Goal: Book appointment/travel/reservation

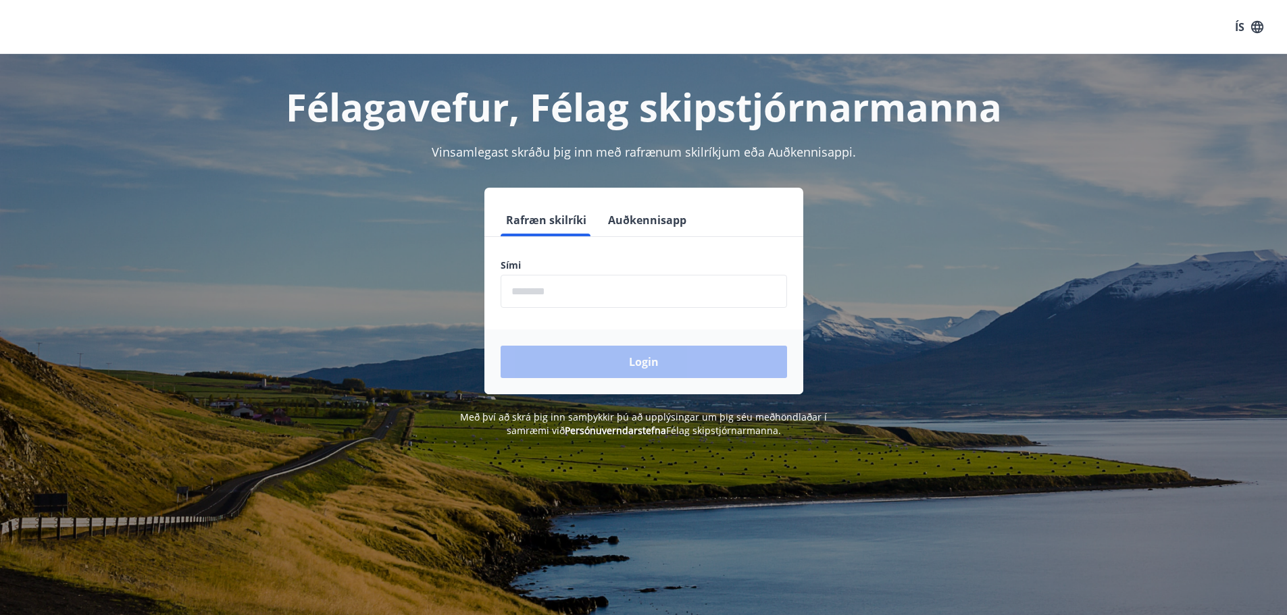
click at [532, 294] on input "phone" at bounding box center [644, 291] width 286 height 33
type input "********"
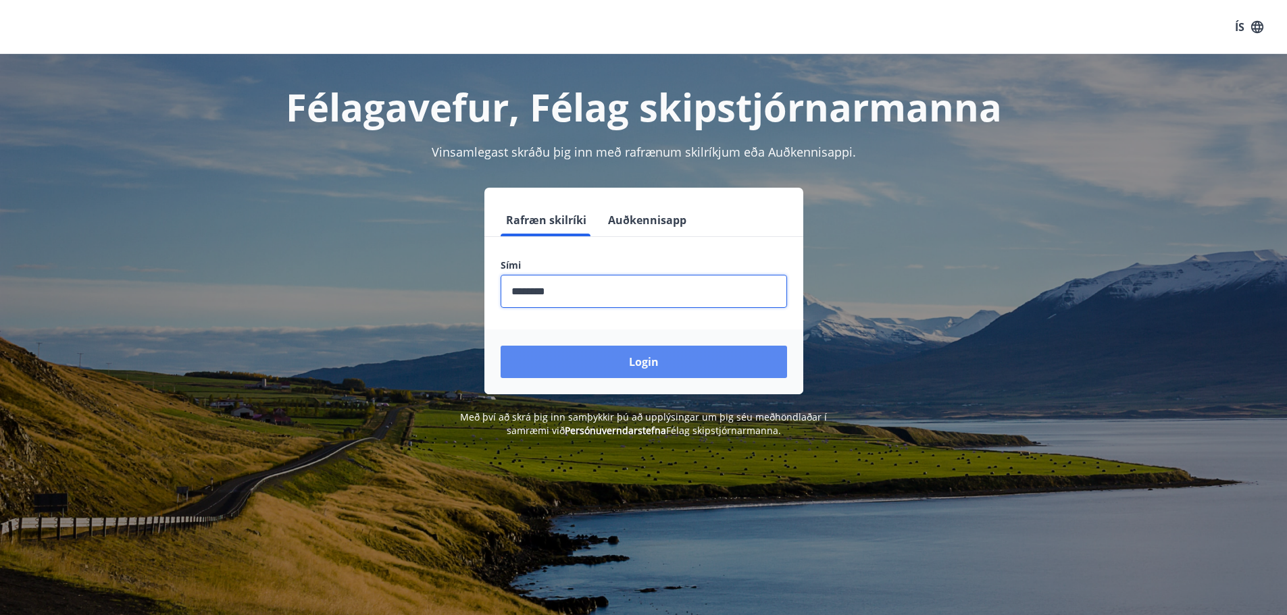
click at [596, 359] on button "Login" at bounding box center [644, 362] width 286 height 32
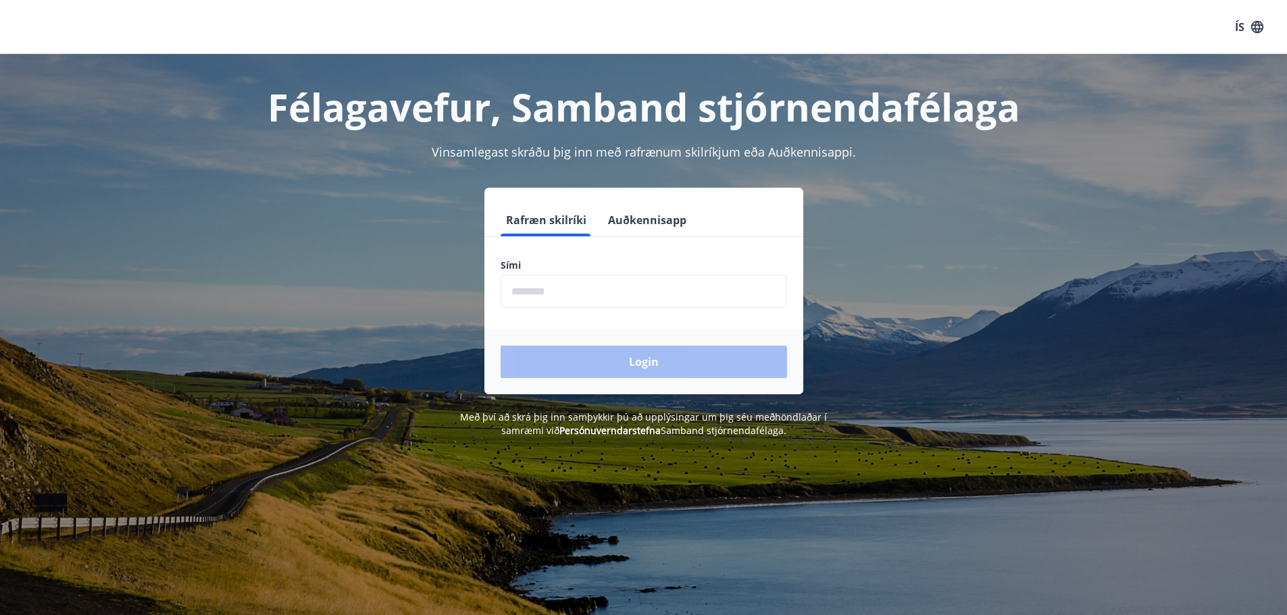
click at [532, 293] on input "phone" at bounding box center [644, 291] width 286 height 33
type input "********"
click at [640, 363] on button "Login" at bounding box center [644, 362] width 286 height 32
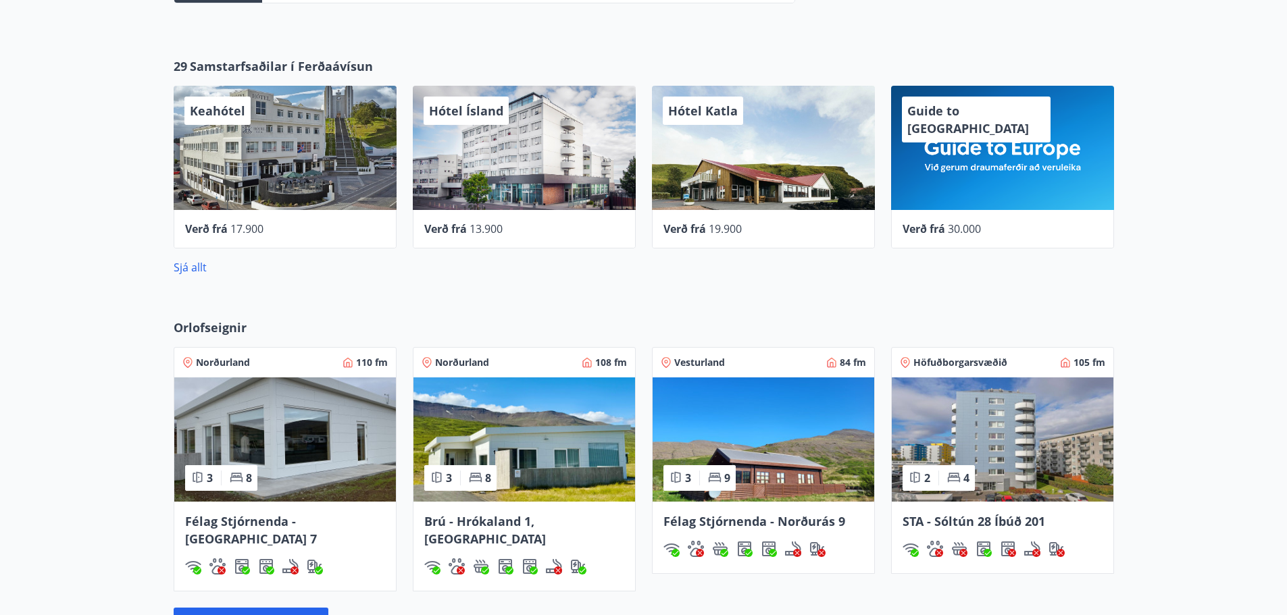
scroll to position [1216, 0]
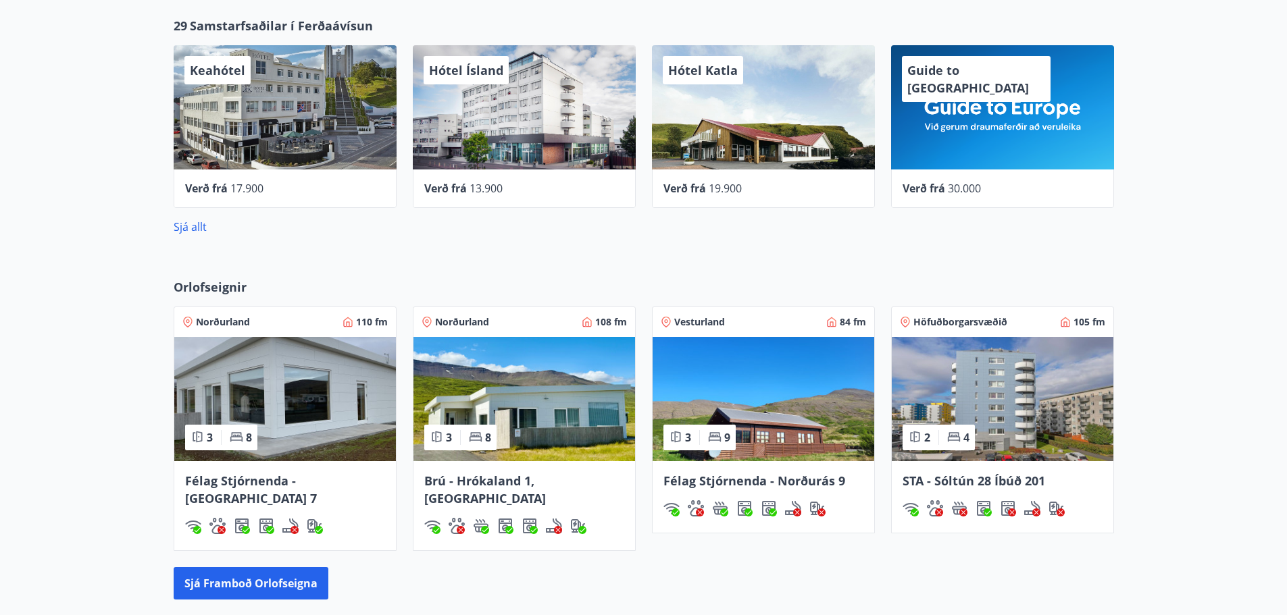
click at [302, 435] on img at bounding box center [285, 399] width 222 height 124
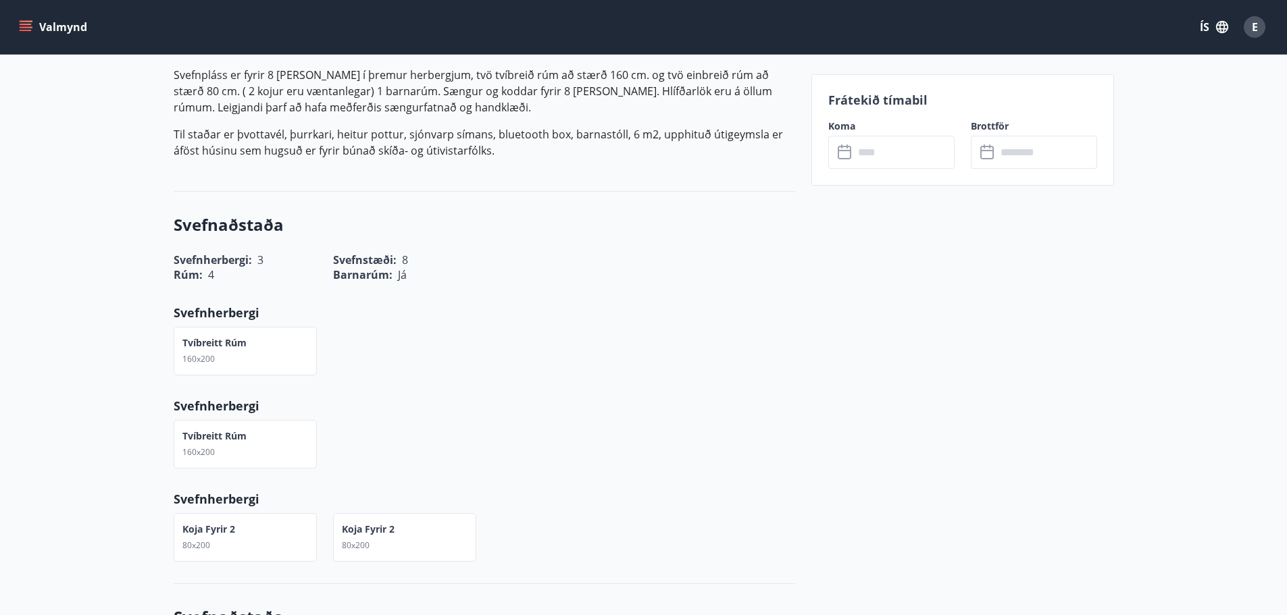
scroll to position [540, 0]
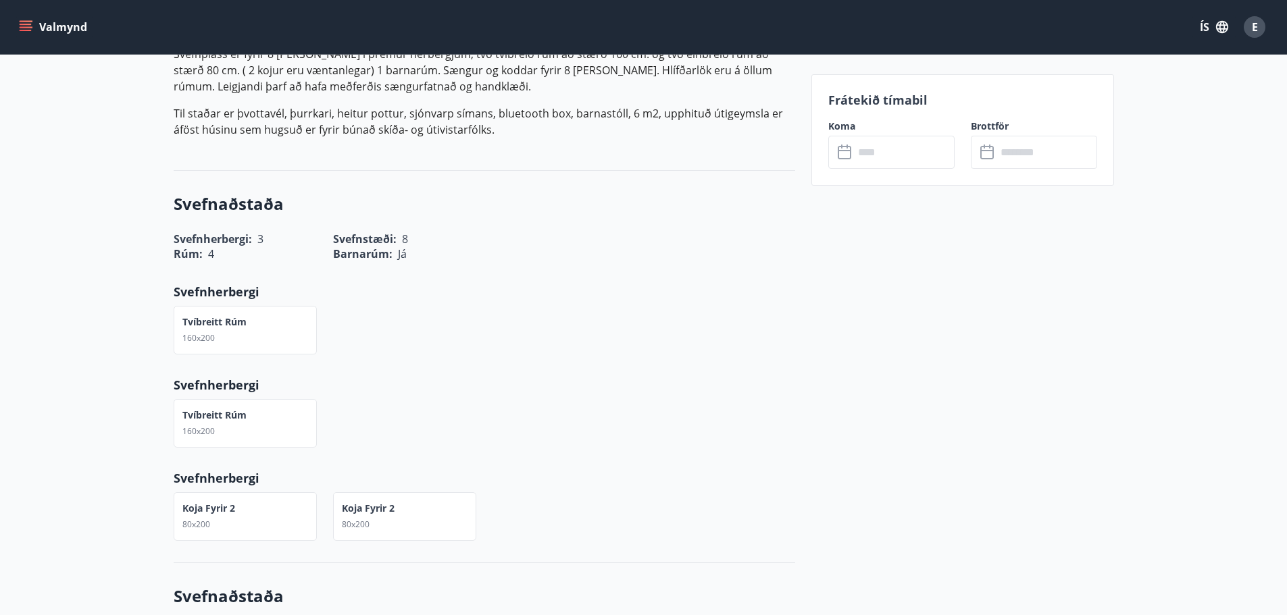
click at [882, 152] on input "text" at bounding box center [904, 152] width 101 height 33
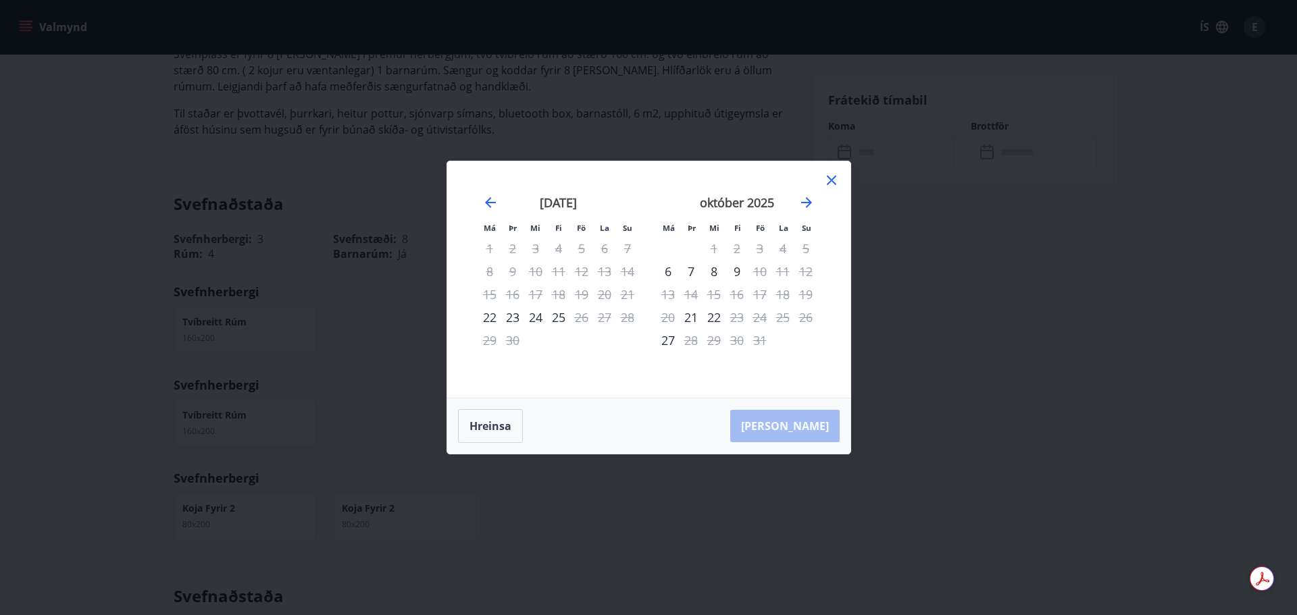
click at [830, 179] on icon at bounding box center [831, 180] width 9 height 9
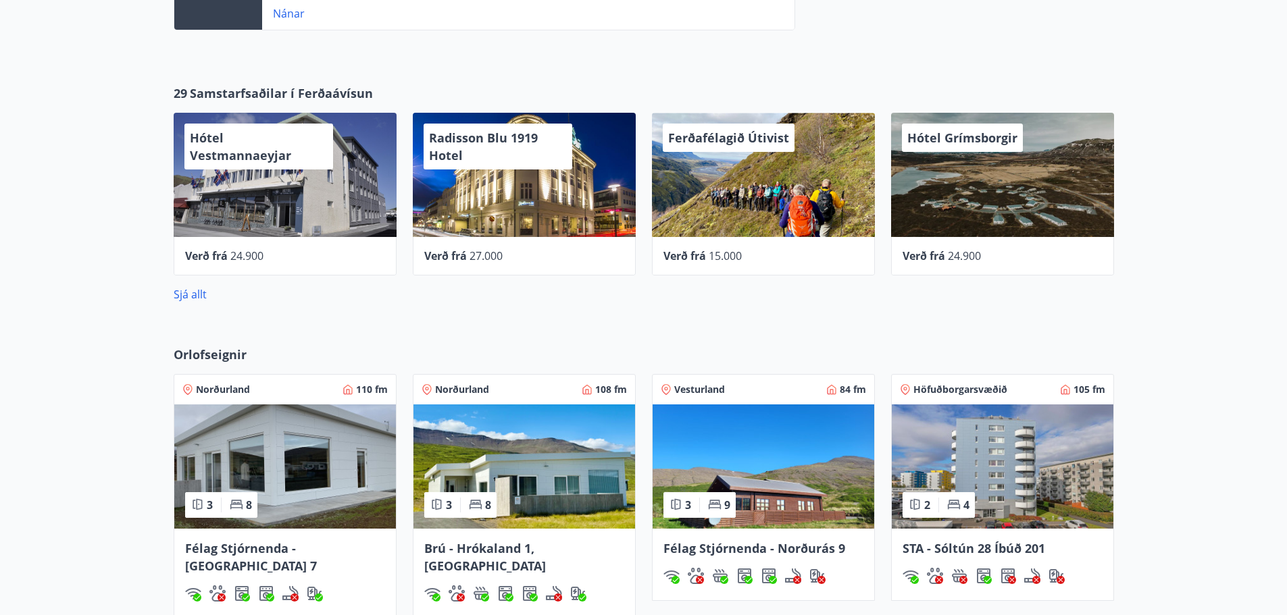
scroll to position [1486, 0]
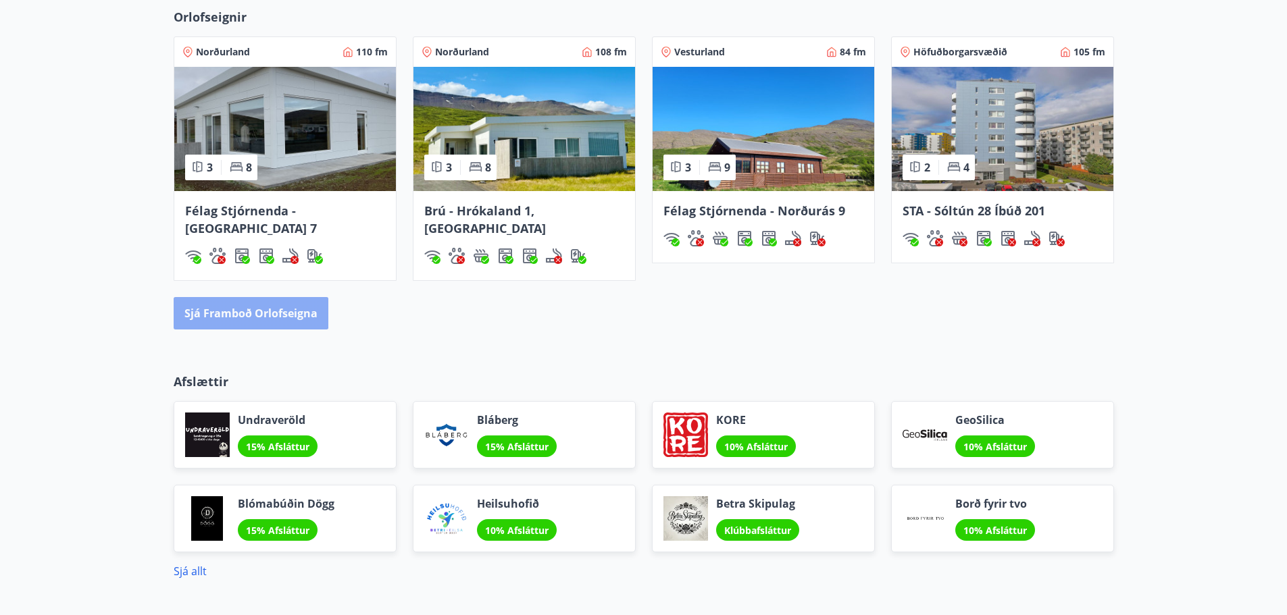
click at [238, 297] on button "Sjá framboð orlofseigna" at bounding box center [251, 313] width 155 height 32
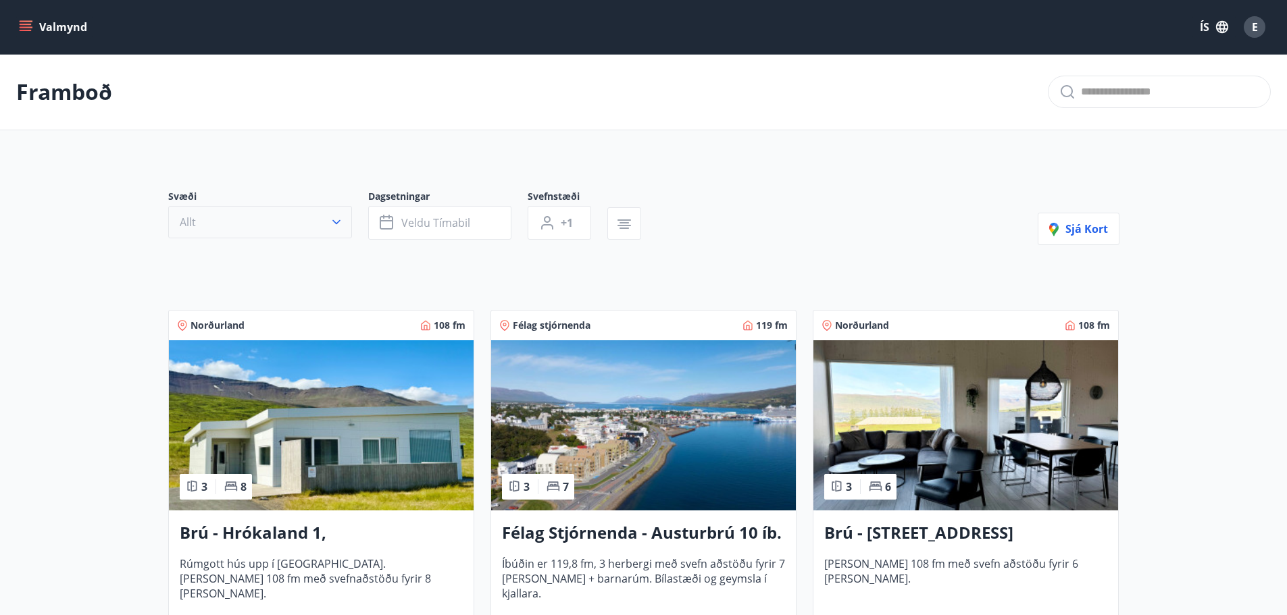
click at [332, 222] on icon "button" at bounding box center [337, 222] width 14 height 14
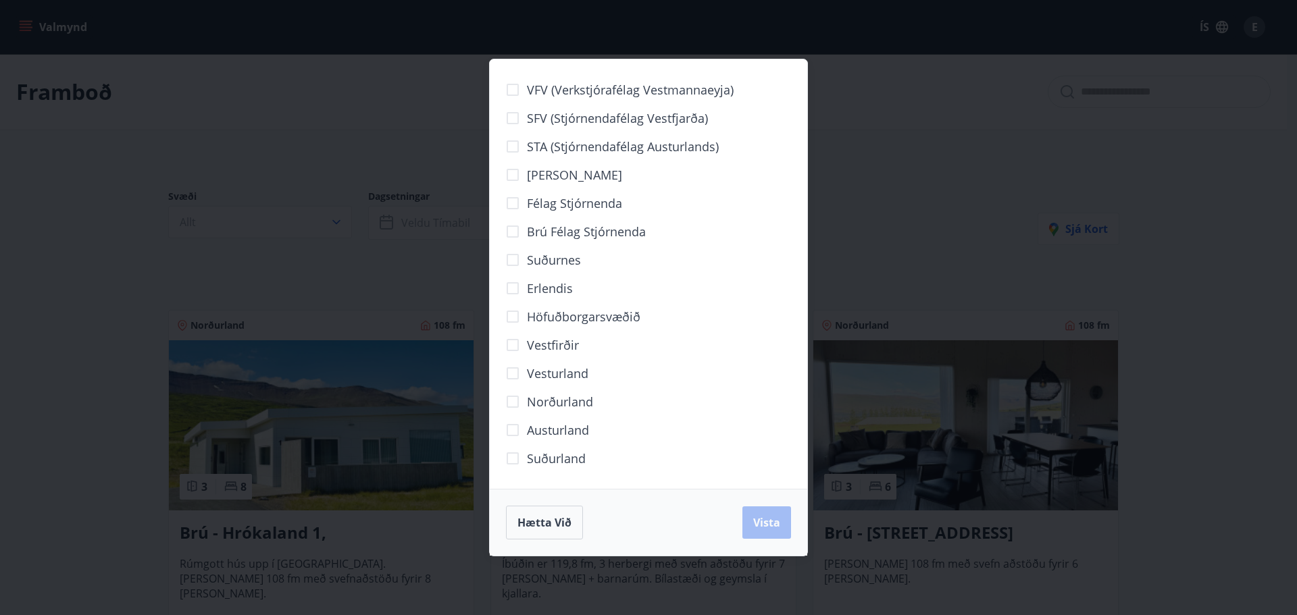
click at [848, 210] on div "VFV (Verkstjórafélag Vestmannaeyja) SFV (Stjórnendafélag Vestfjarða) STA (Stjór…" at bounding box center [648, 307] width 1297 height 615
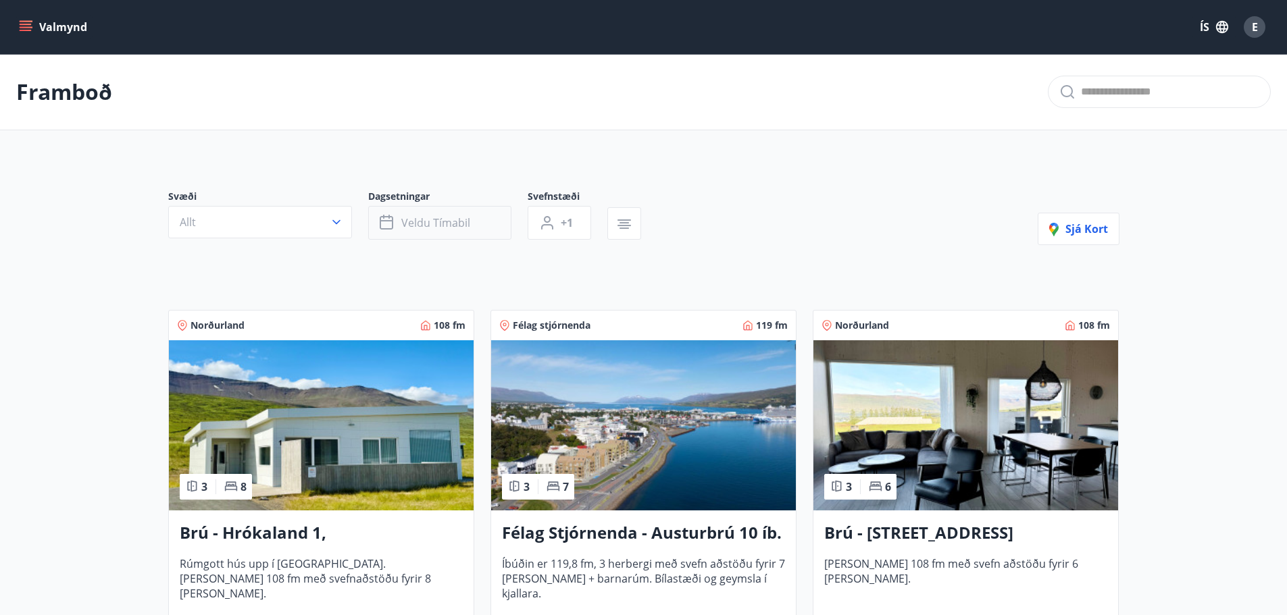
click at [452, 229] on span "Veldu tímabil" at bounding box center [435, 222] width 69 height 15
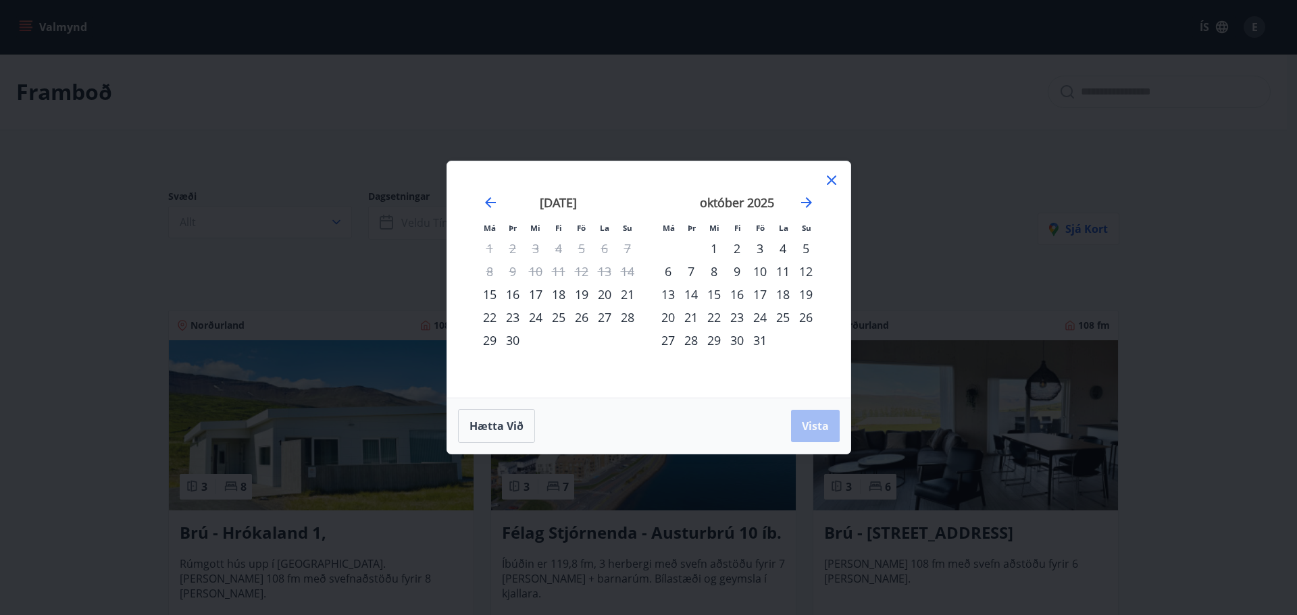
click at [739, 295] on div "16" at bounding box center [737, 294] width 23 height 23
click at [761, 301] on div "17" at bounding box center [759, 294] width 23 height 23
click at [733, 295] on div "16" at bounding box center [737, 294] width 23 height 23
click at [669, 316] on div "20" at bounding box center [668, 317] width 23 height 23
click at [815, 420] on span "Vista" at bounding box center [815, 426] width 27 height 15
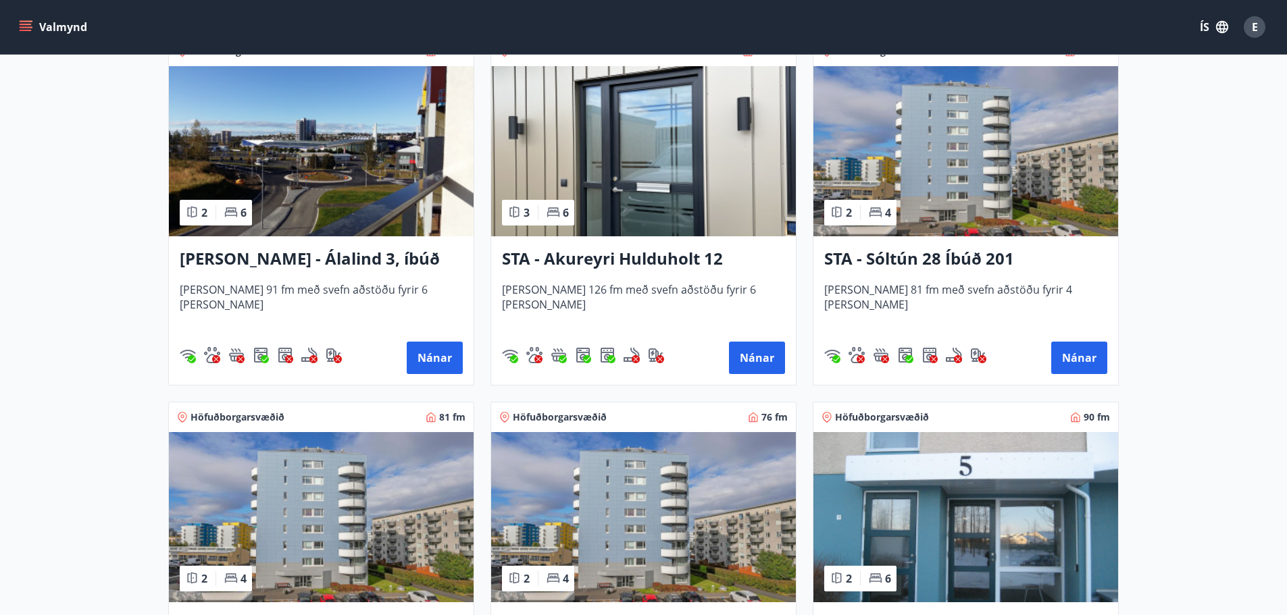
scroll to position [240, 0]
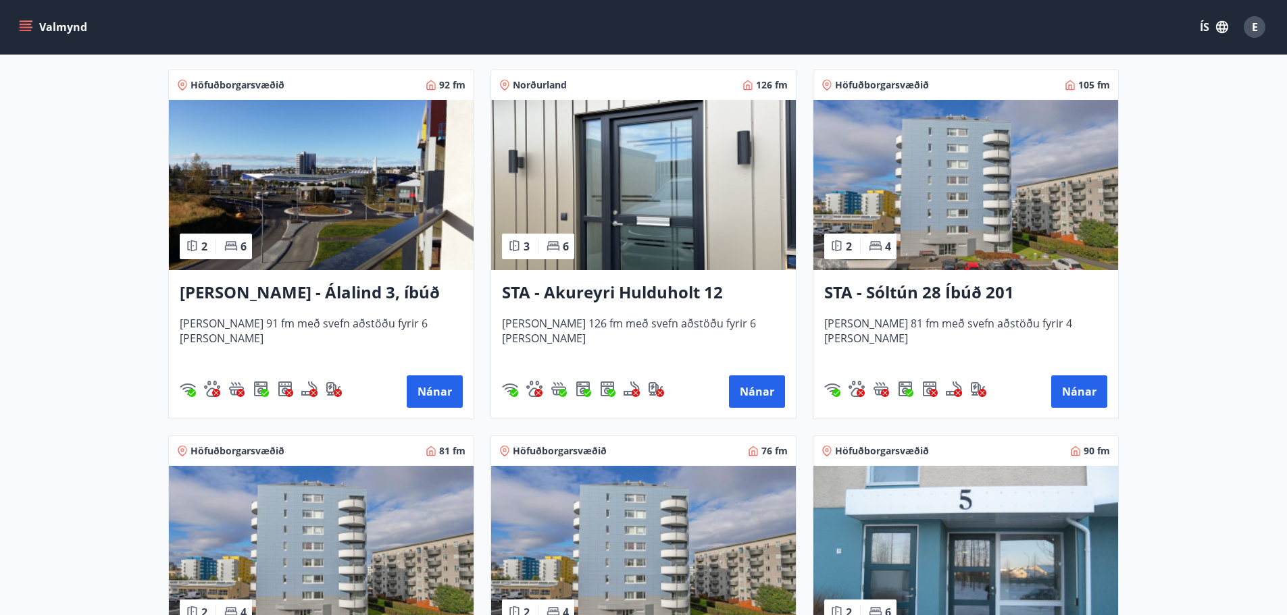
click at [674, 290] on h3 "STA - Akureyri Hulduholt 12" at bounding box center [643, 293] width 283 height 24
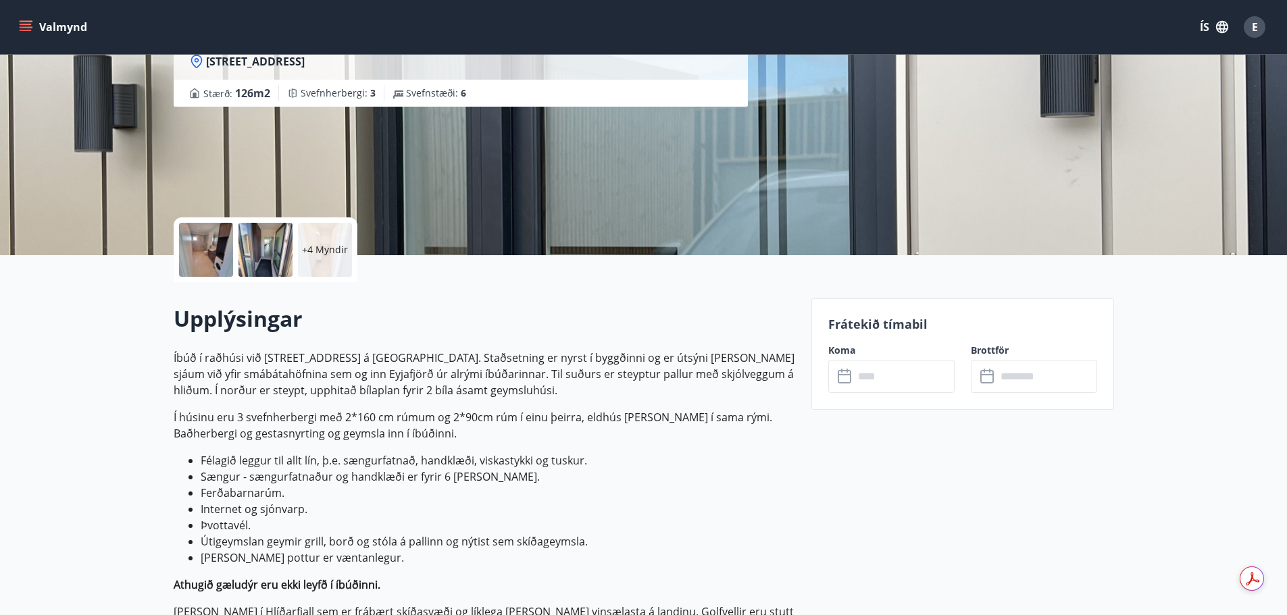
scroll to position [203, 0]
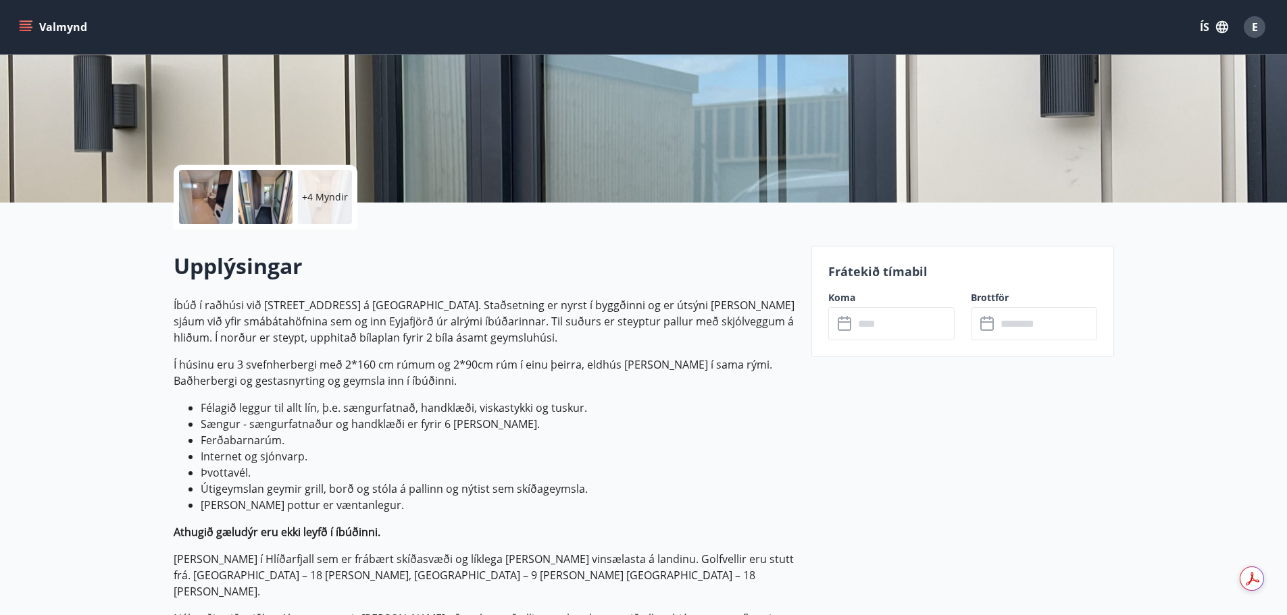
click at [875, 326] on input "text" at bounding box center [904, 323] width 101 height 33
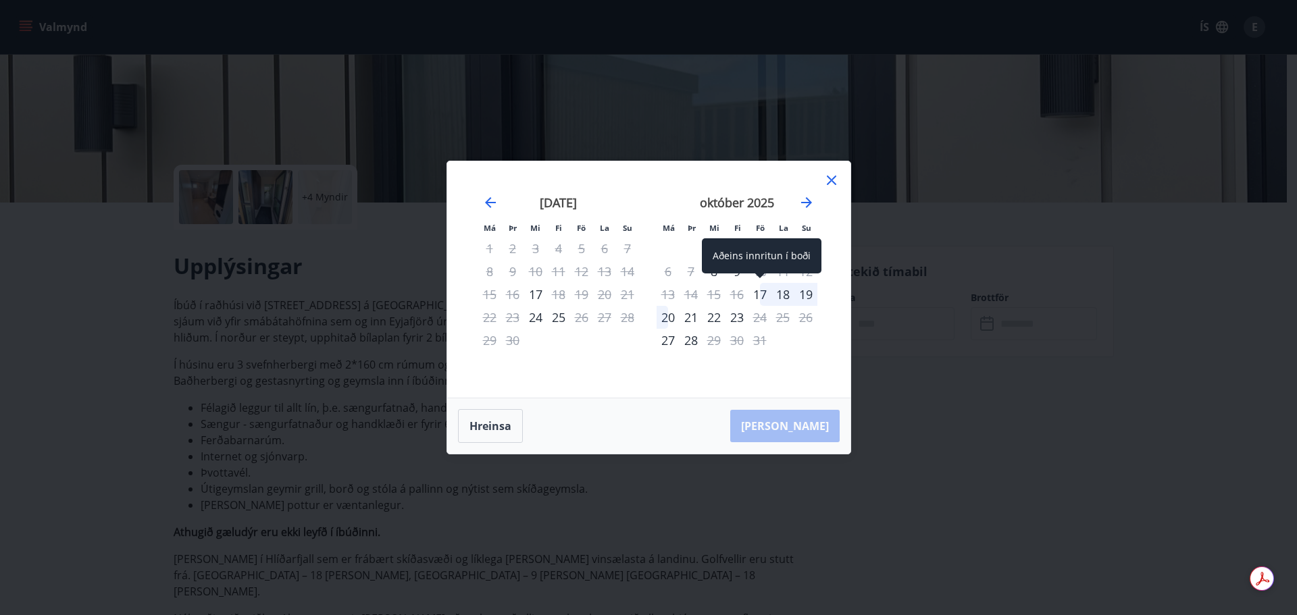
click at [763, 294] on div "17" at bounding box center [759, 294] width 23 height 23
click at [660, 320] on div "20" at bounding box center [668, 317] width 23 height 23
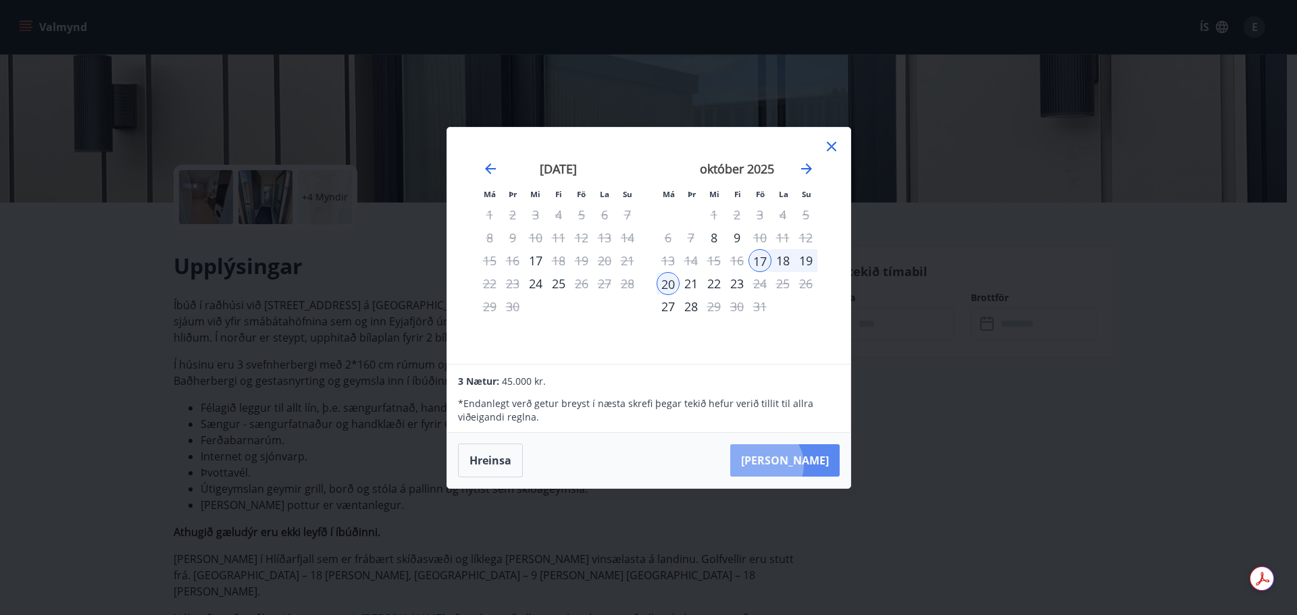
click at [805, 465] on button "[PERSON_NAME]" at bounding box center [784, 460] width 109 height 32
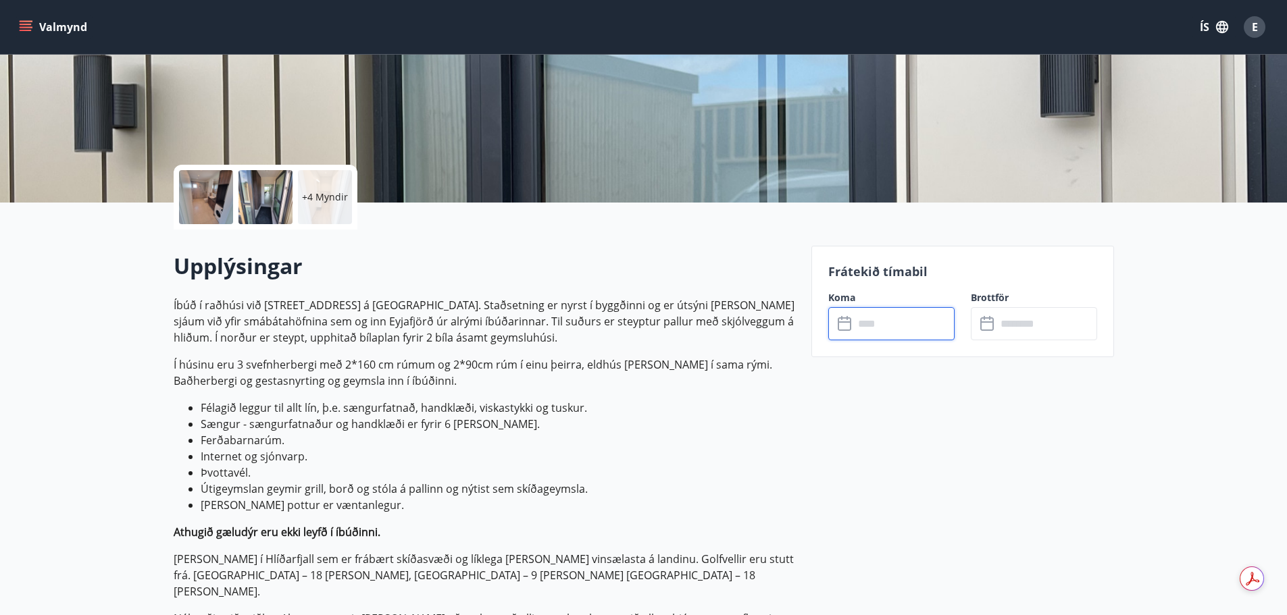
type input "******"
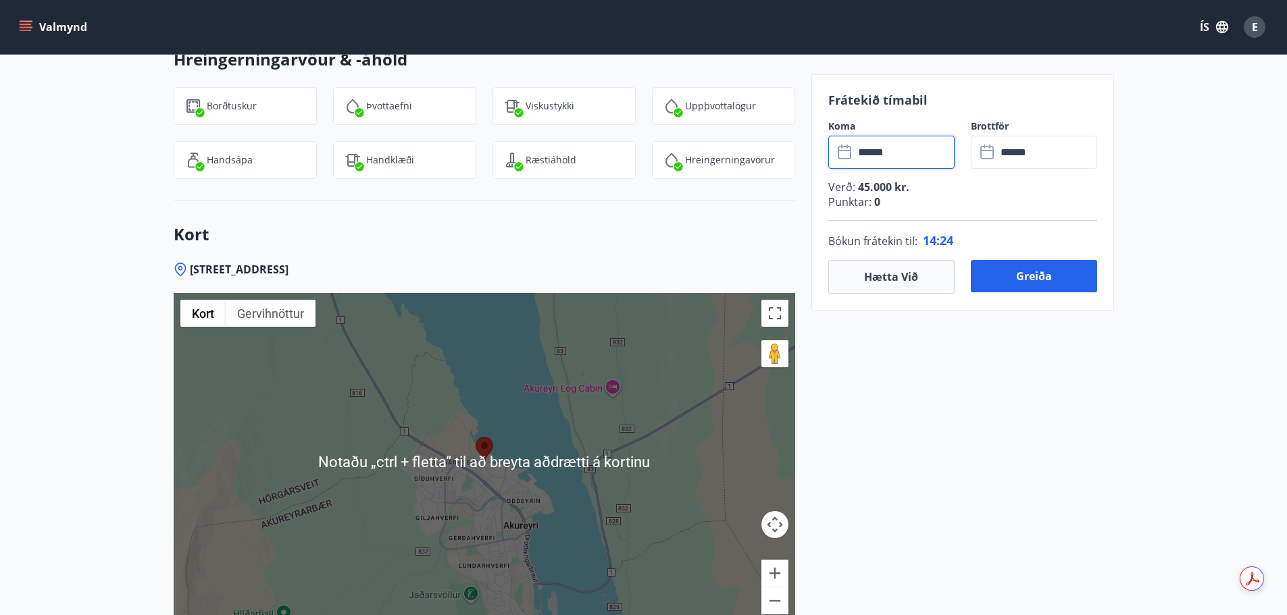
scroll to position [1891, 0]
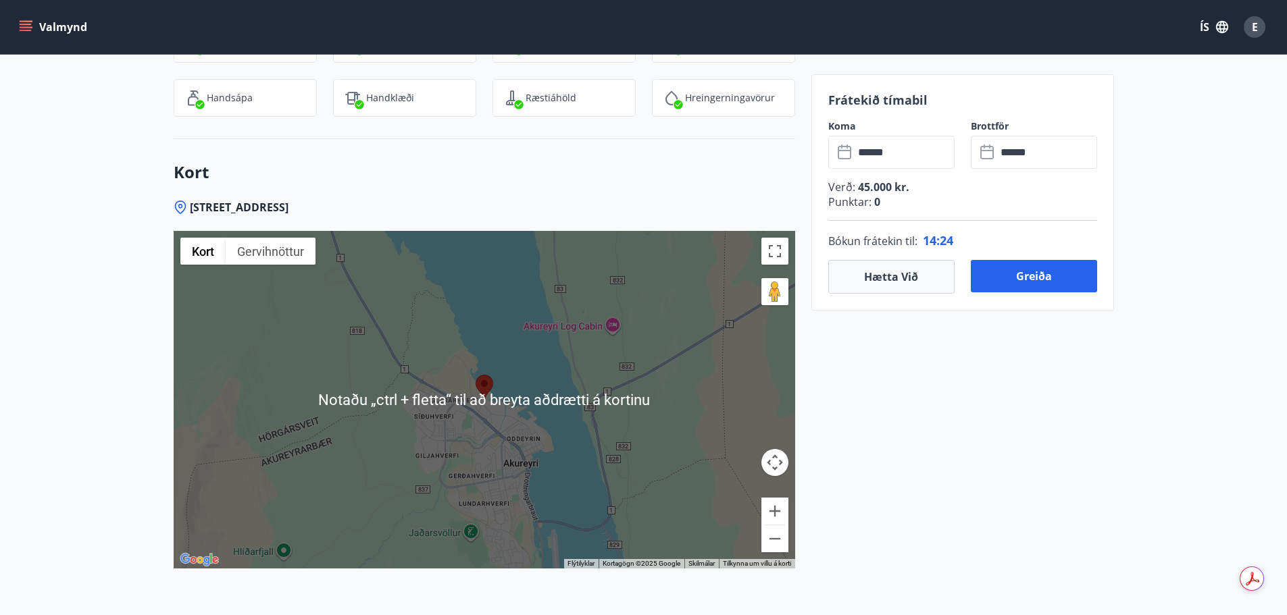
click at [480, 401] on div at bounding box center [484, 400] width 621 height 338
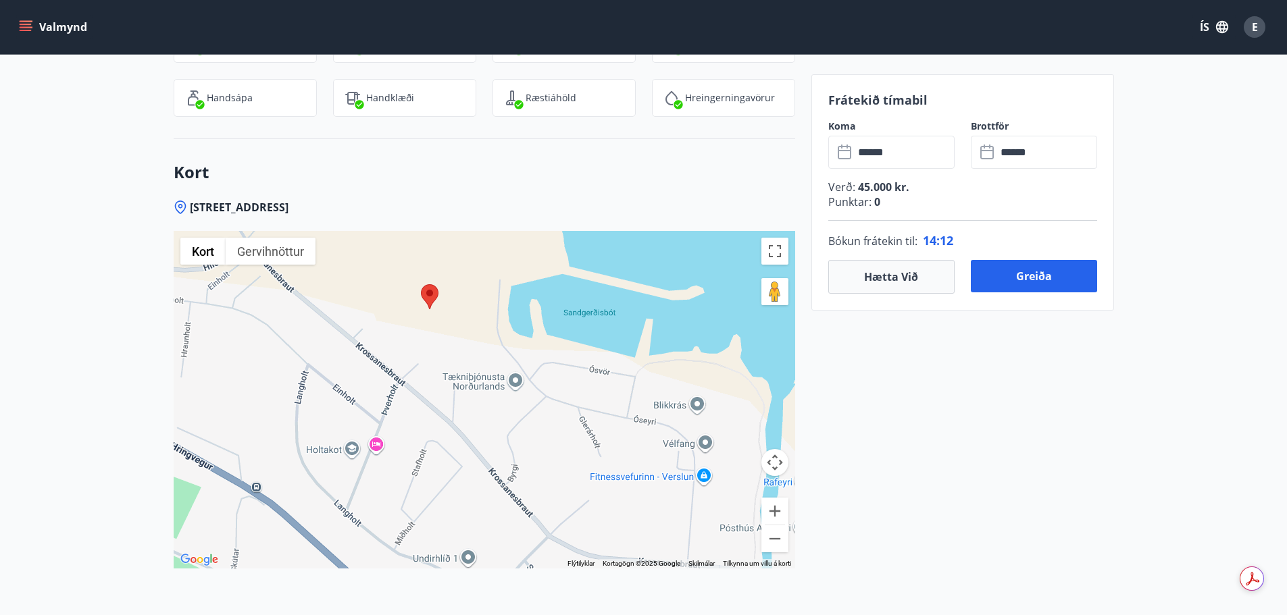
drag, startPoint x: 425, startPoint y: 343, endPoint x: 497, endPoint y: 430, distance: 112.8
click at [497, 430] on div at bounding box center [484, 400] width 621 height 338
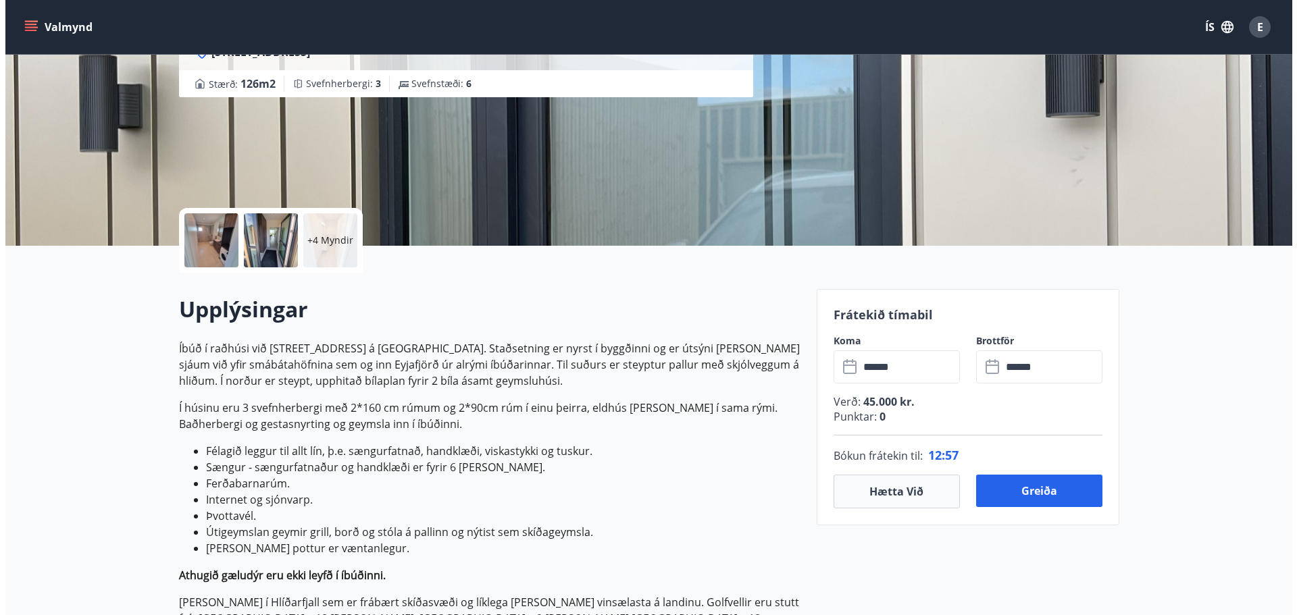
scroll to position [135, 0]
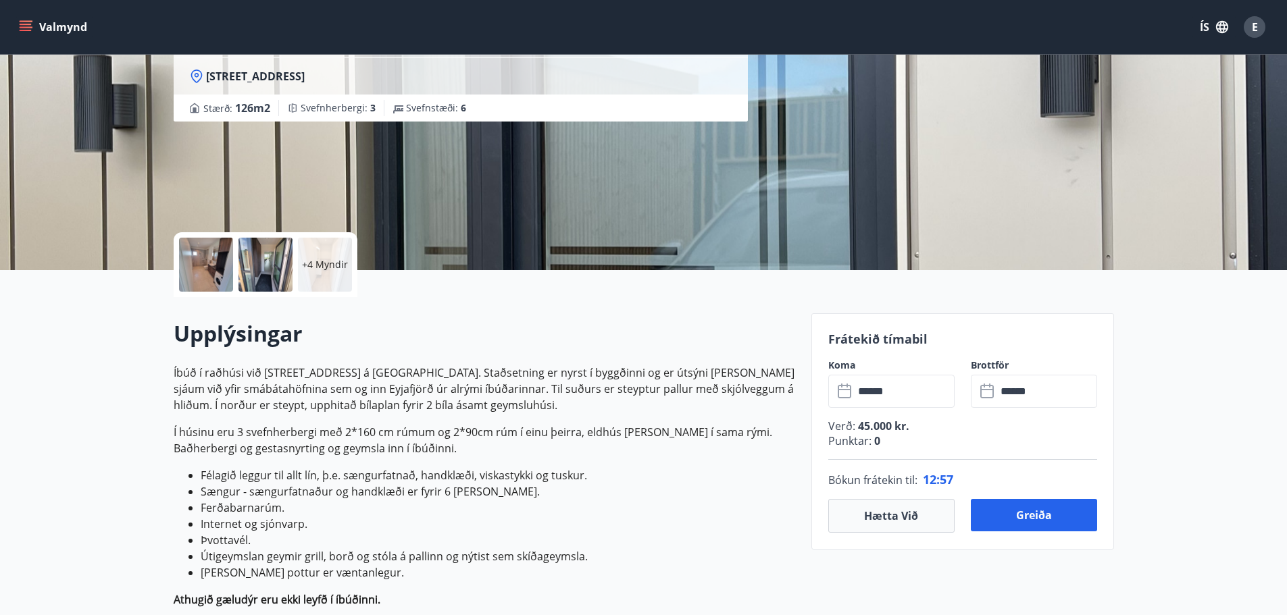
click at [194, 257] on div at bounding box center [206, 265] width 54 height 54
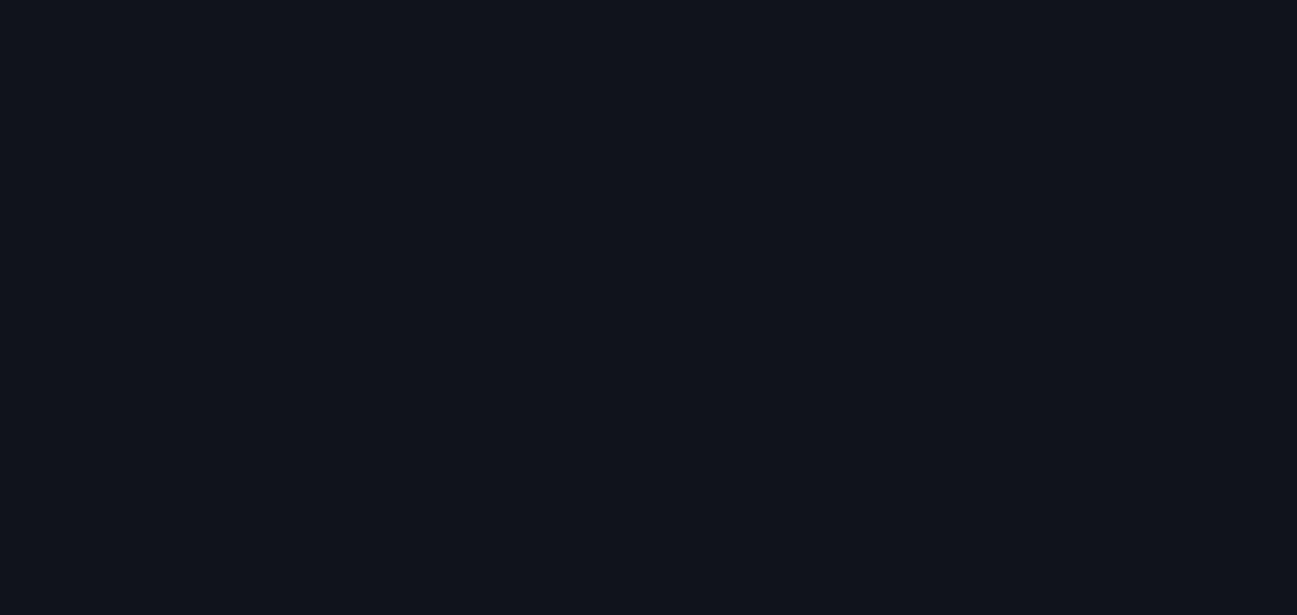
scroll to position [1148, 0]
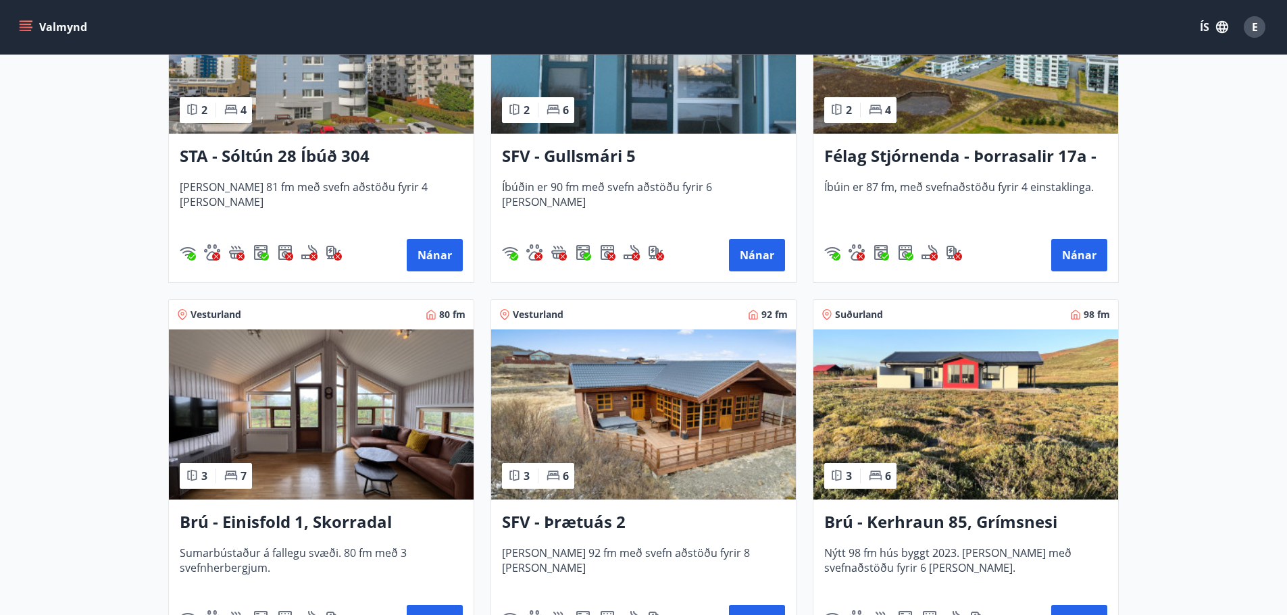
scroll to position [946, 0]
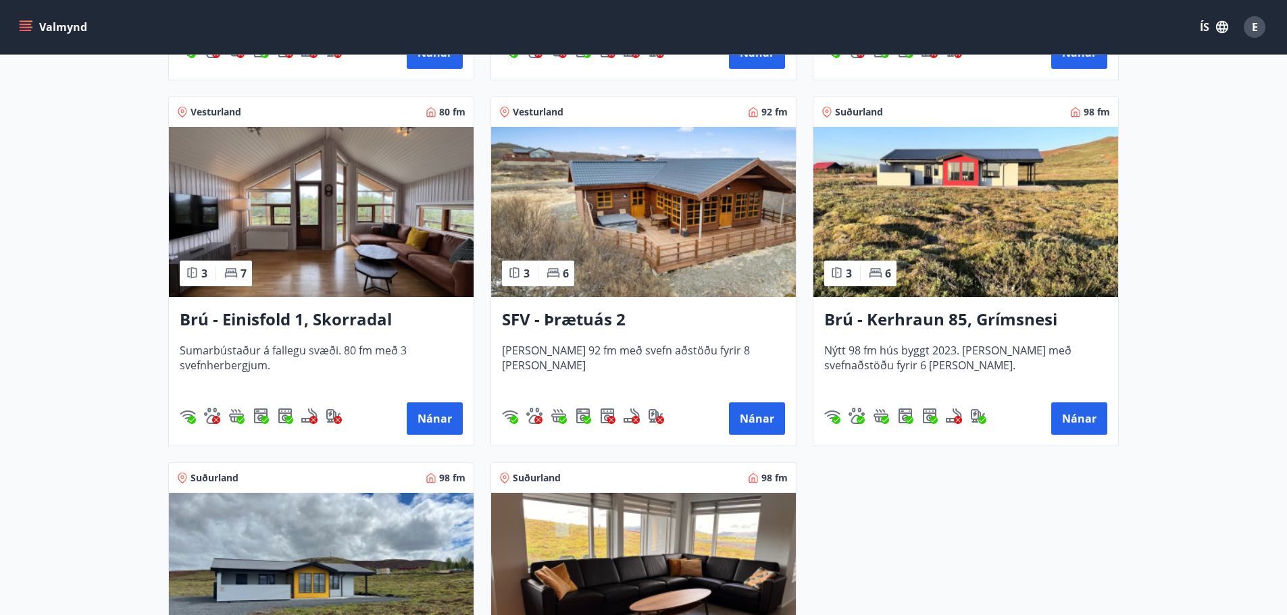
click at [337, 221] on img at bounding box center [321, 212] width 305 height 170
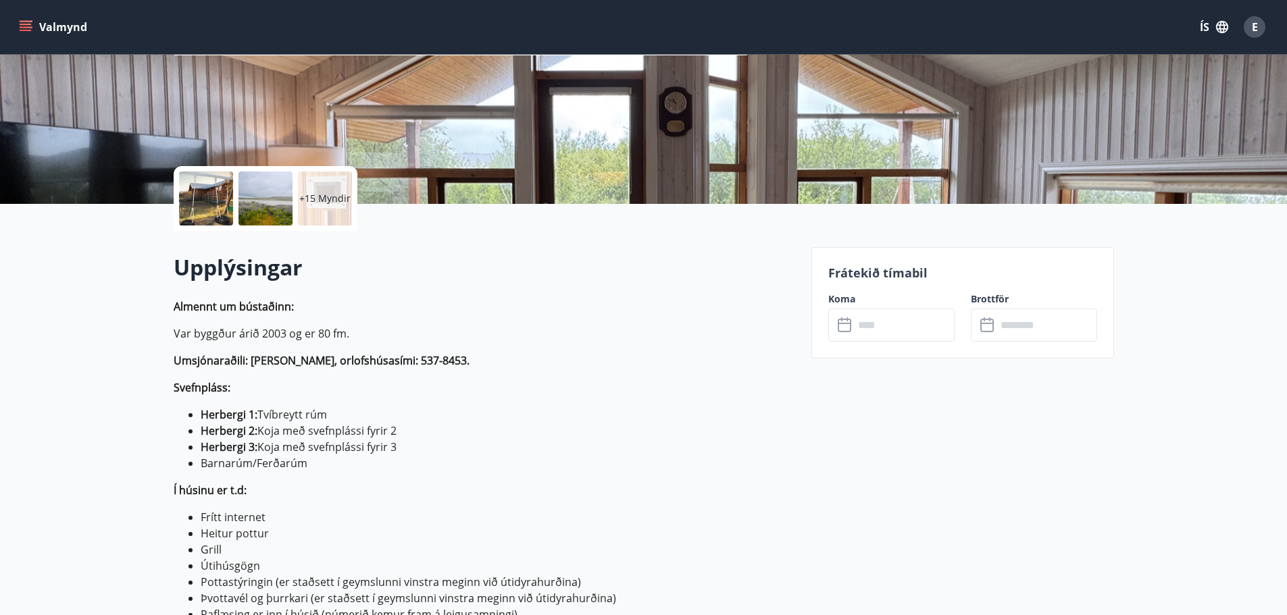
scroll to position [203, 0]
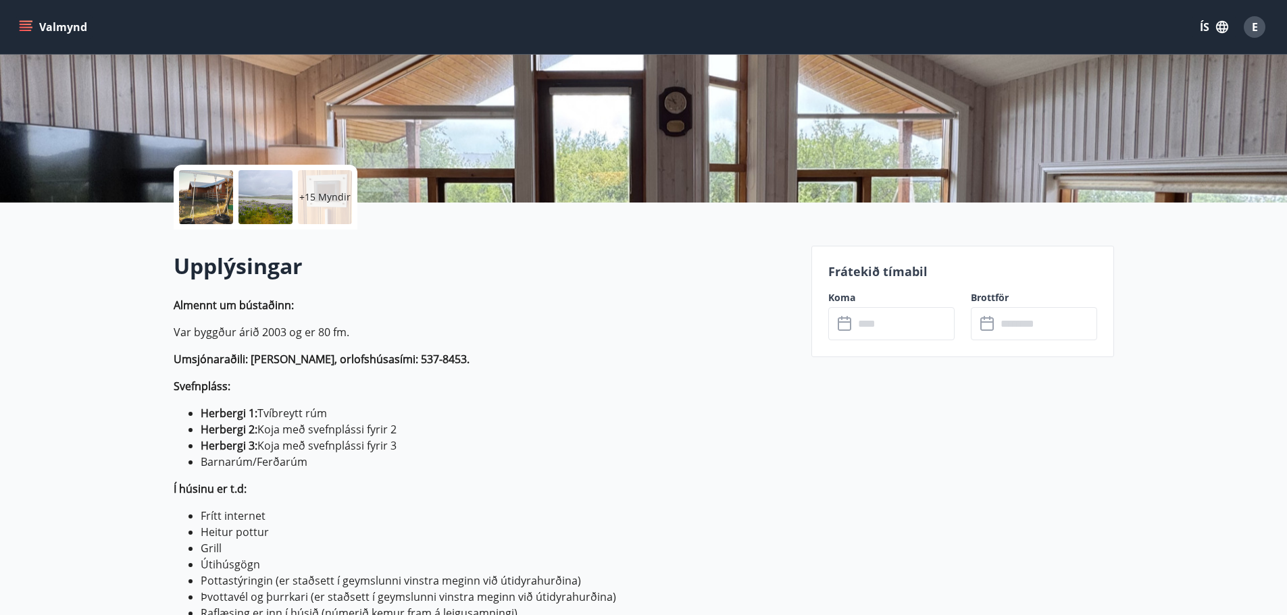
click at [885, 334] on input "text" at bounding box center [904, 323] width 101 height 33
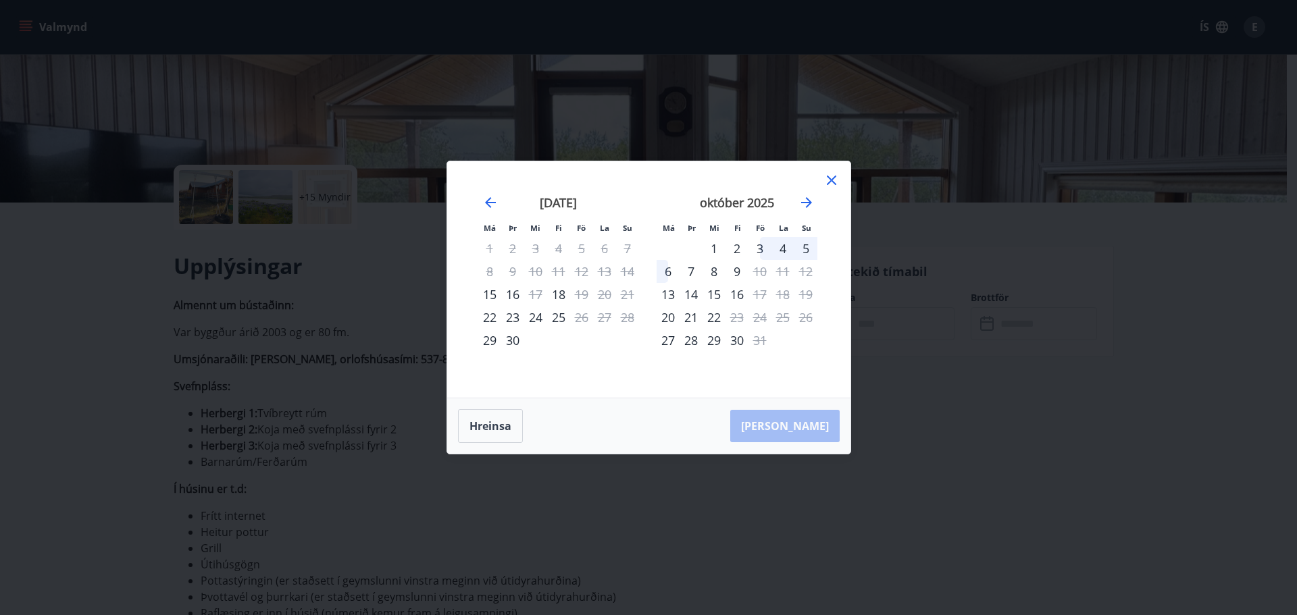
click at [836, 186] on icon at bounding box center [831, 180] width 16 height 16
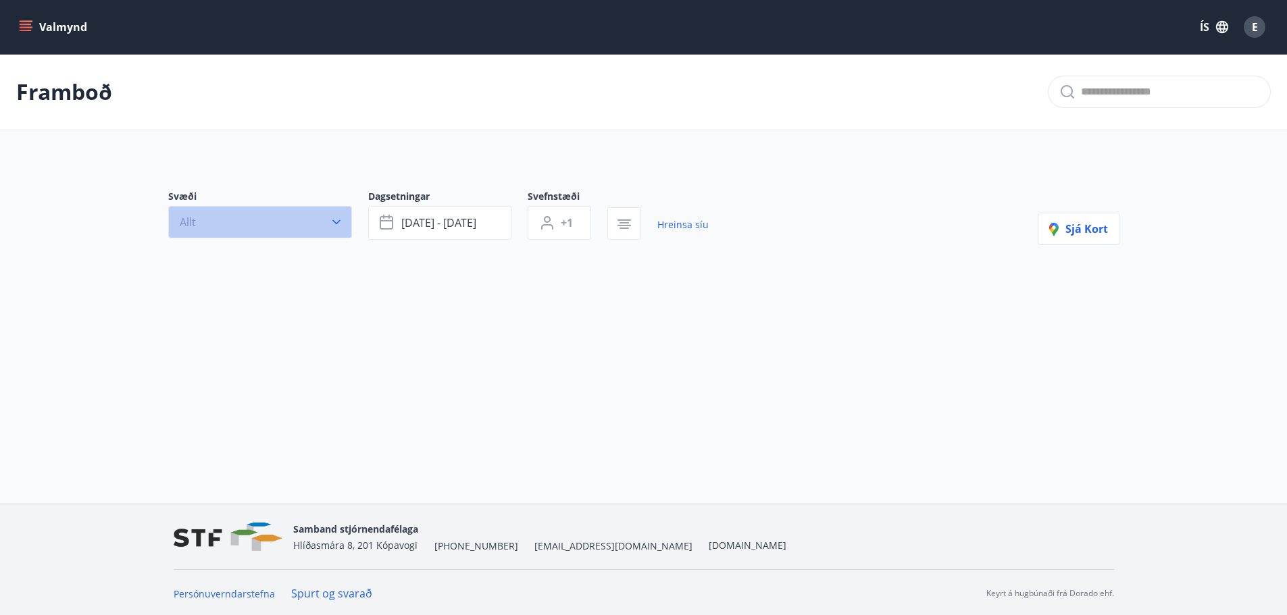
click at [339, 222] on icon "button" at bounding box center [337, 222] width 14 height 14
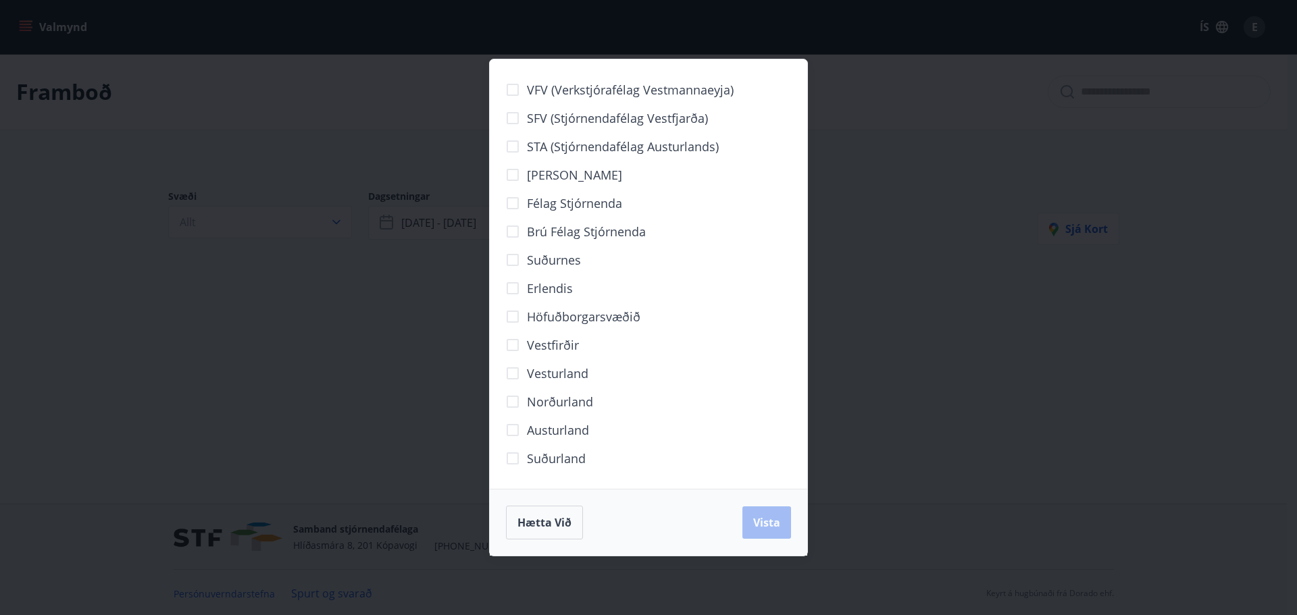
click at [902, 292] on div "VFV (Verkstjórafélag Vestmannaeyja) SFV (Stjórnendafélag Vestfjarða) STA (Stjór…" at bounding box center [648, 307] width 1297 height 615
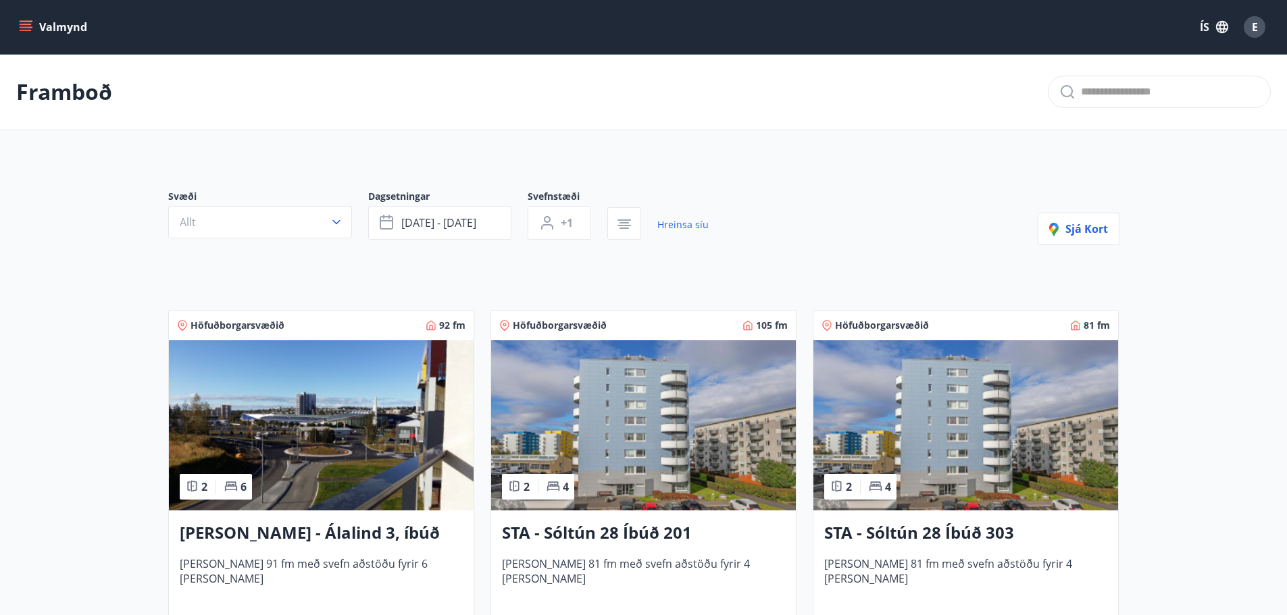
click at [569, 224] on span "+1" at bounding box center [567, 222] width 12 height 15
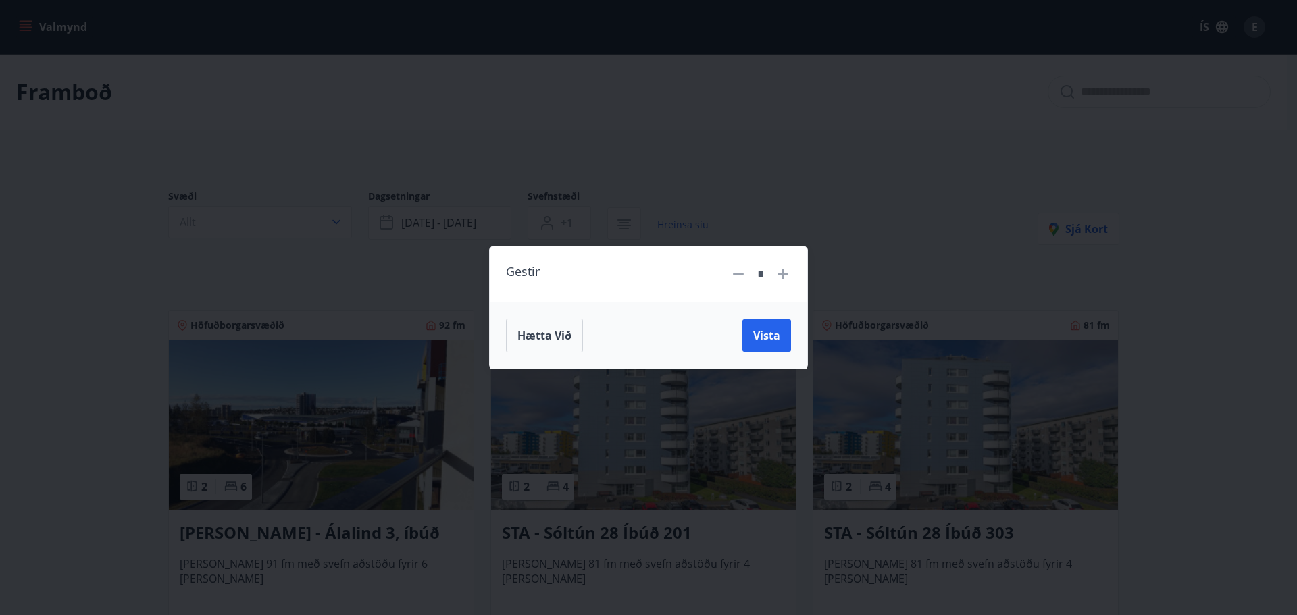
click at [861, 226] on div "Gestir * Hætta við Vista" at bounding box center [648, 307] width 1297 height 615
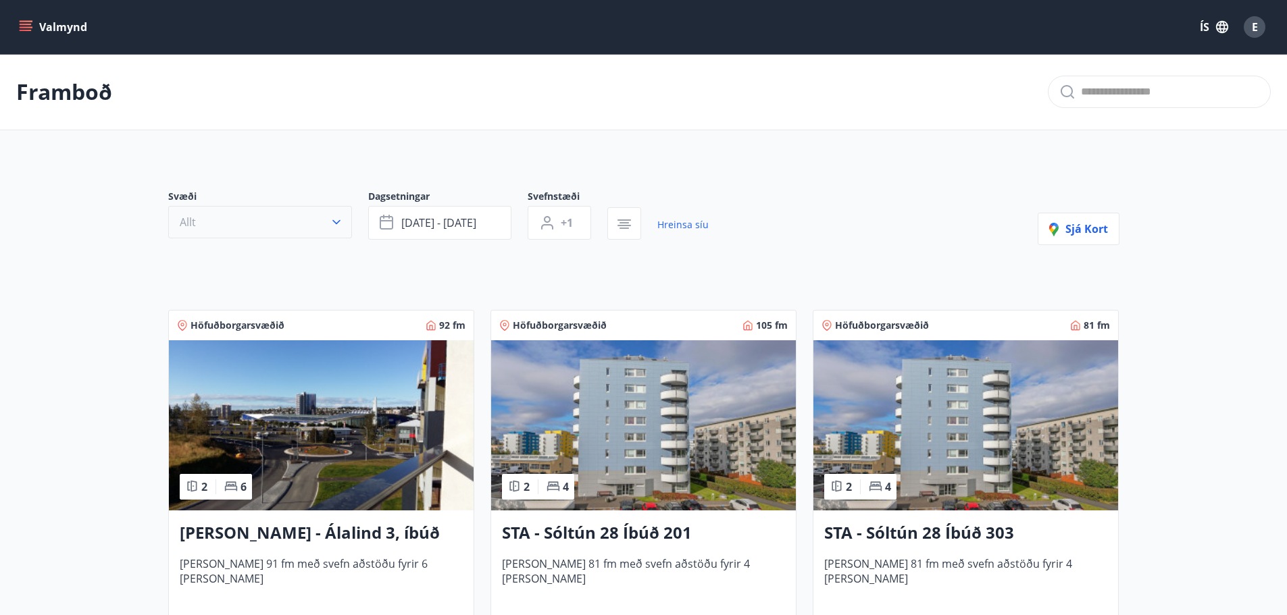
click at [337, 224] on icon "button" at bounding box center [336, 222] width 8 height 5
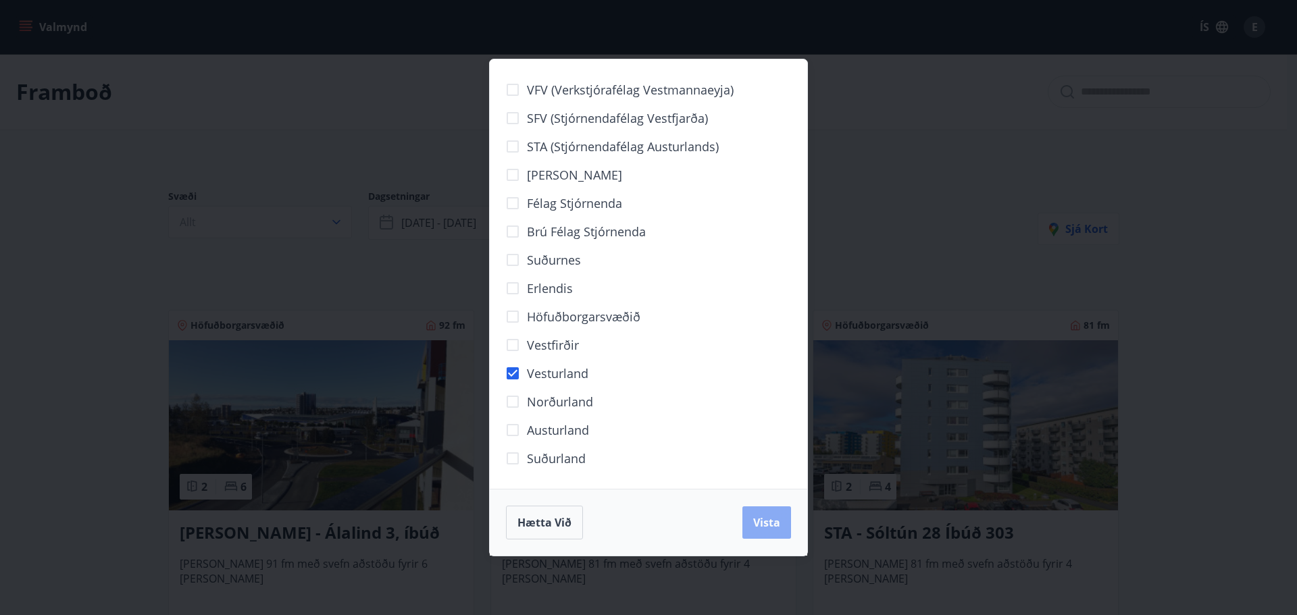
click at [778, 526] on span "Vista" at bounding box center [766, 522] width 27 height 15
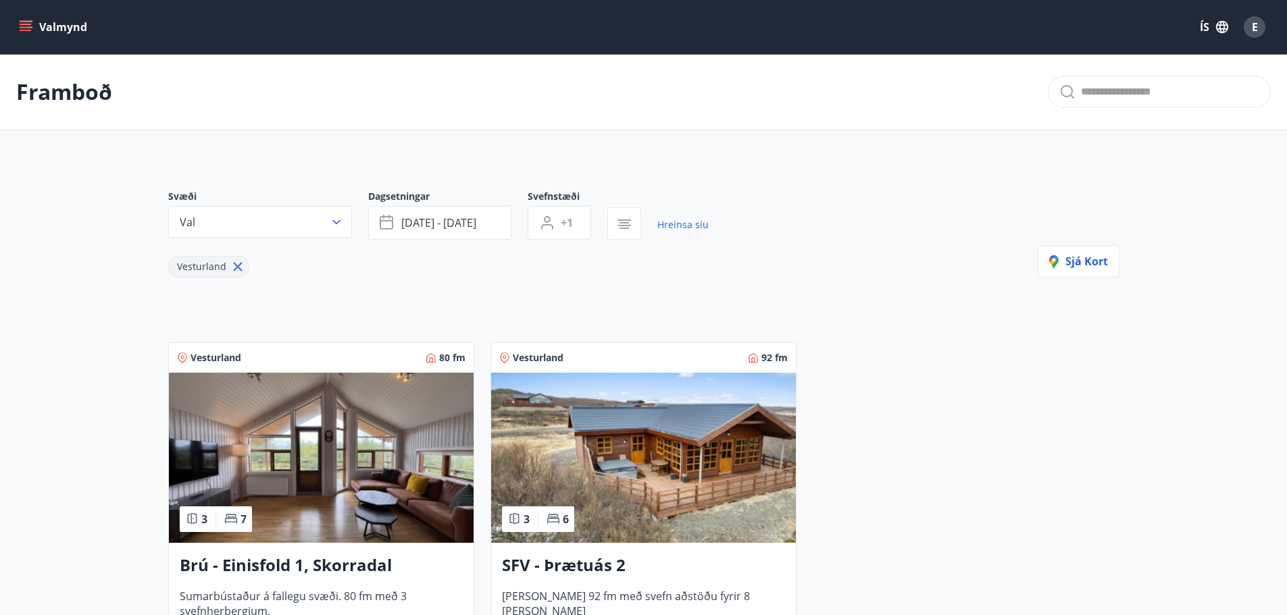
scroll to position [255, 0]
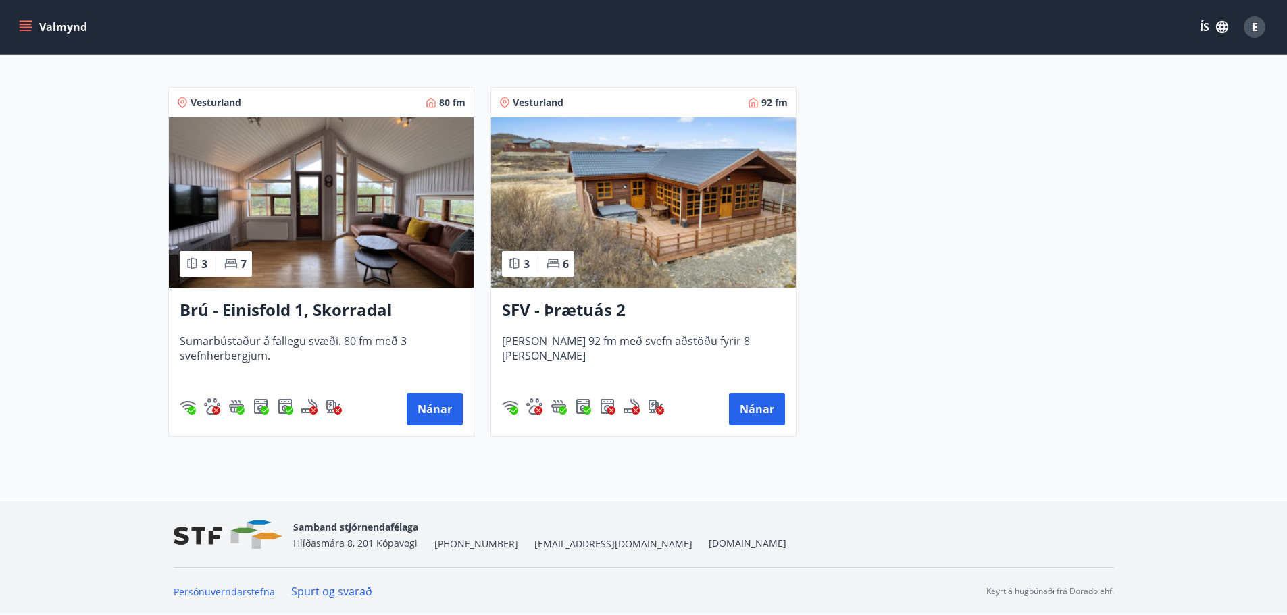
click at [599, 311] on h3 "SFV - Þrætuás 2" at bounding box center [643, 311] width 283 height 24
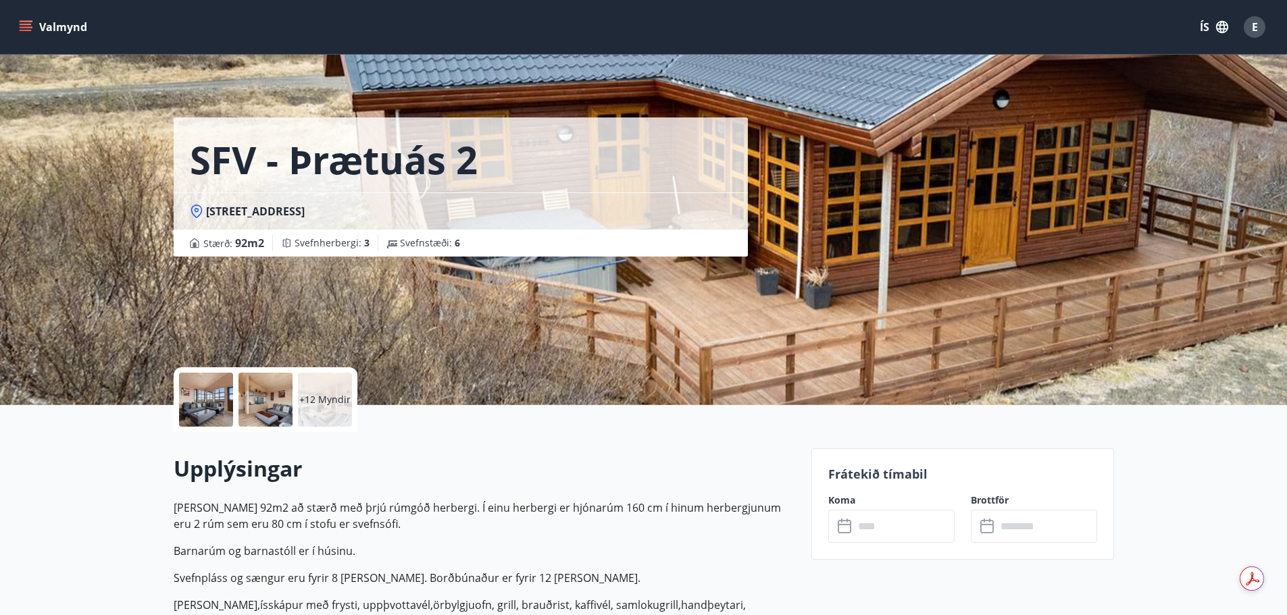
click at [886, 523] on input "text" at bounding box center [904, 526] width 101 height 33
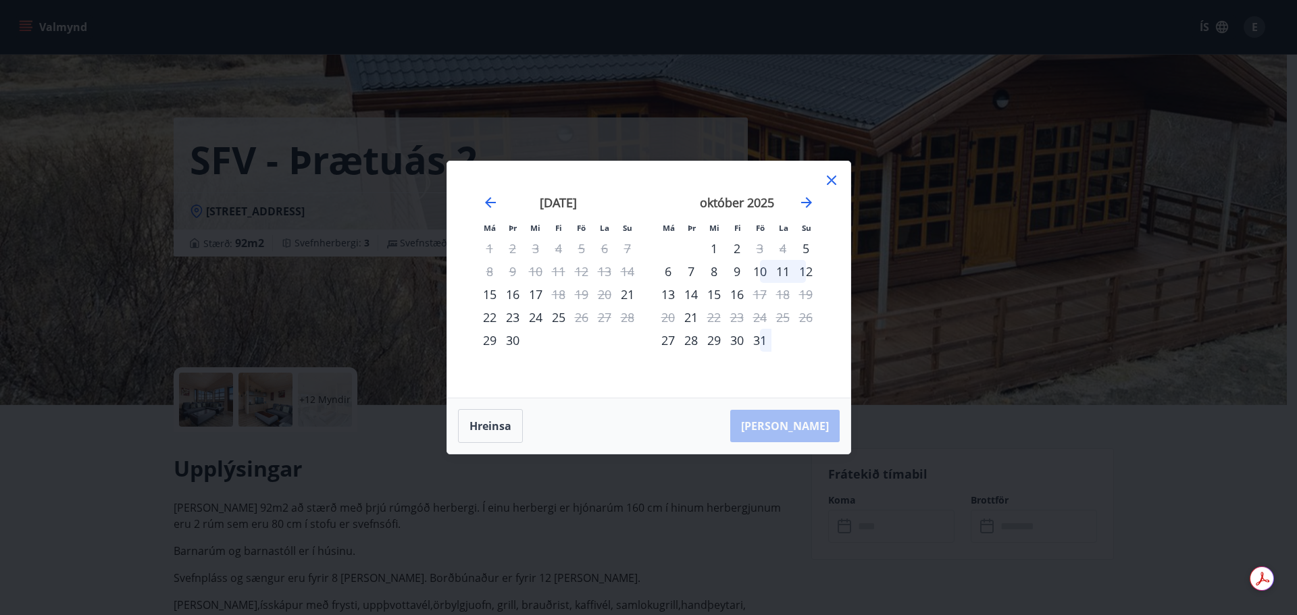
click at [832, 180] on icon at bounding box center [831, 180] width 16 height 16
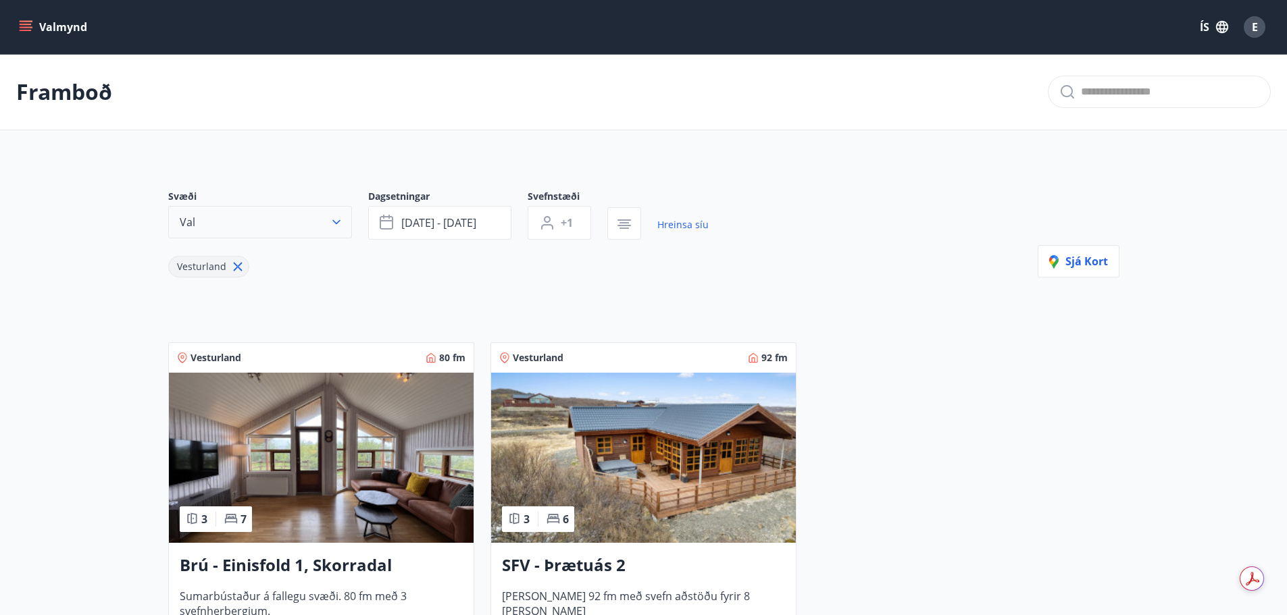
click at [347, 222] on button "Val" at bounding box center [260, 222] width 184 height 32
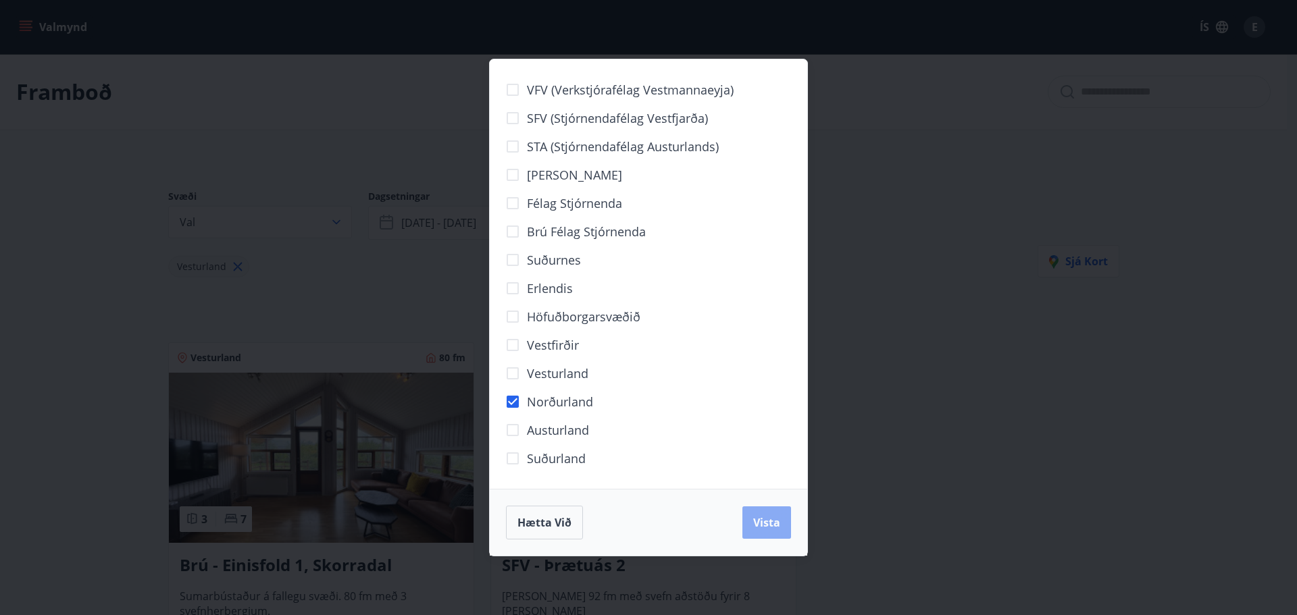
click at [765, 522] on span "Vista" at bounding box center [766, 522] width 27 height 15
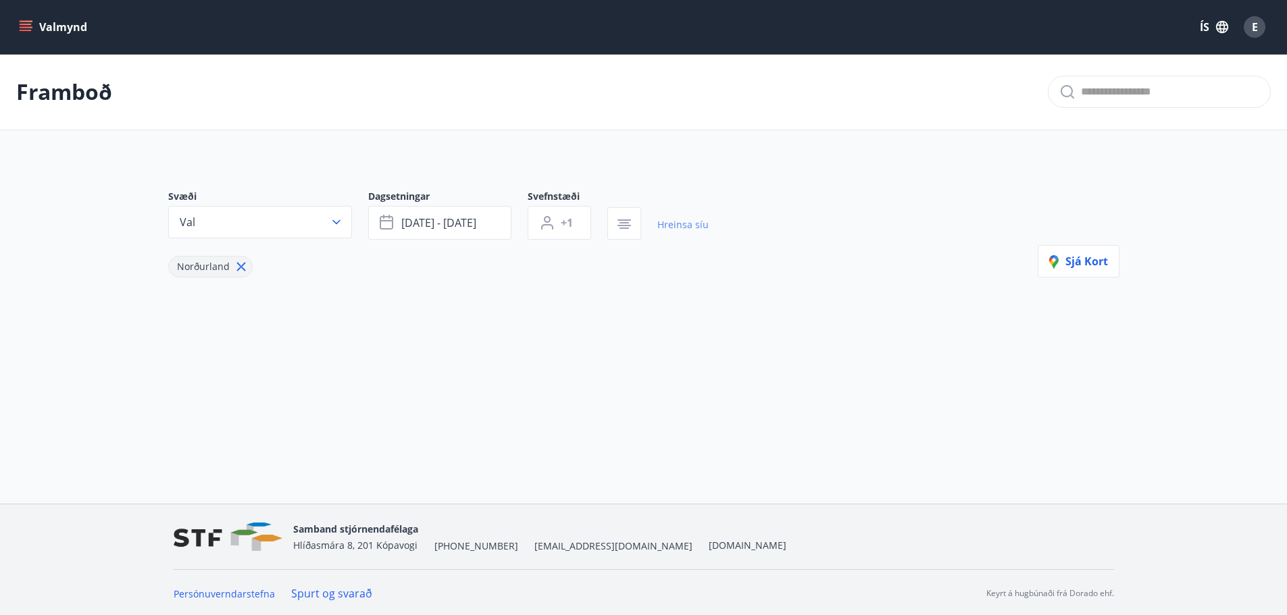
click at [675, 228] on link "Hreinsa síu" at bounding box center [682, 225] width 51 height 30
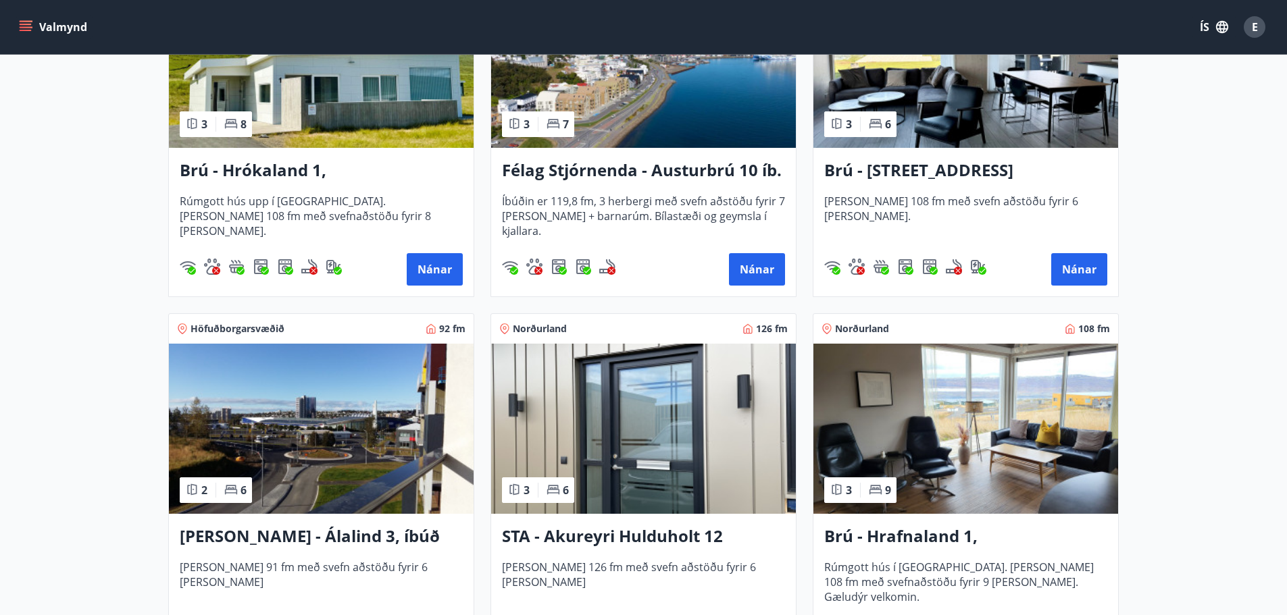
scroll to position [473, 0]
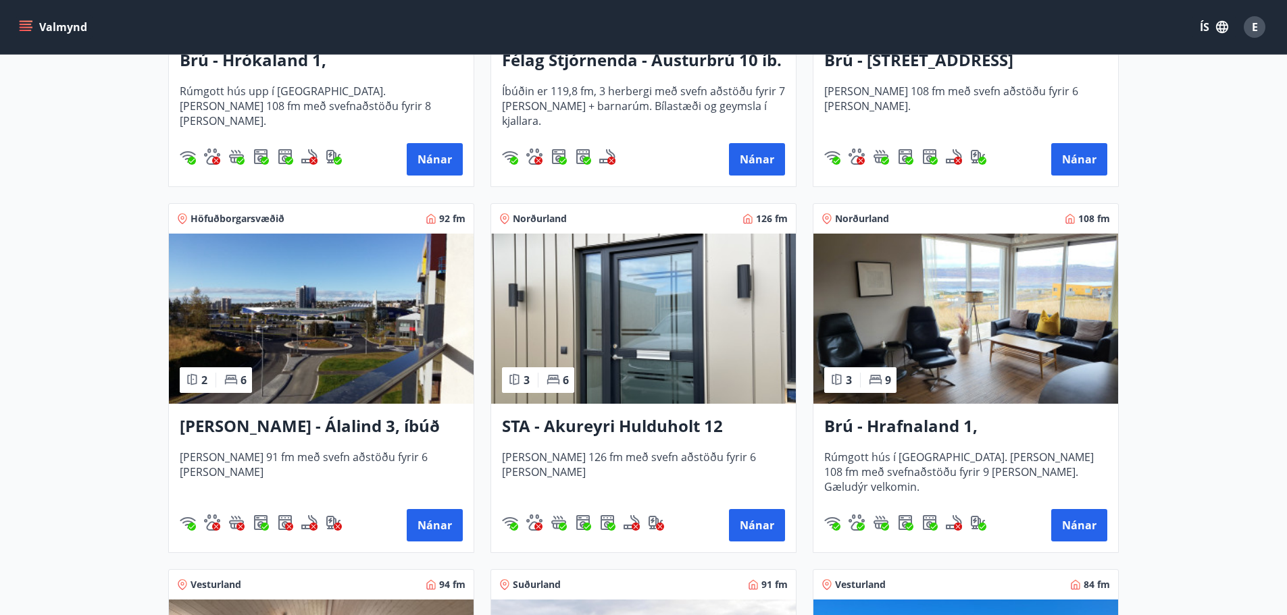
click at [654, 430] on h3 "STA - Akureyri Hulduholt 12" at bounding box center [643, 427] width 283 height 24
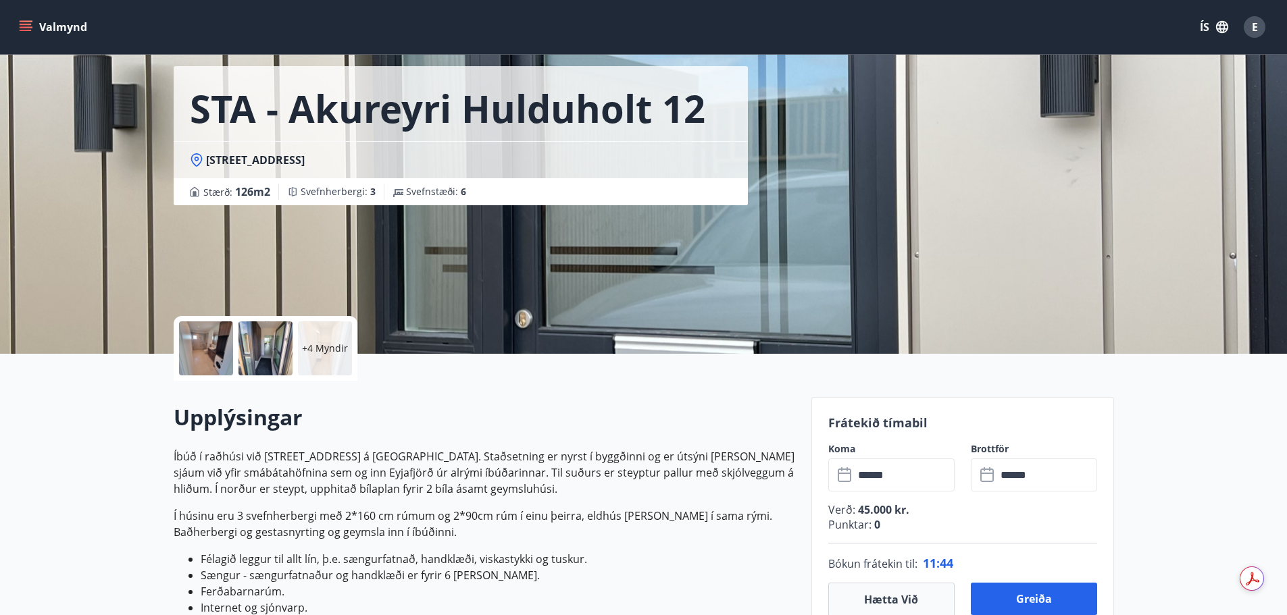
scroll to position [135, 0]
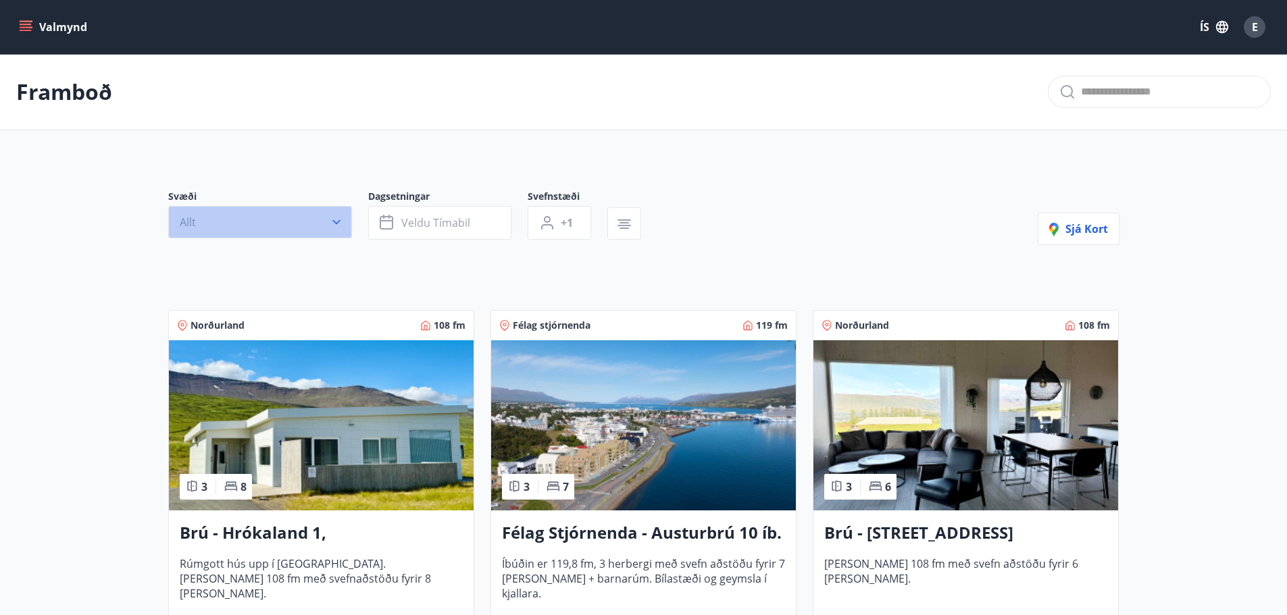
click at [338, 225] on icon "button" at bounding box center [337, 222] width 14 height 14
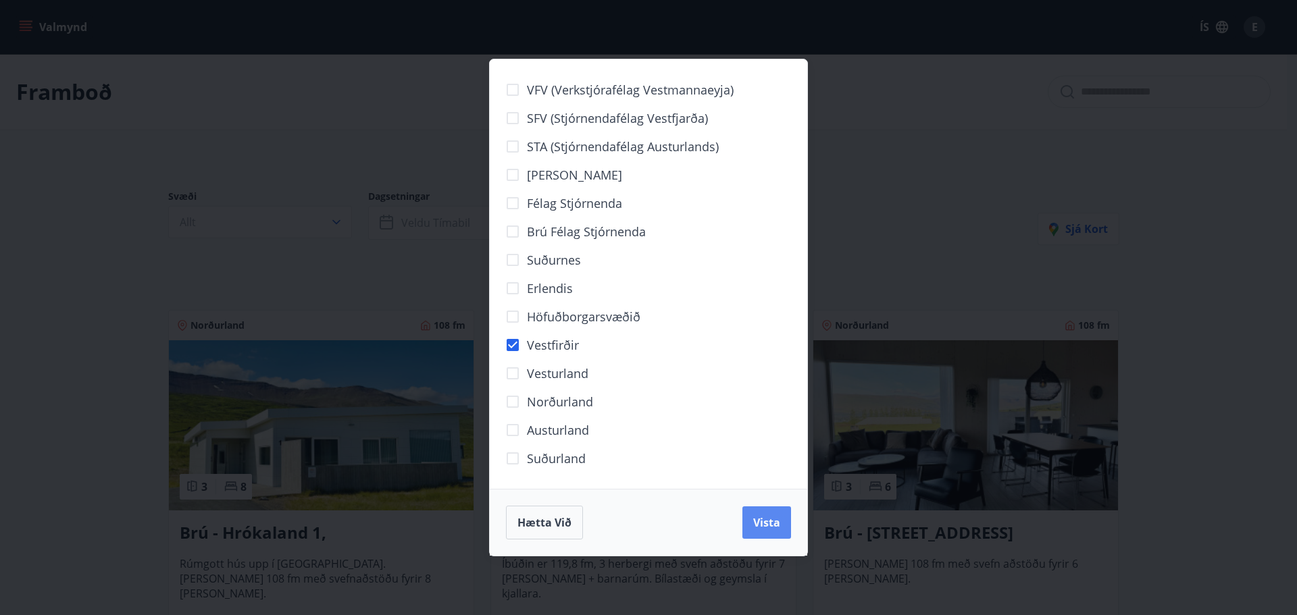
click at [763, 524] on span "Vista" at bounding box center [766, 522] width 27 height 15
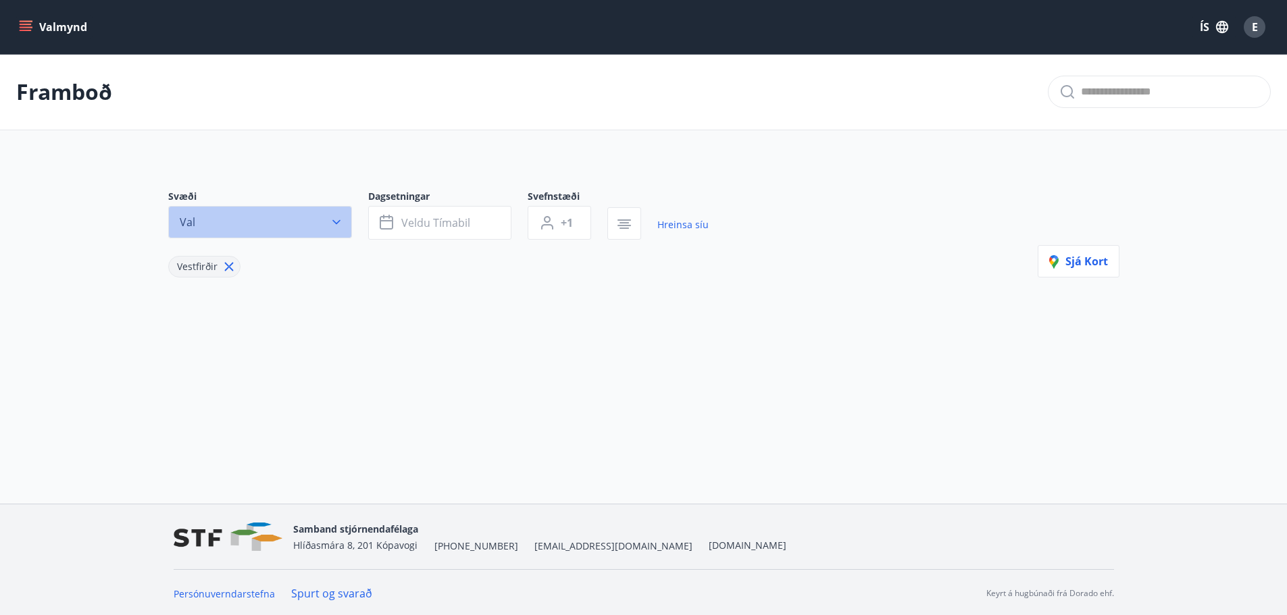
click at [336, 223] on icon "button" at bounding box center [336, 222] width 8 height 5
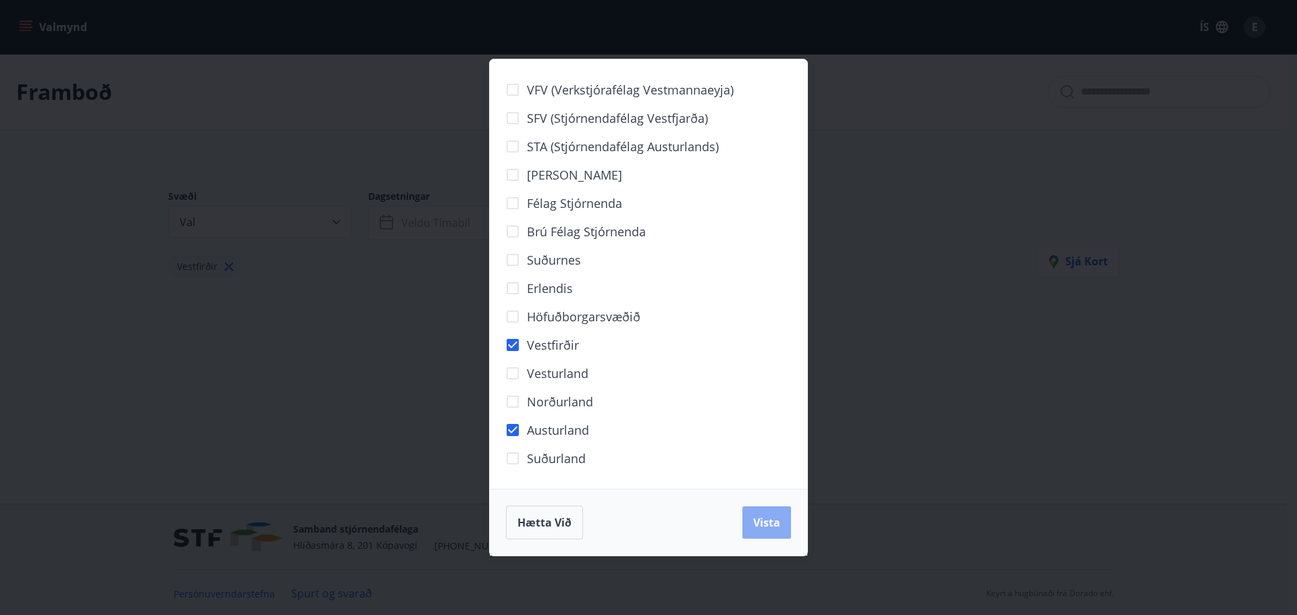
click at [773, 525] on span "Vista" at bounding box center [766, 522] width 27 height 15
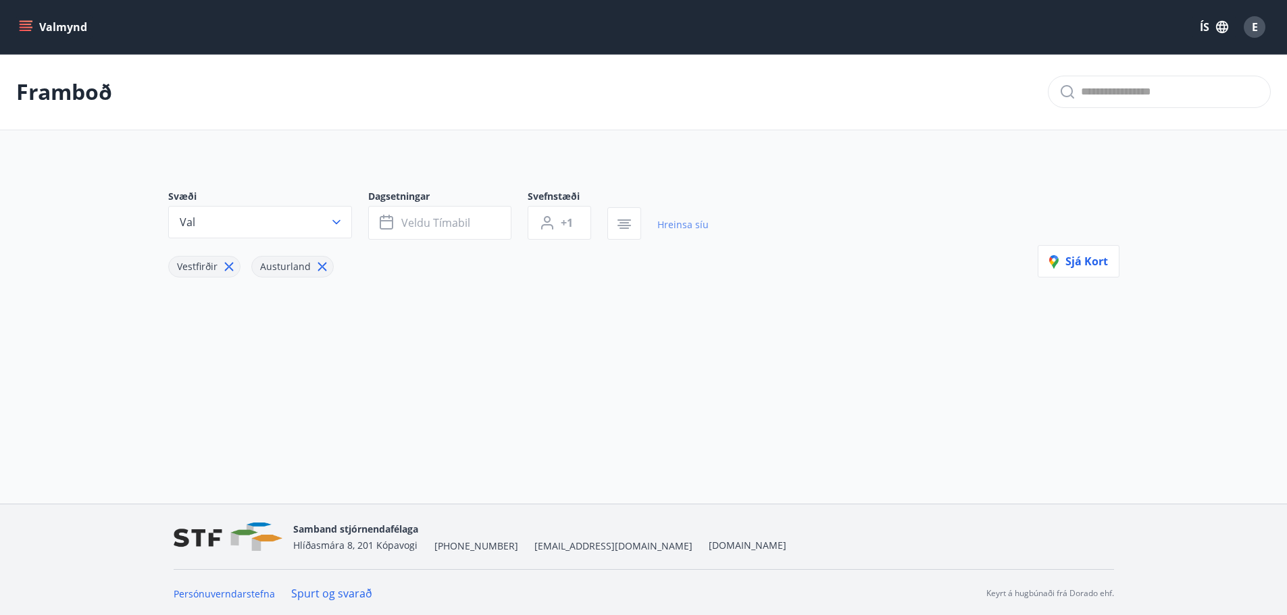
click at [669, 227] on link "Hreinsa síu" at bounding box center [682, 225] width 51 height 30
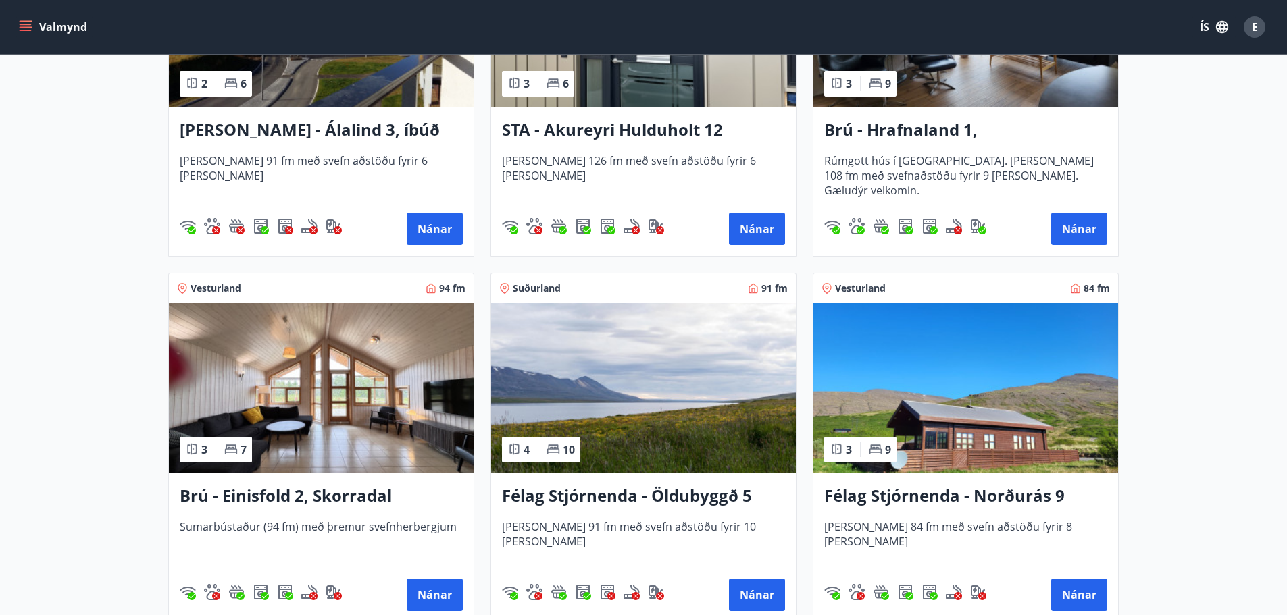
scroll to position [811, 0]
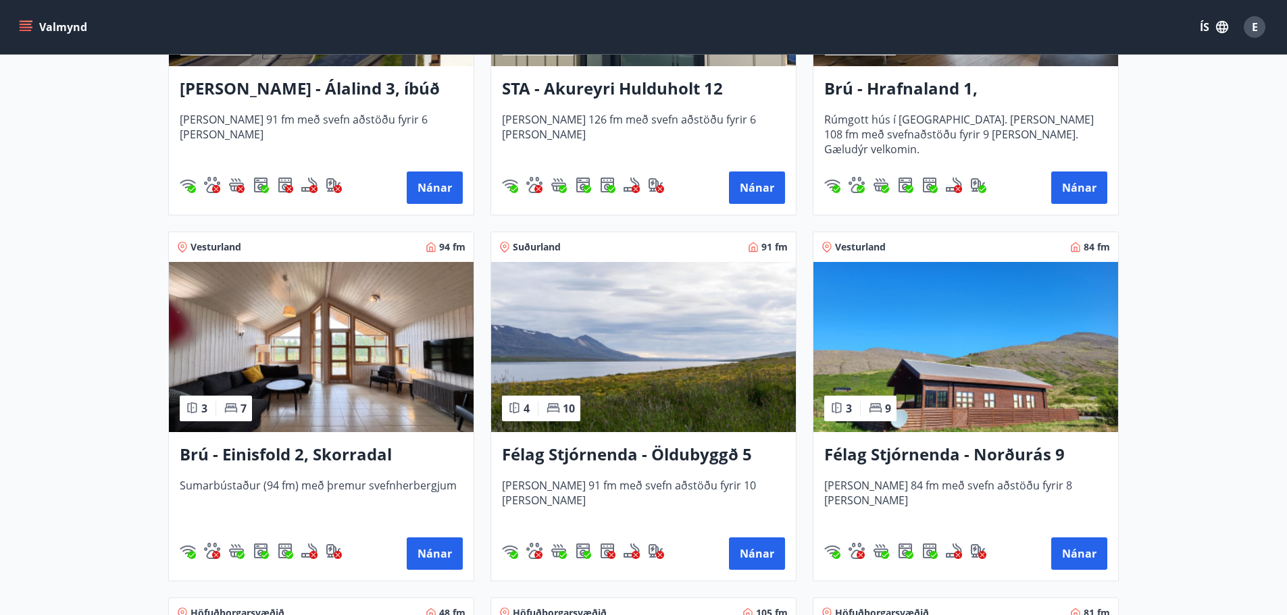
click at [589, 452] on h3 "Félag Stjórnenda - Öldubyggð 5" at bounding box center [643, 455] width 283 height 24
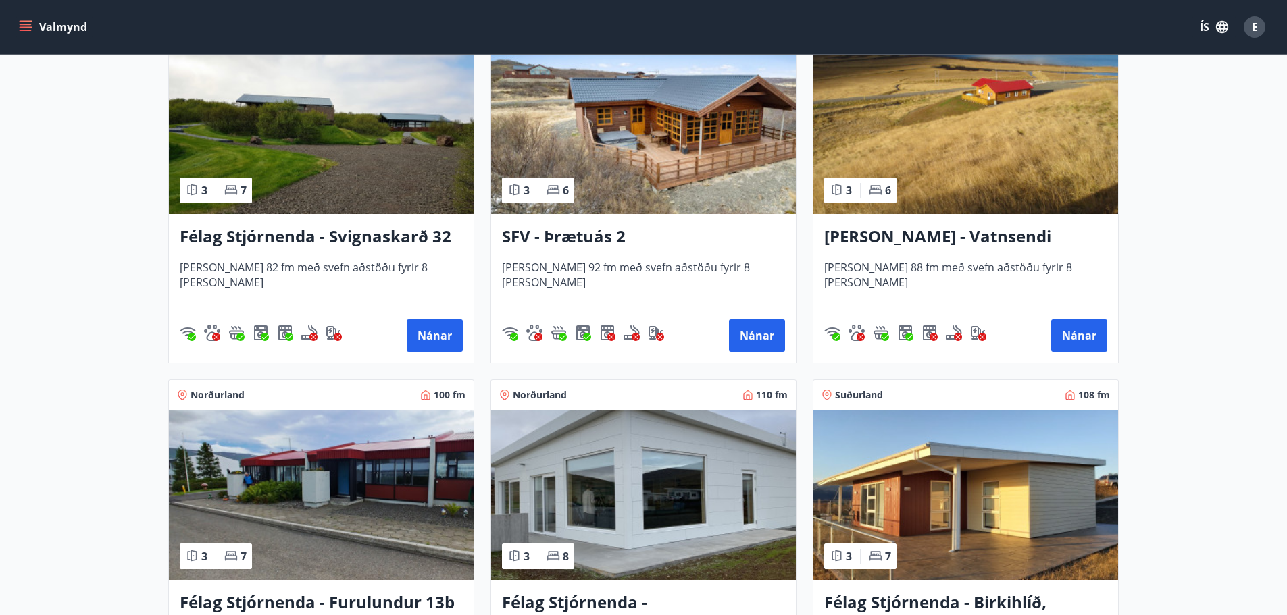
scroll to position [2635, 0]
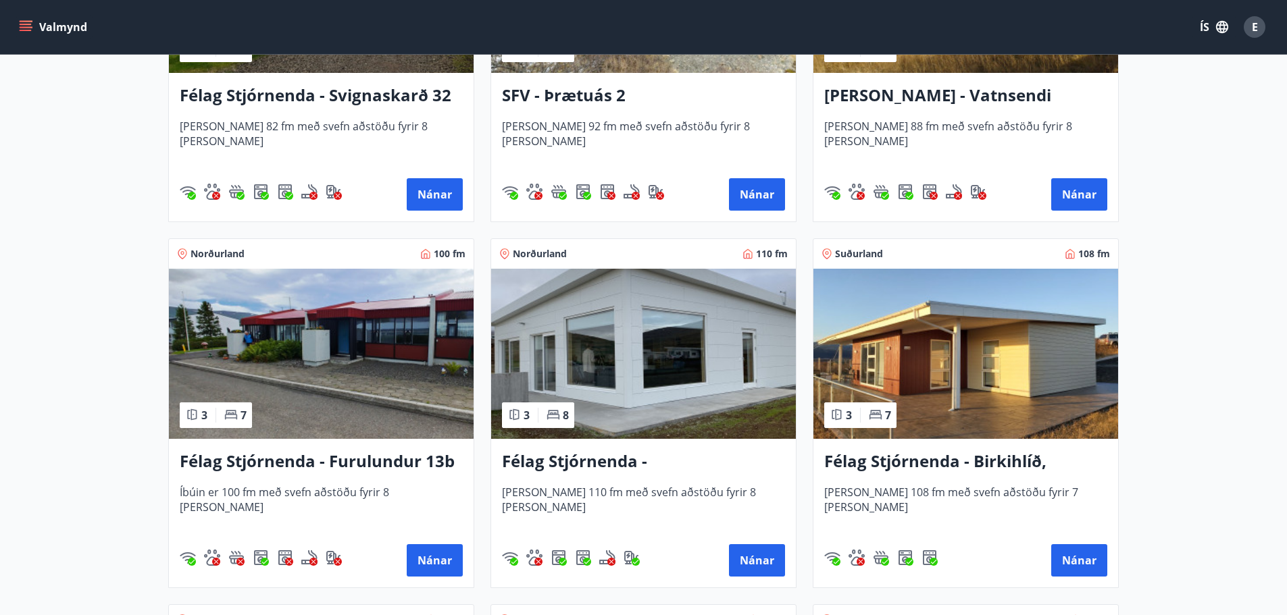
click at [715, 466] on h3 "Félag Stjórnenda - [GEOGRAPHIC_DATA] 7" at bounding box center [643, 462] width 283 height 24
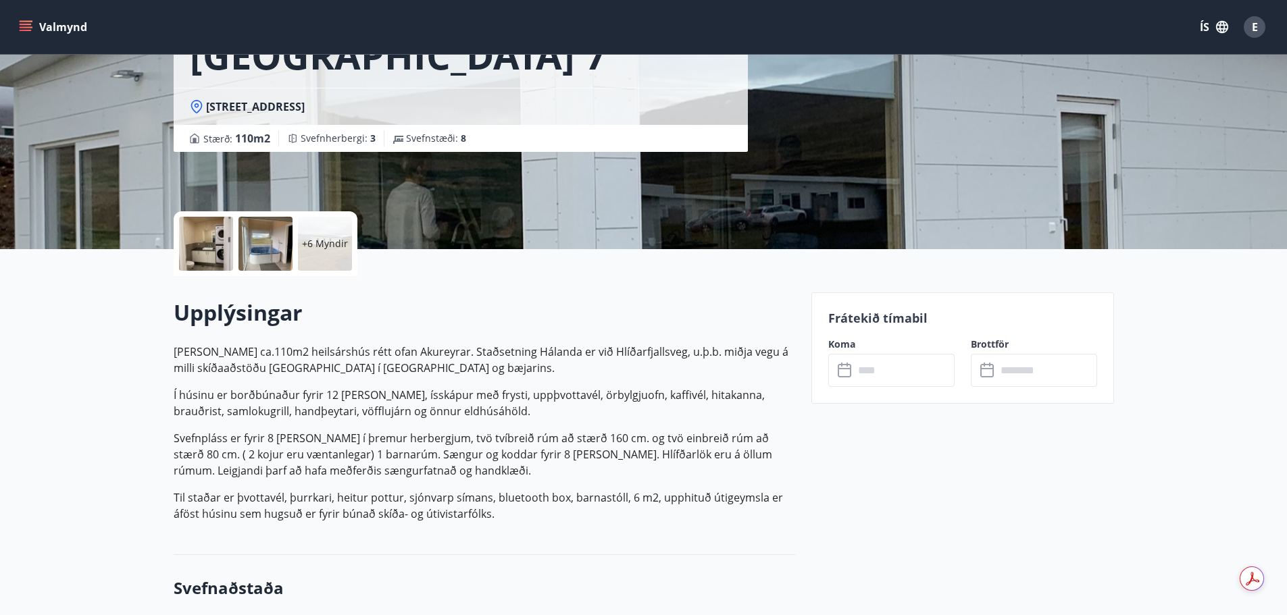
scroll to position [203, 0]
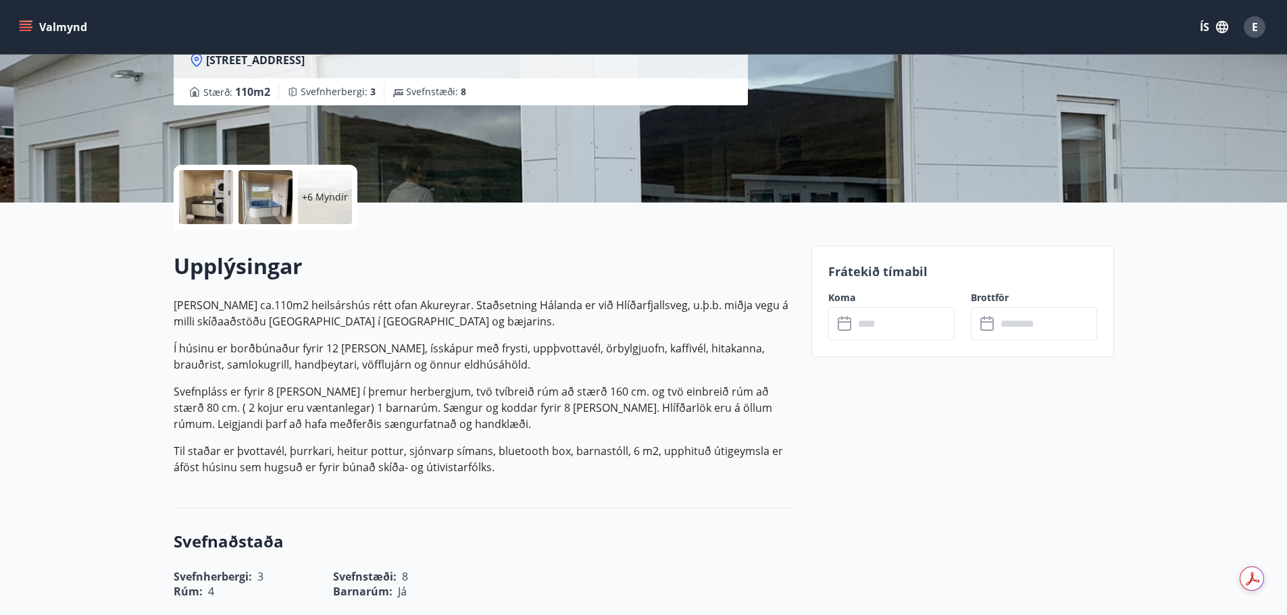
click at [878, 324] on input "text" at bounding box center [904, 323] width 101 height 33
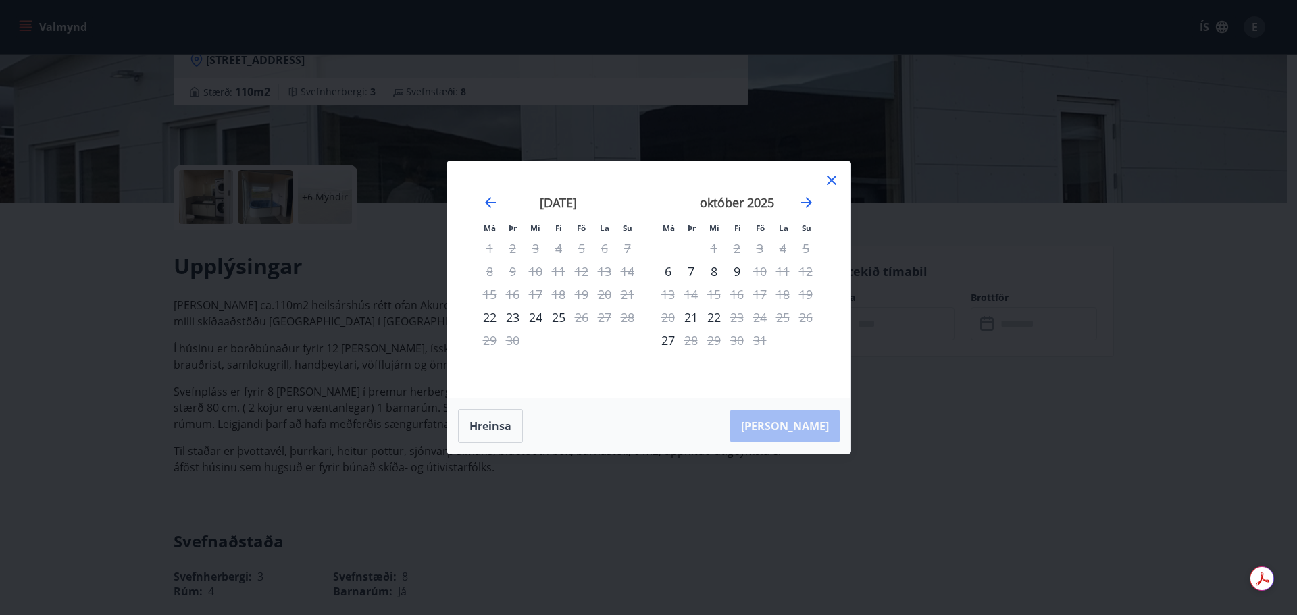
click at [833, 180] on icon at bounding box center [831, 180] width 16 height 16
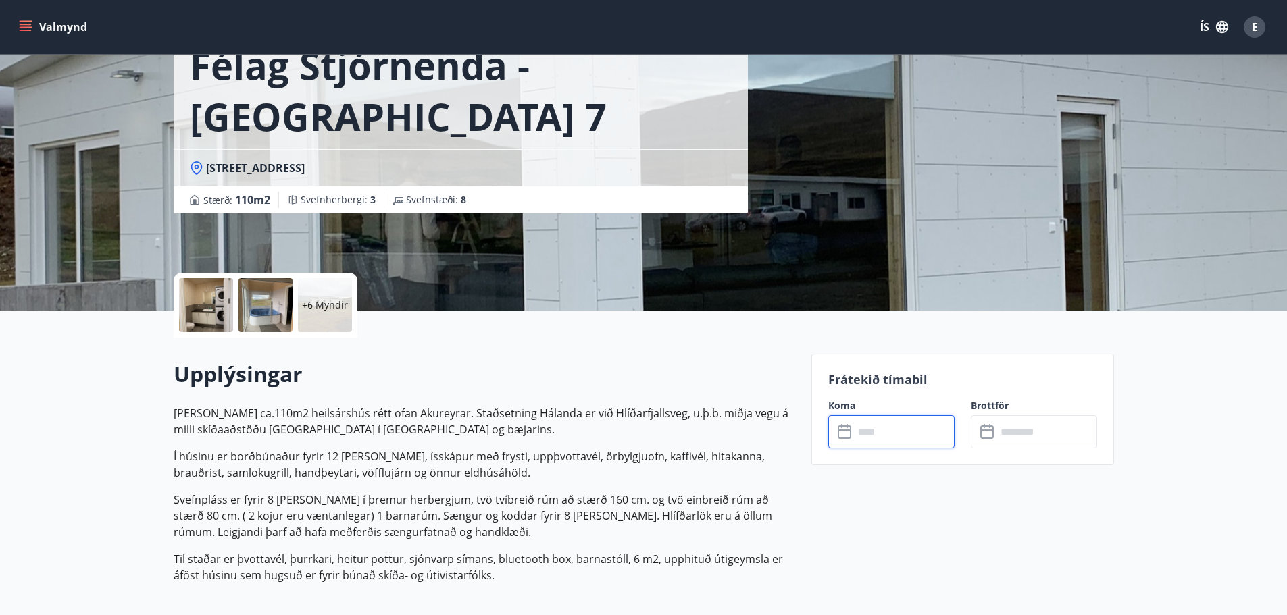
scroll to position [0, 0]
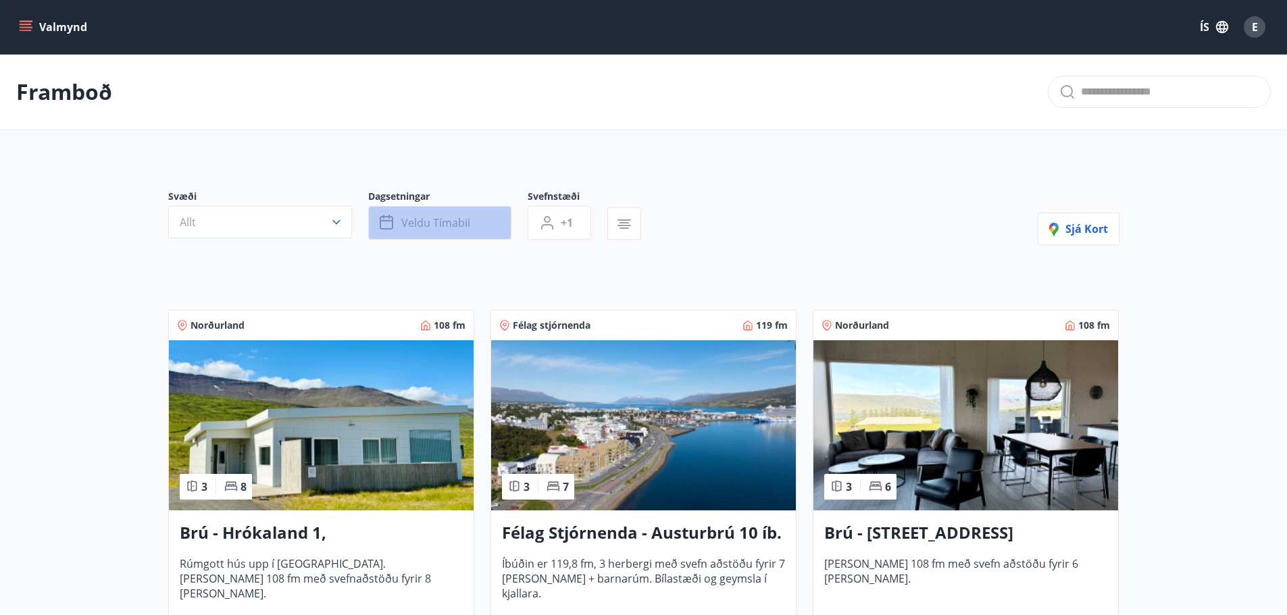
click at [425, 221] on span "Veldu tímabil" at bounding box center [435, 222] width 69 height 15
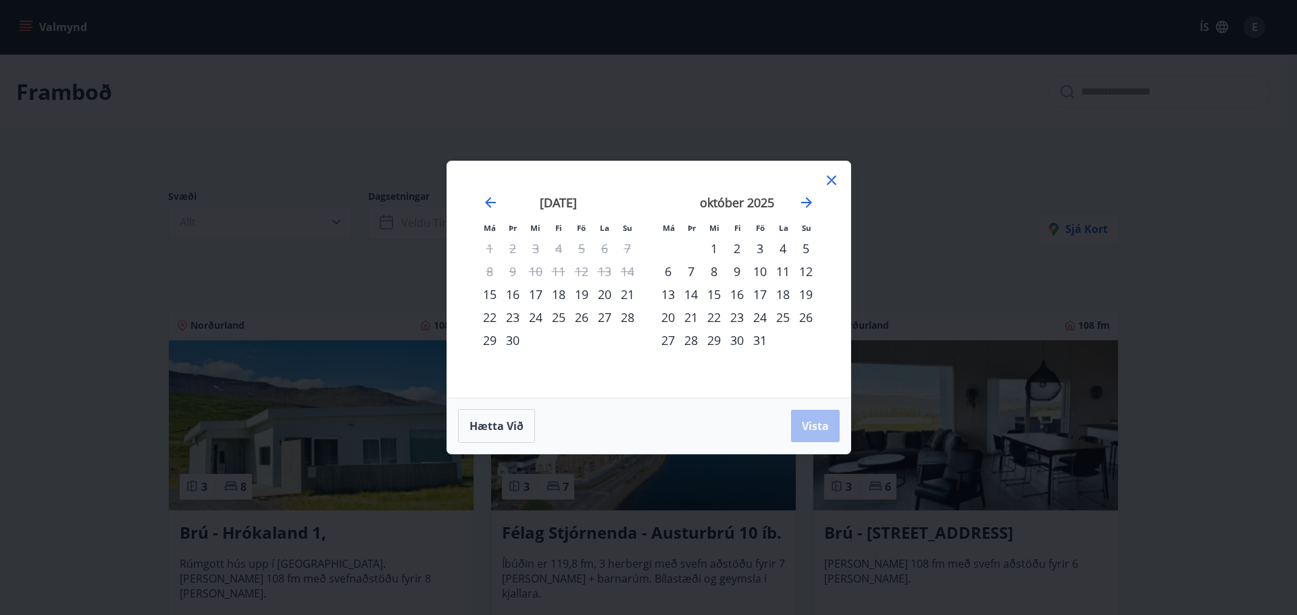
click at [756, 294] on div "17" at bounding box center [759, 294] width 23 height 23
click at [665, 318] on div "20" at bounding box center [668, 317] width 23 height 23
click at [811, 428] on span "Vista" at bounding box center [815, 426] width 27 height 15
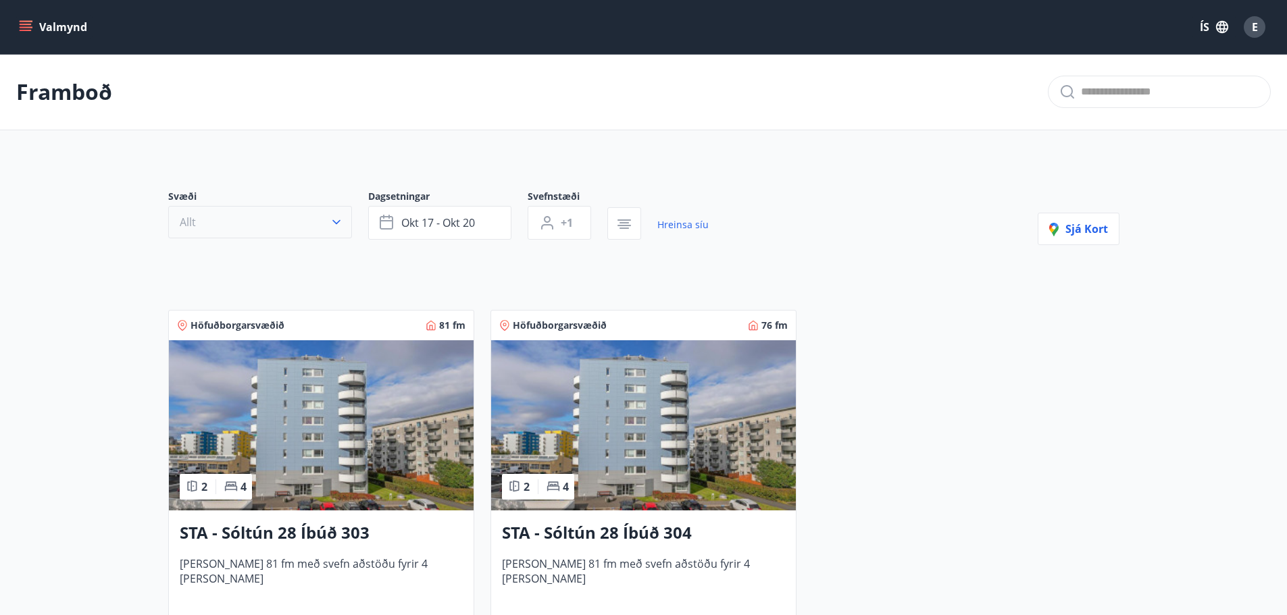
click at [338, 223] on icon "button" at bounding box center [337, 222] width 14 height 14
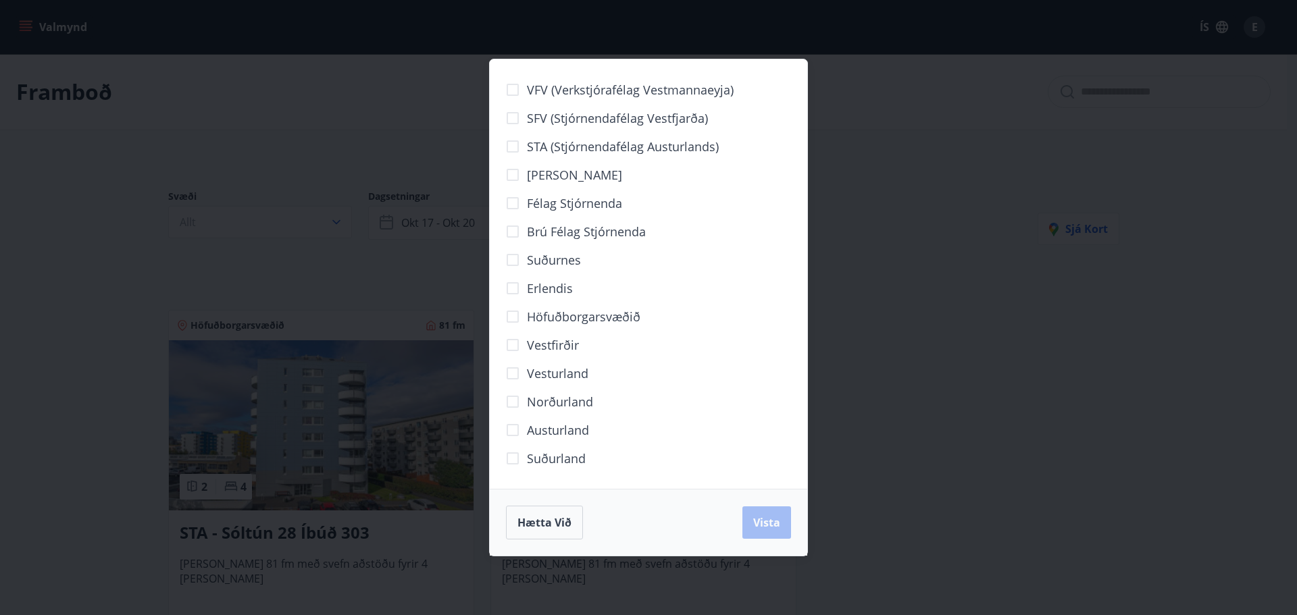
click at [323, 270] on div "VFV (Verkstjórafélag Vestmannaeyja) SFV (Stjórnendafélag Vestfjarða) STA (Stjór…" at bounding box center [648, 307] width 1297 height 615
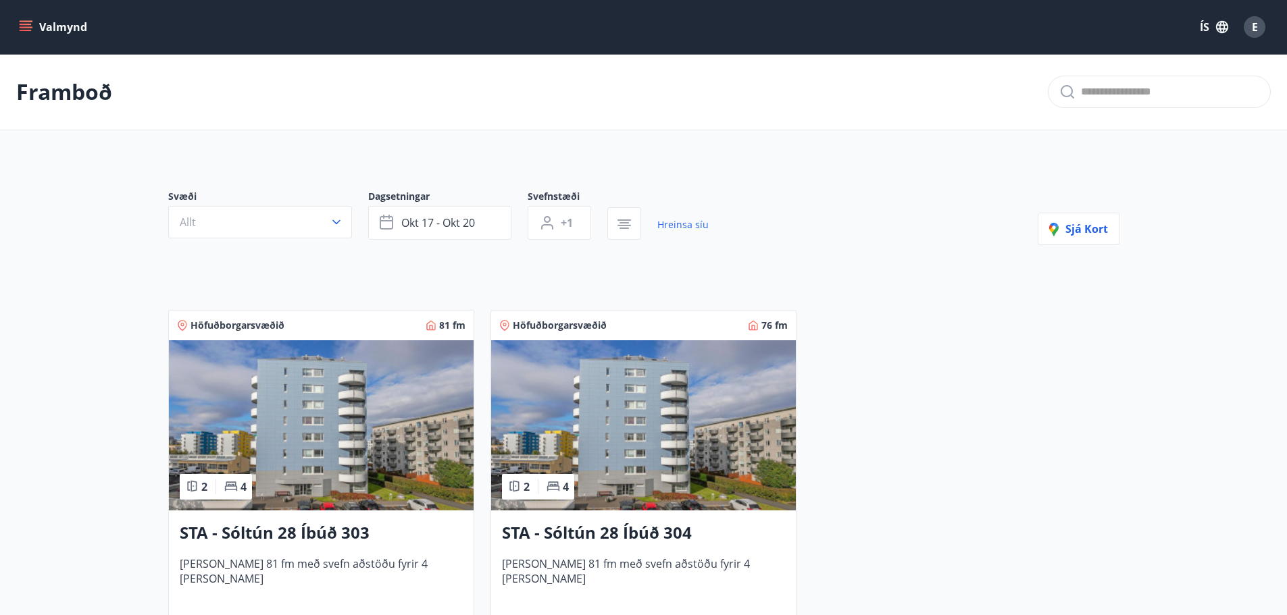
click at [672, 221] on link "Hreinsa síu" at bounding box center [682, 225] width 51 height 30
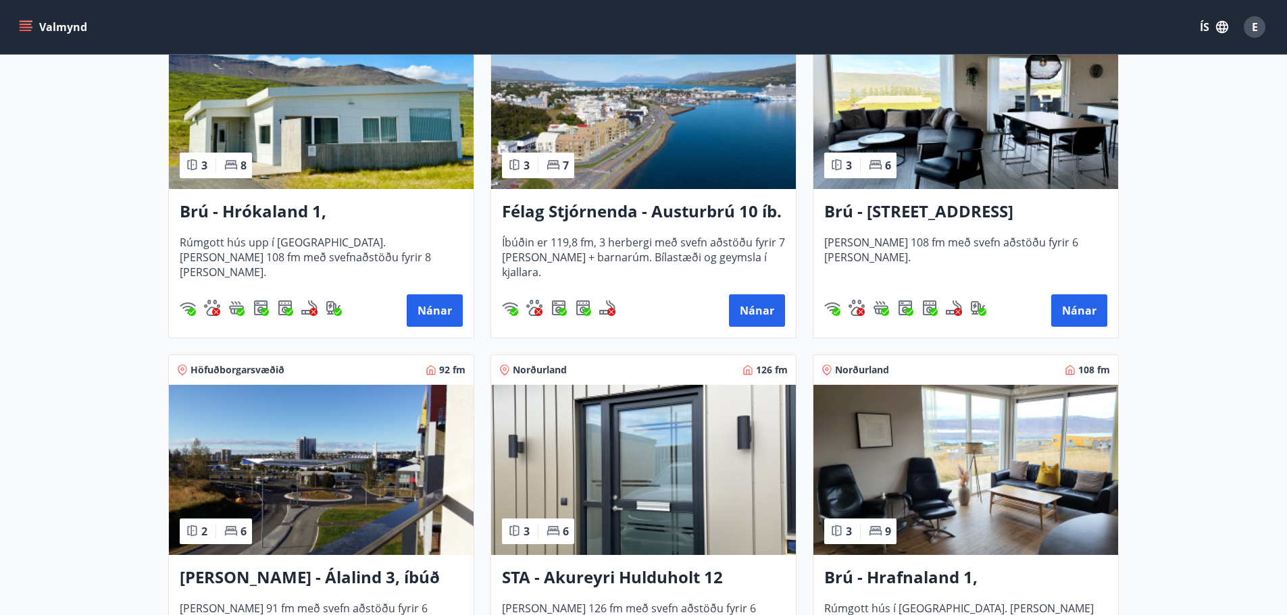
scroll to position [338, 0]
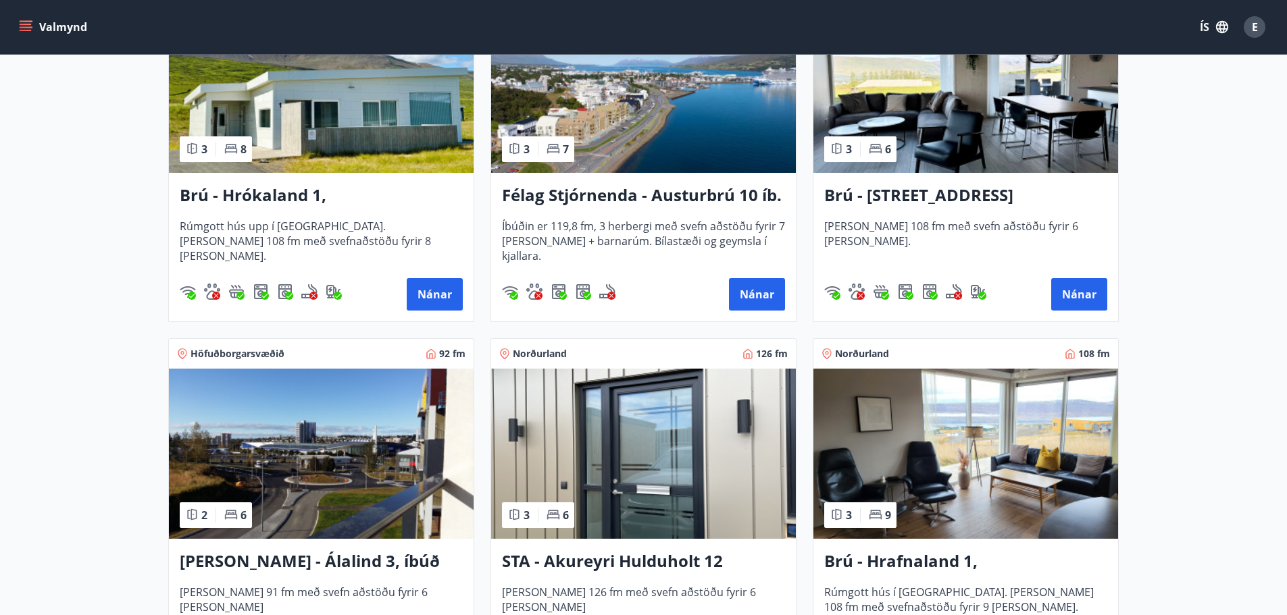
click at [646, 560] on h3 "STA - Akureyri Hulduholt 12" at bounding box center [643, 562] width 283 height 24
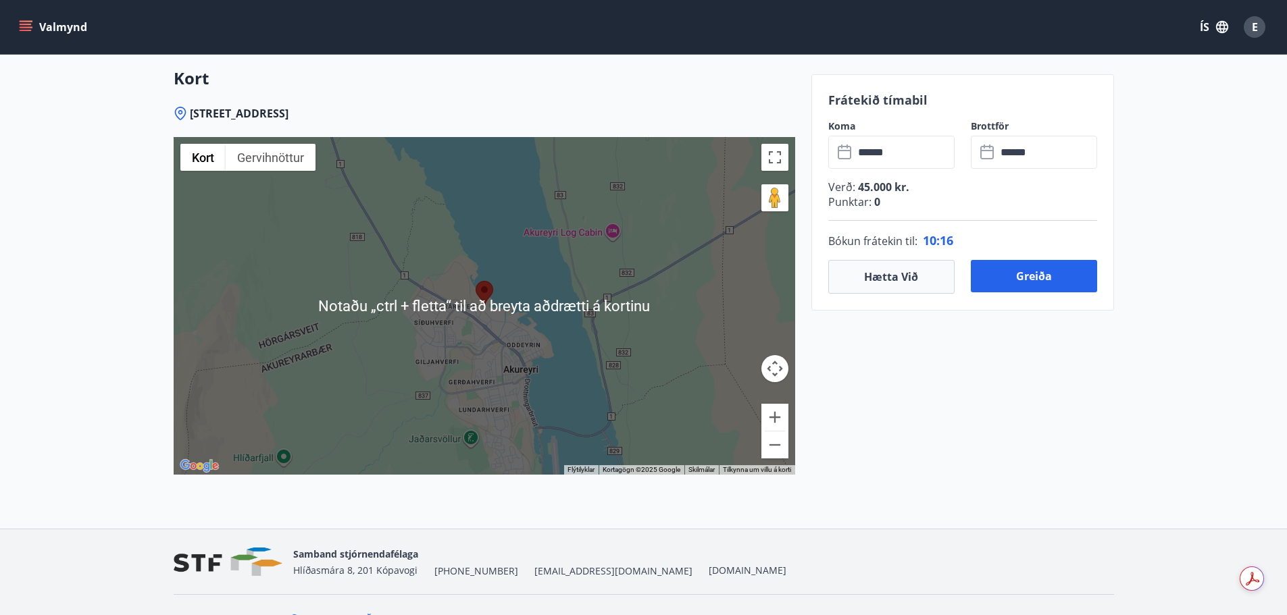
scroll to position [1996, 0]
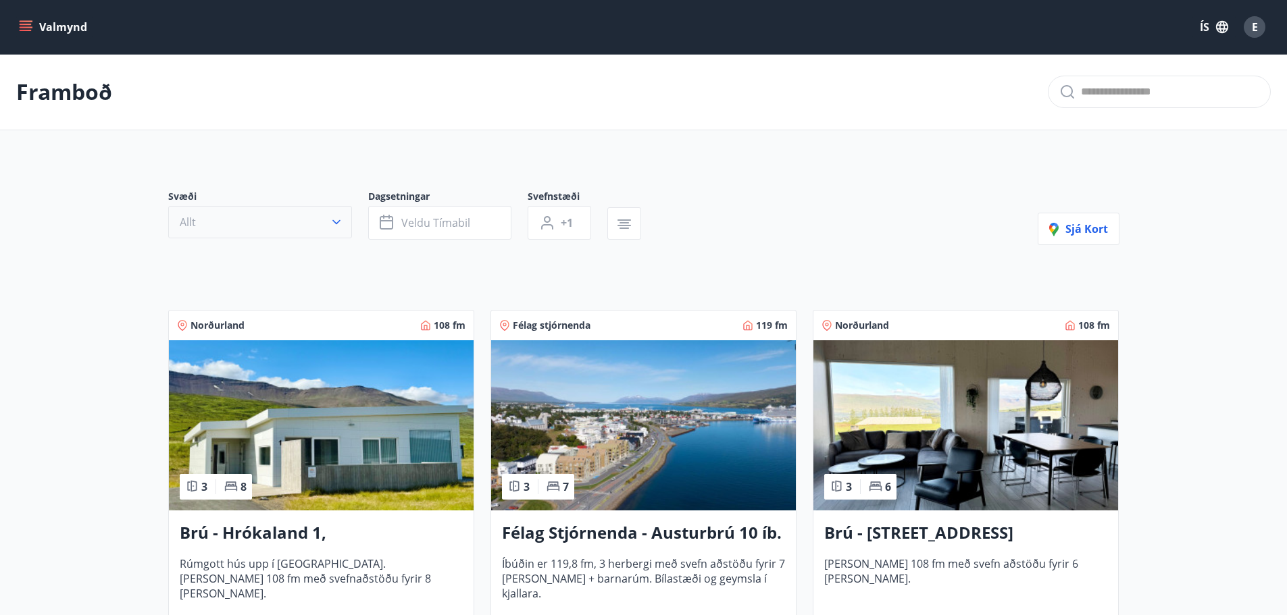
click at [331, 222] on icon "button" at bounding box center [337, 222] width 14 height 14
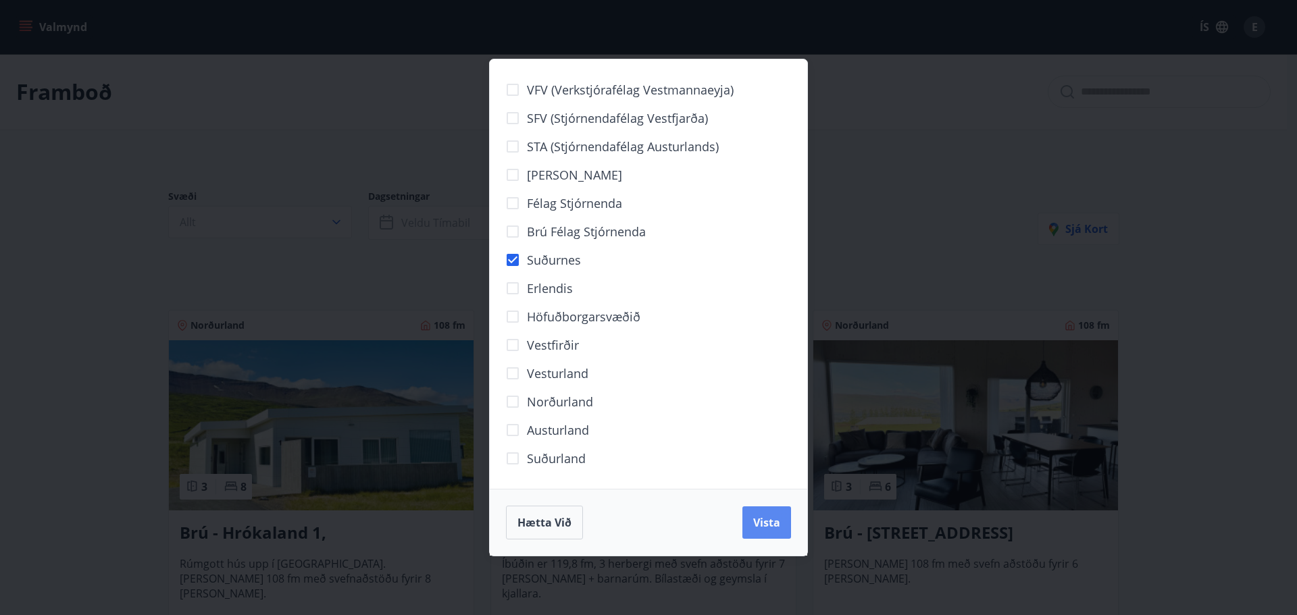
click at [763, 532] on button "Vista" at bounding box center [766, 523] width 49 height 32
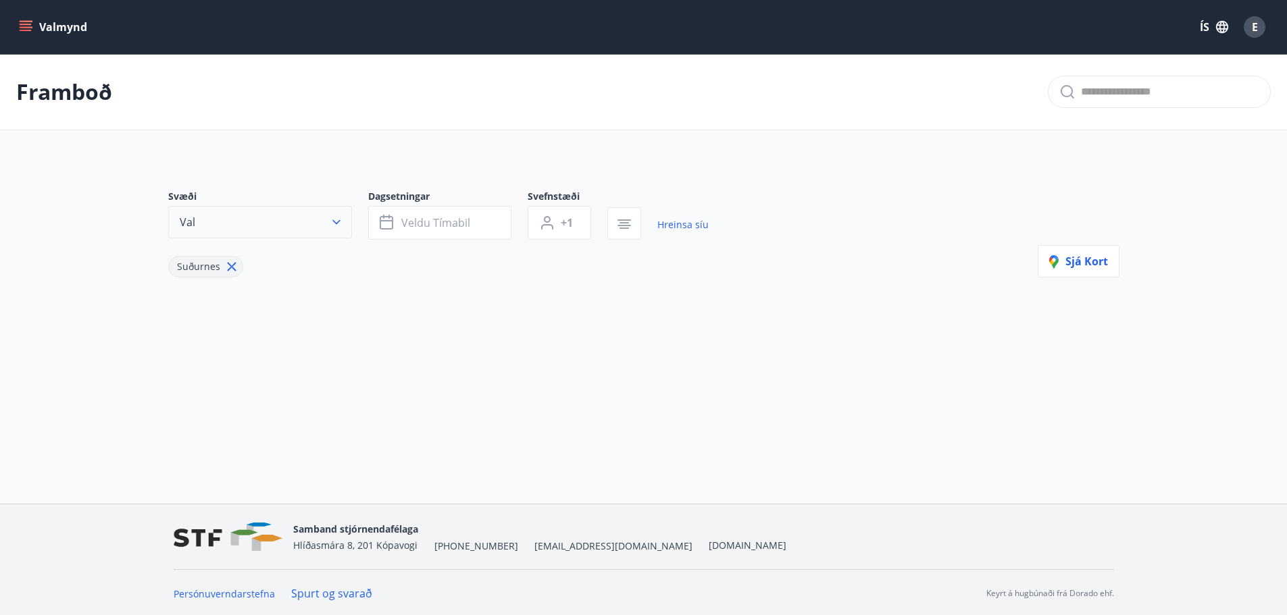
click at [228, 270] on icon at bounding box center [231, 266] width 15 height 15
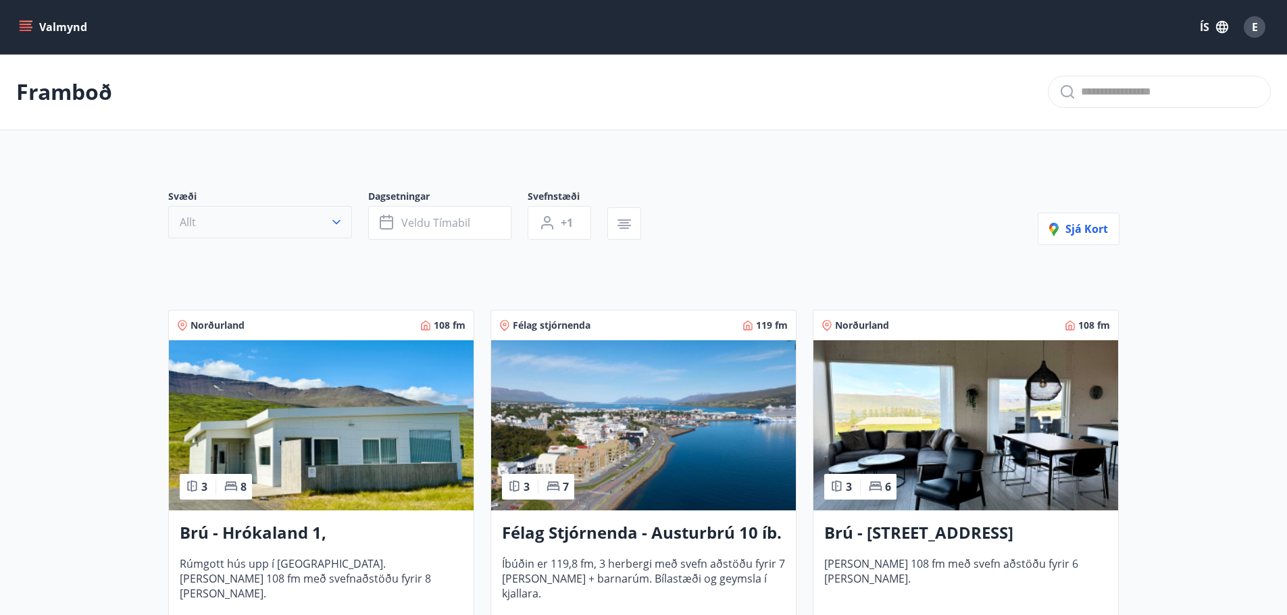
click at [338, 223] on icon "button" at bounding box center [337, 222] width 14 height 14
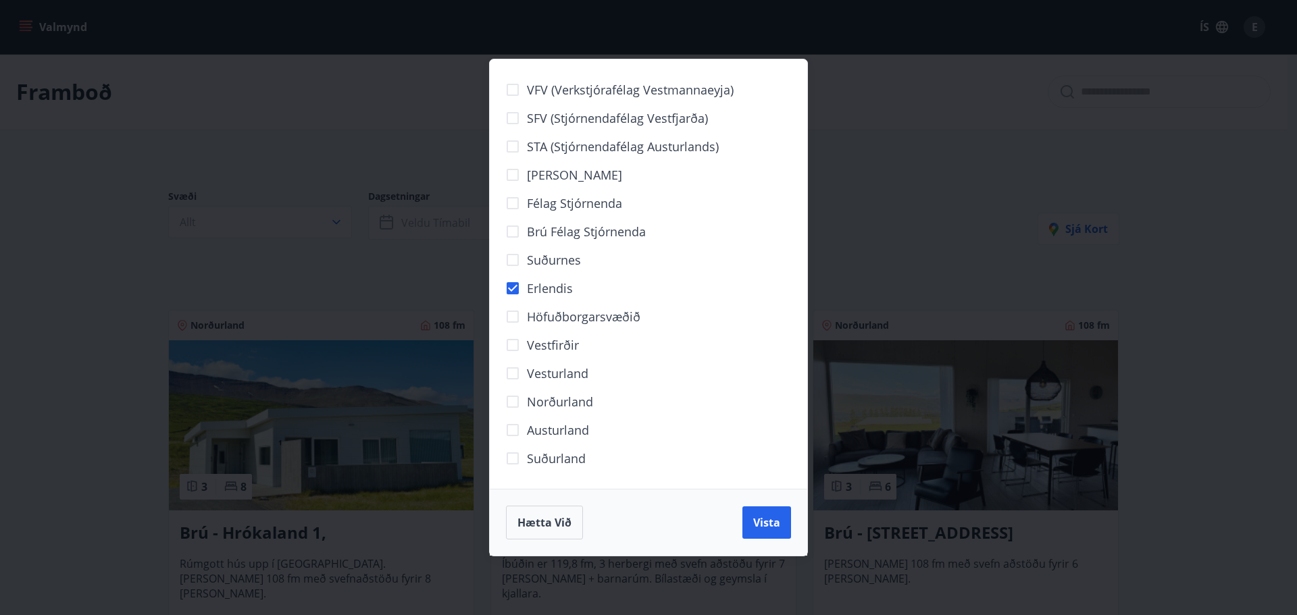
click at [760, 533] on button "Vista" at bounding box center [766, 523] width 49 height 32
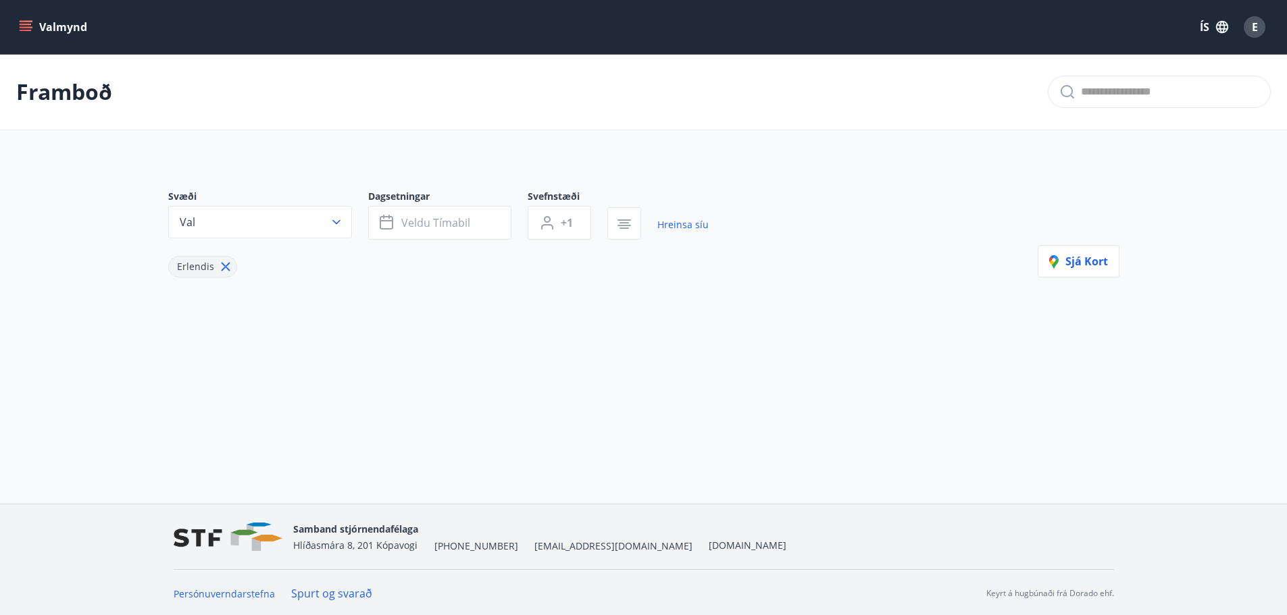
click at [220, 267] on icon at bounding box center [225, 266] width 15 height 15
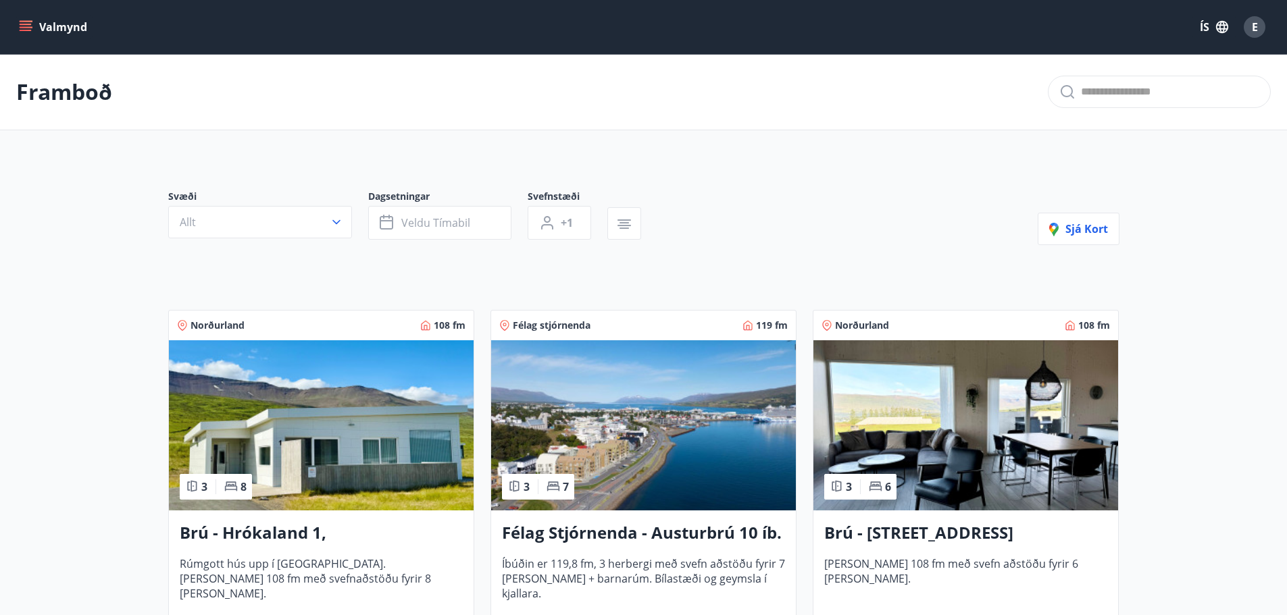
click at [331, 218] on icon "button" at bounding box center [337, 222] width 14 height 14
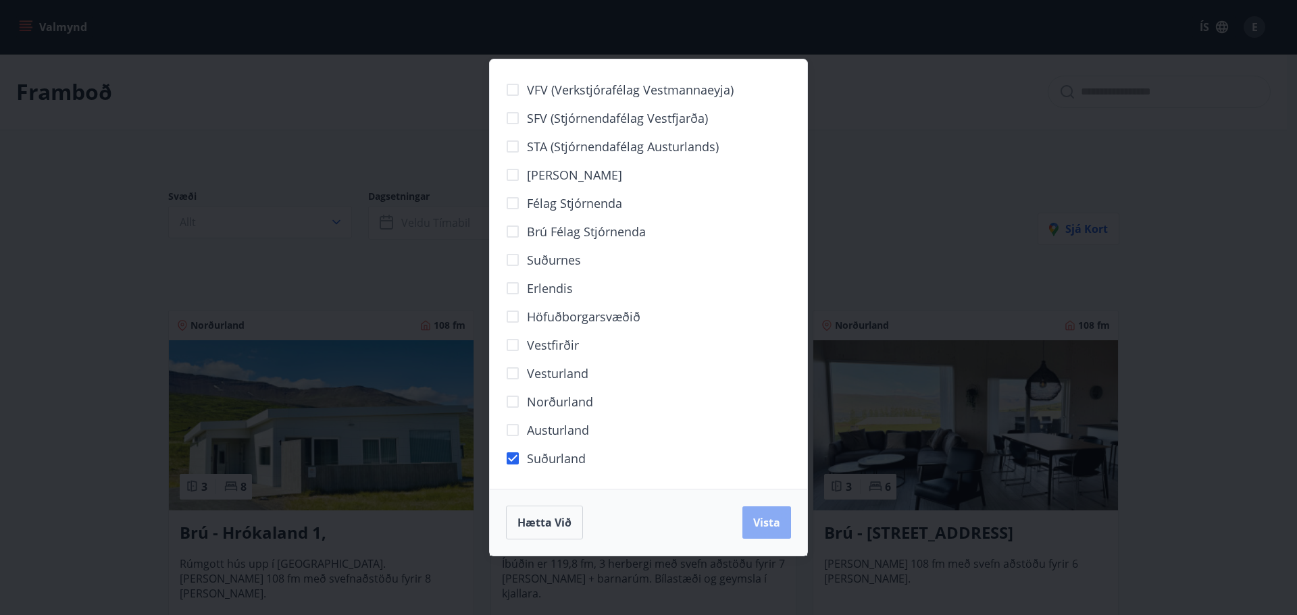
click at [760, 514] on button "Vista" at bounding box center [766, 523] width 49 height 32
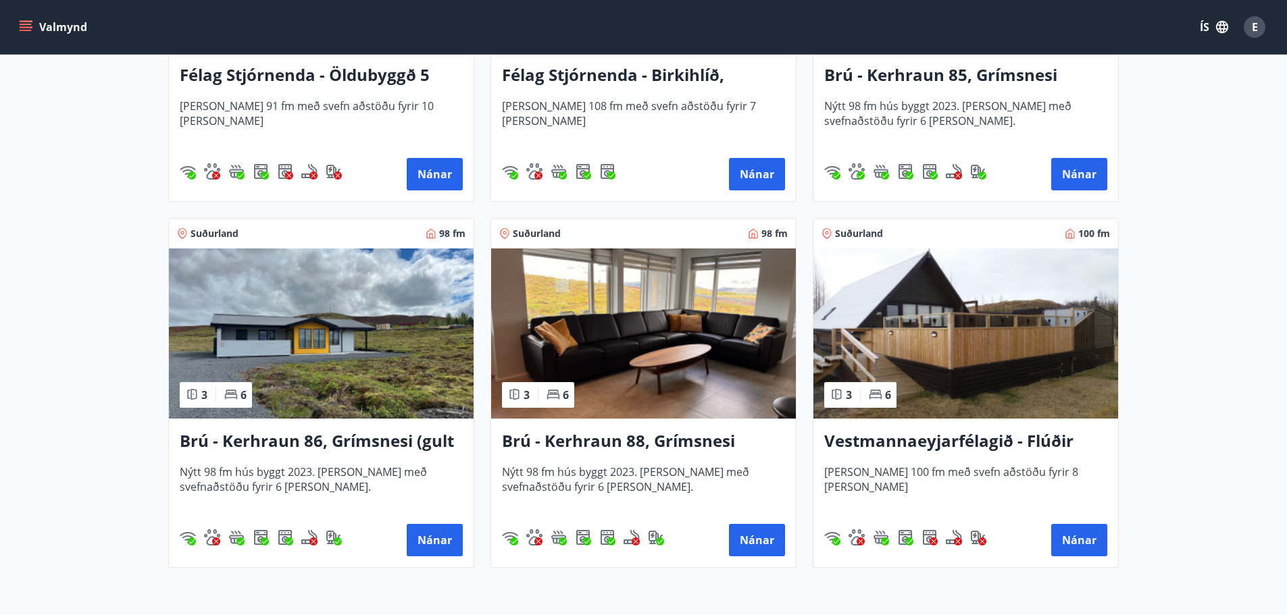
scroll to position [540, 0]
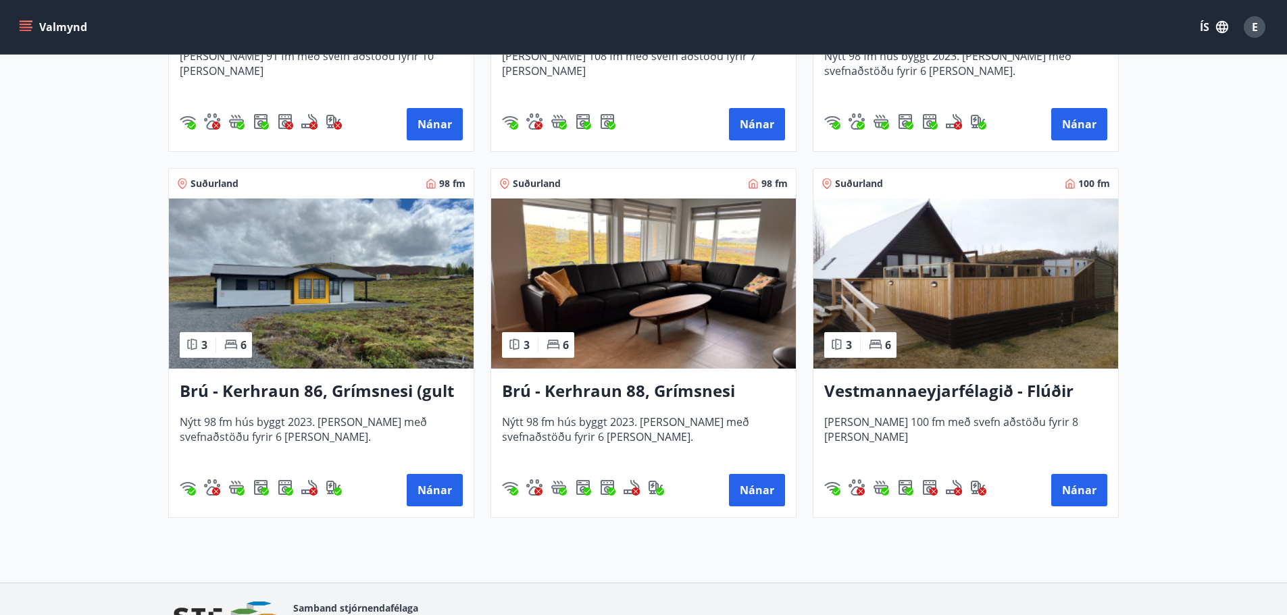
click at [884, 390] on h3 "Vestmannaeyjarfélagið - Flúðir" at bounding box center [965, 392] width 283 height 24
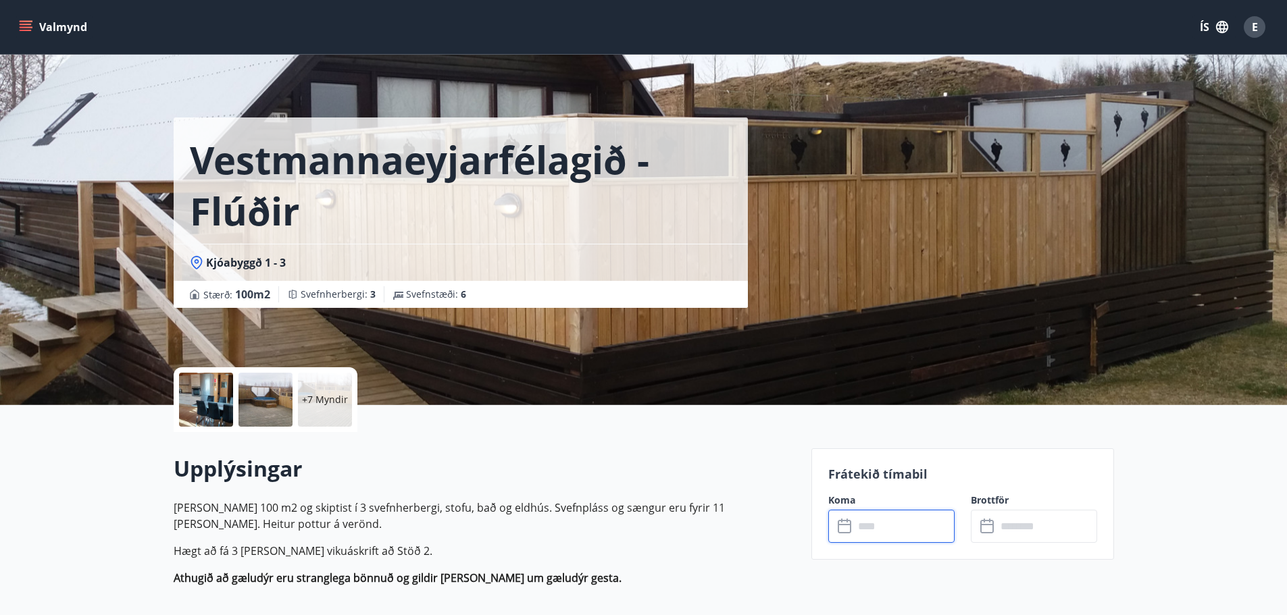
click at [905, 534] on input "text" at bounding box center [904, 526] width 101 height 33
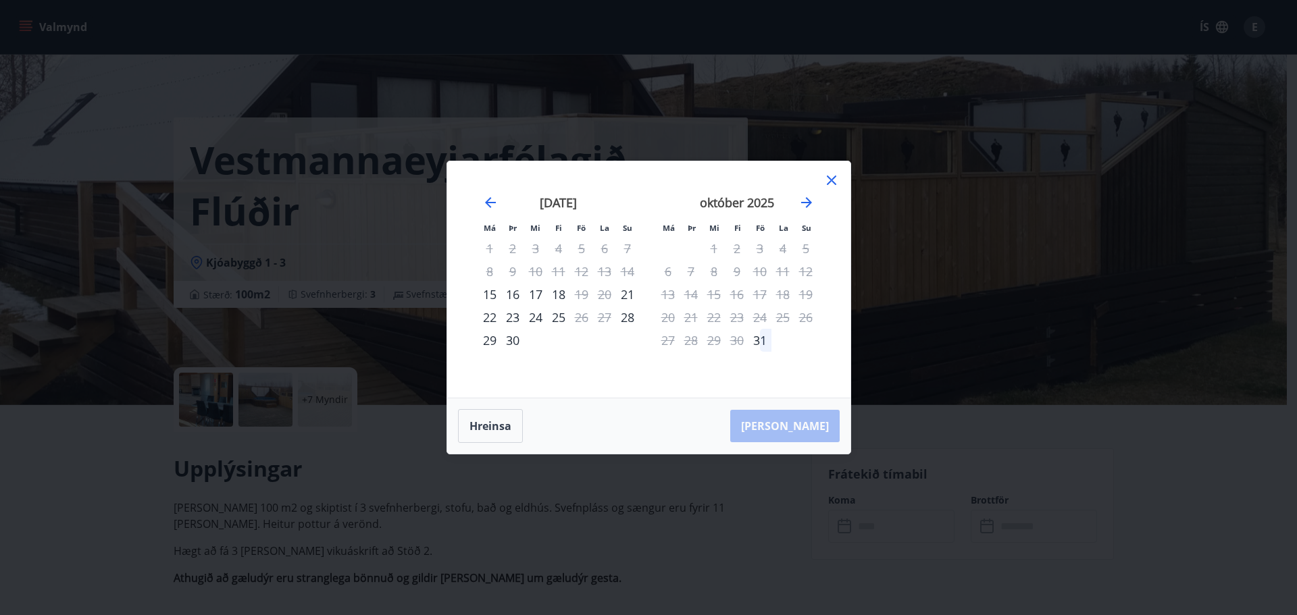
click at [828, 179] on icon at bounding box center [831, 180] width 16 height 16
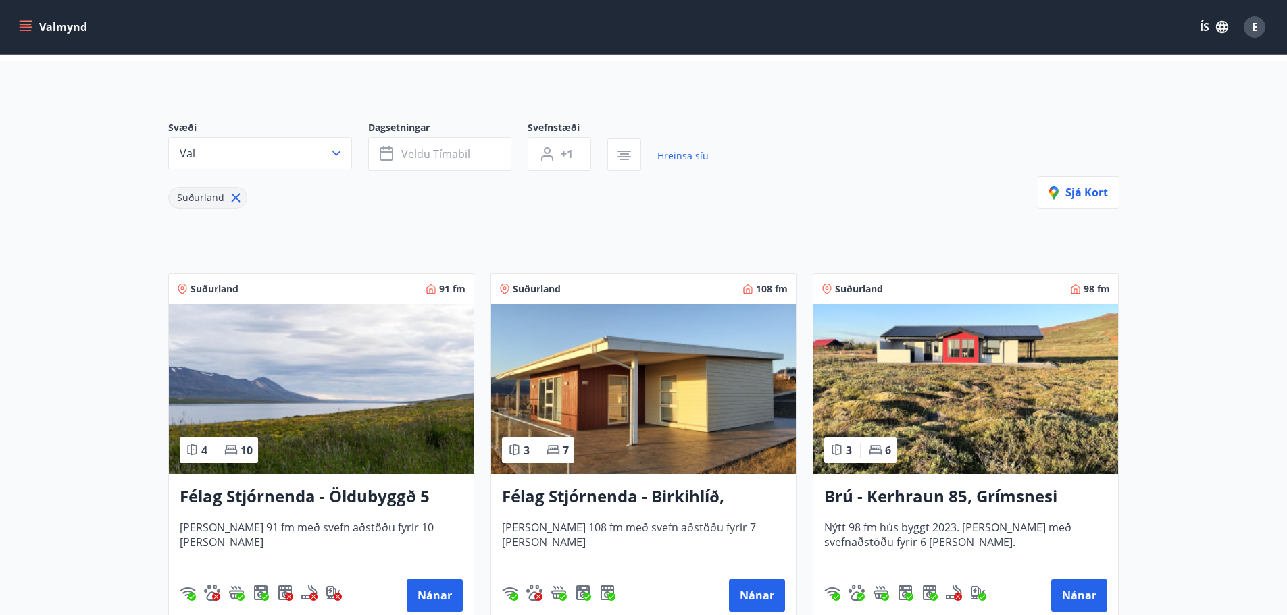
scroll to position [68, 0]
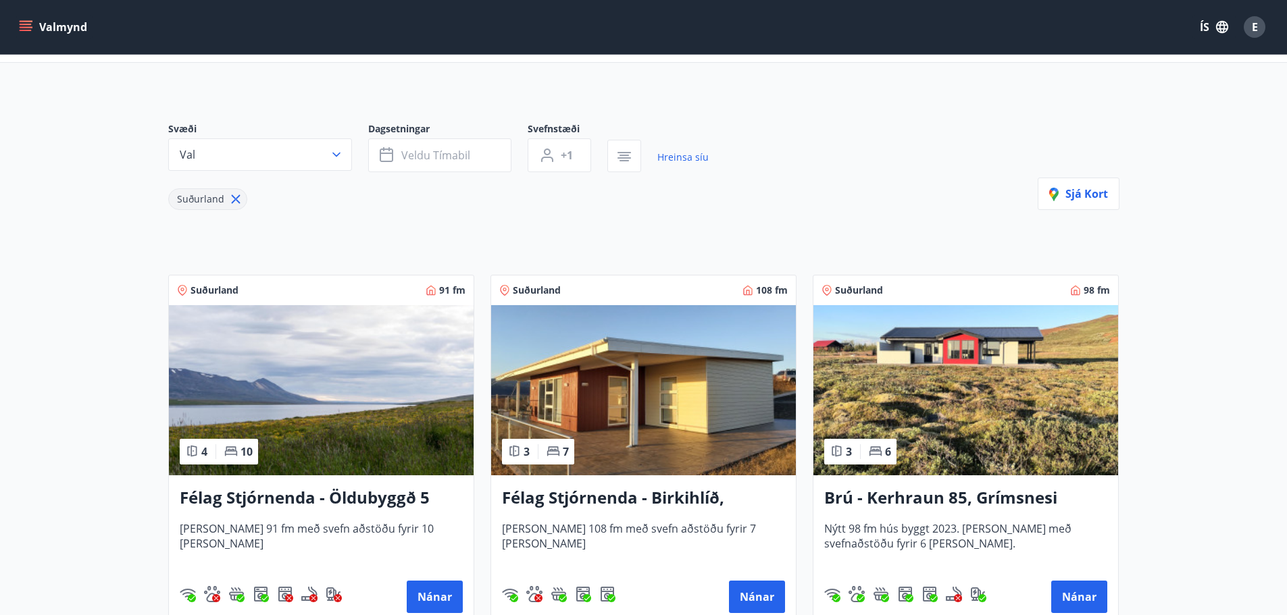
click at [232, 194] on icon at bounding box center [235, 199] width 15 height 15
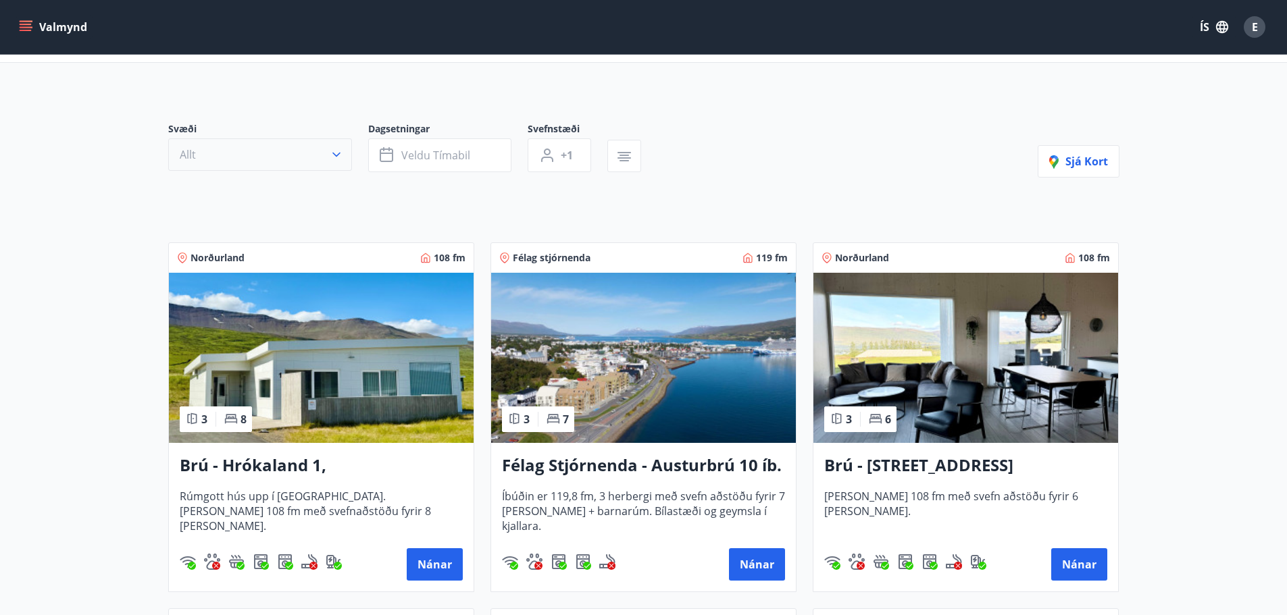
click at [336, 145] on button "Allt" at bounding box center [260, 154] width 184 height 32
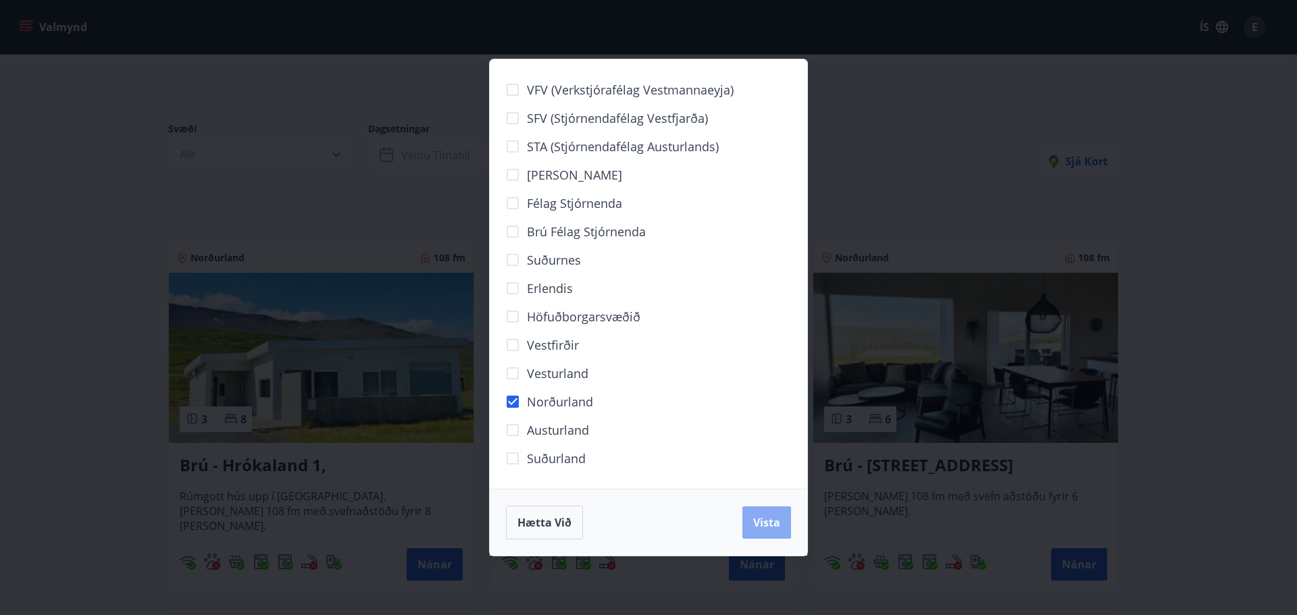
click at [783, 531] on button "Vista" at bounding box center [766, 523] width 49 height 32
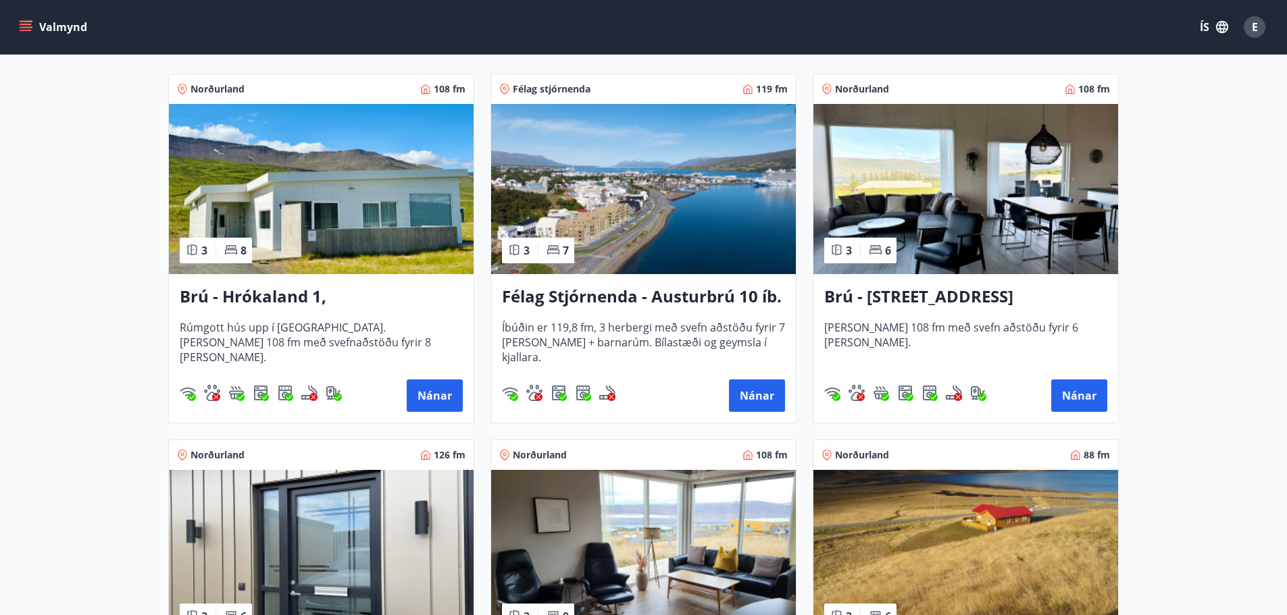
scroll to position [270, 0]
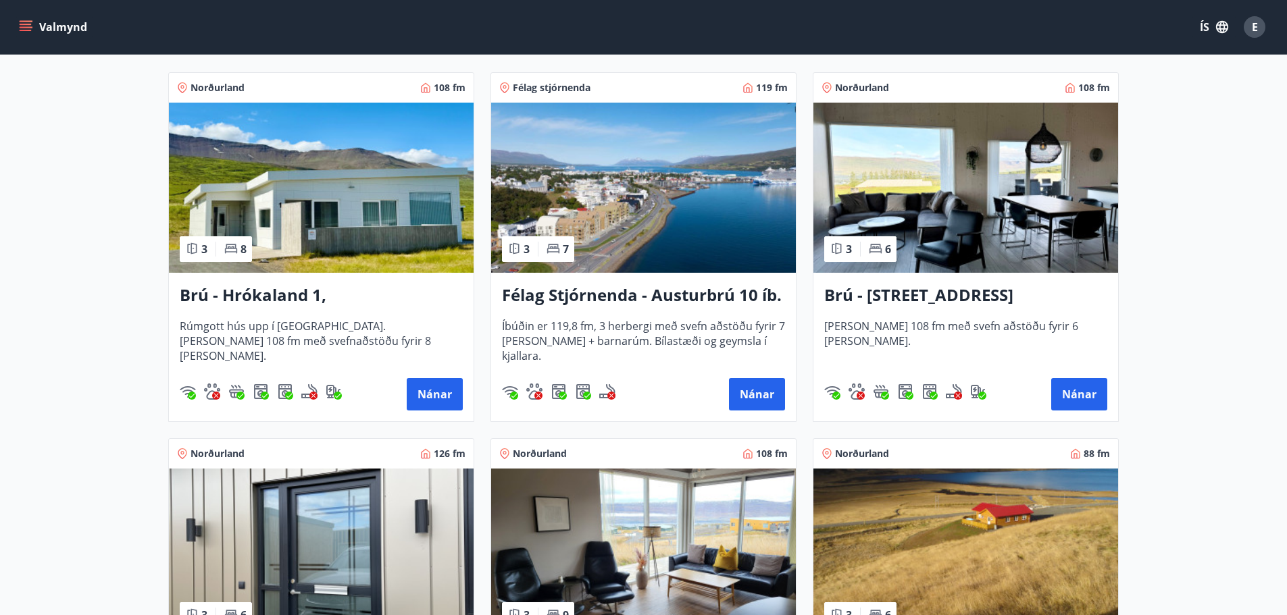
click at [703, 292] on h3 "Félag Stjórnenda - Austurbrú 10 íb. 201" at bounding box center [643, 296] width 283 height 24
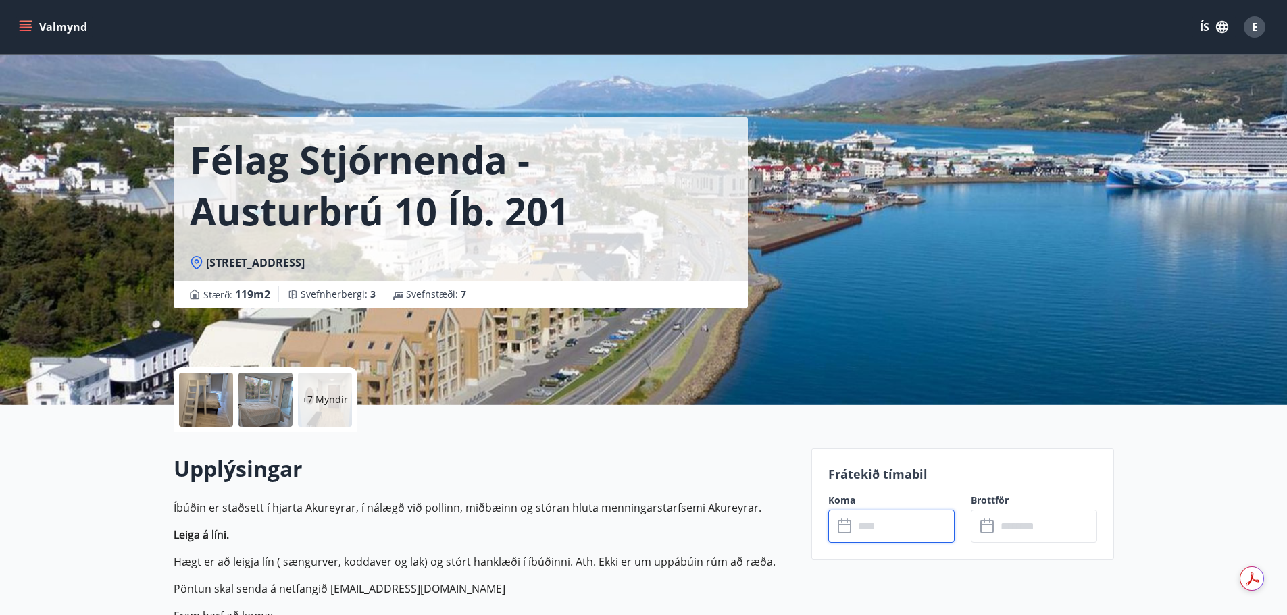
click at [881, 527] on input "text" at bounding box center [904, 526] width 101 height 33
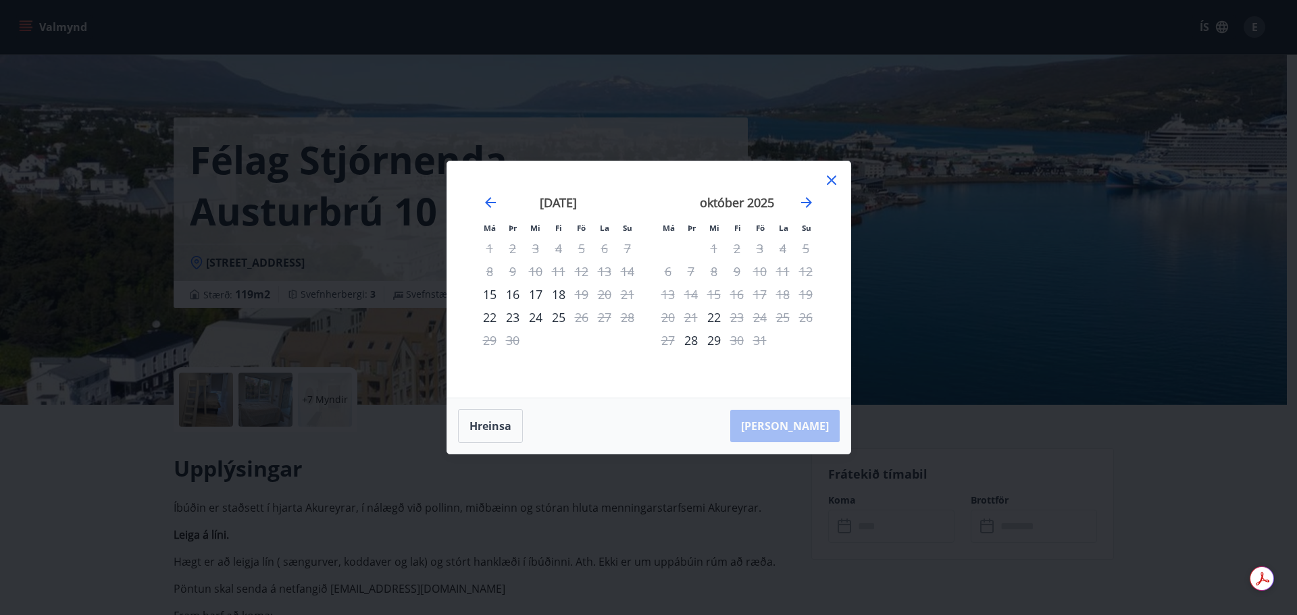
click at [827, 178] on icon at bounding box center [831, 180] width 16 height 16
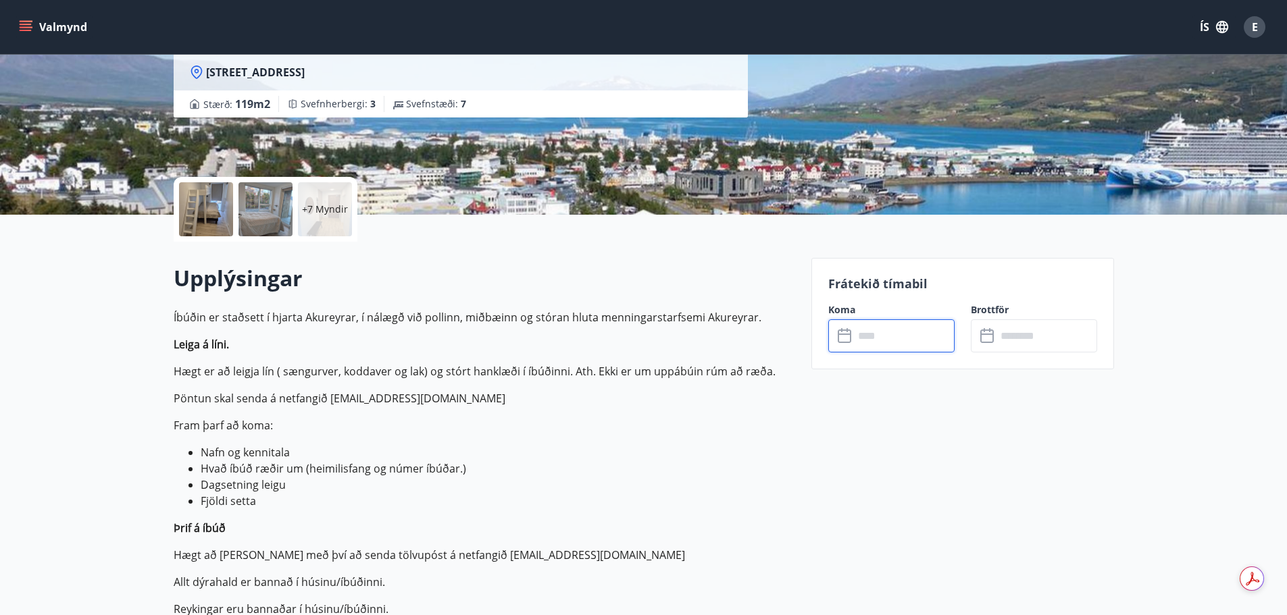
scroll to position [203, 0]
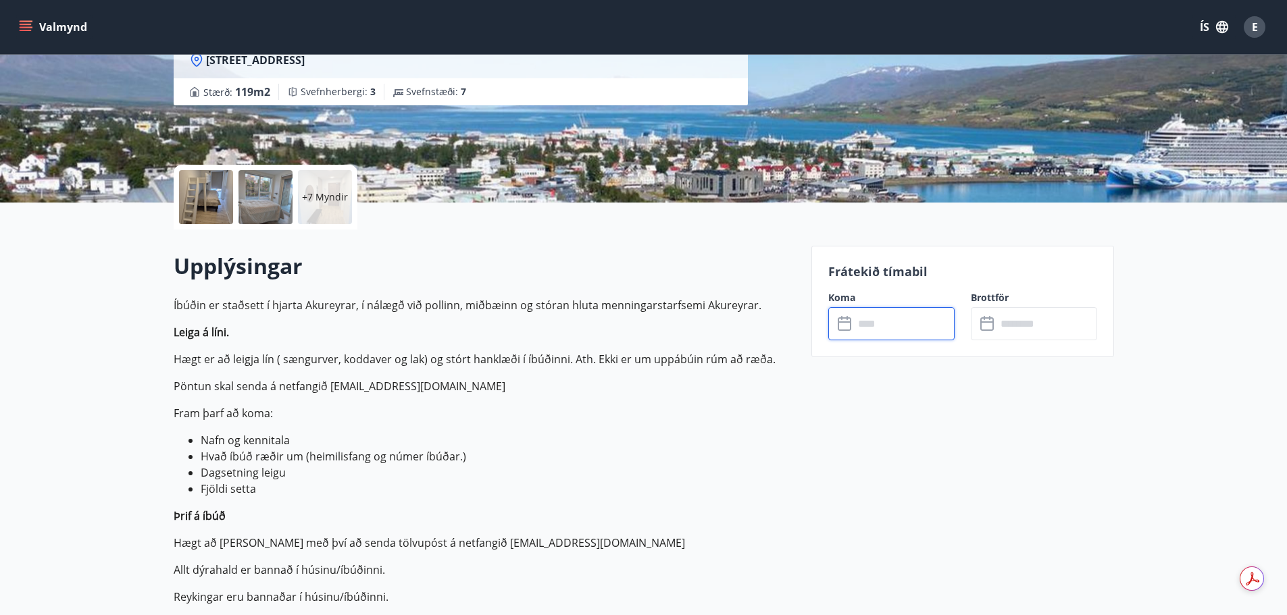
click at [863, 318] on input "text" at bounding box center [904, 323] width 101 height 33
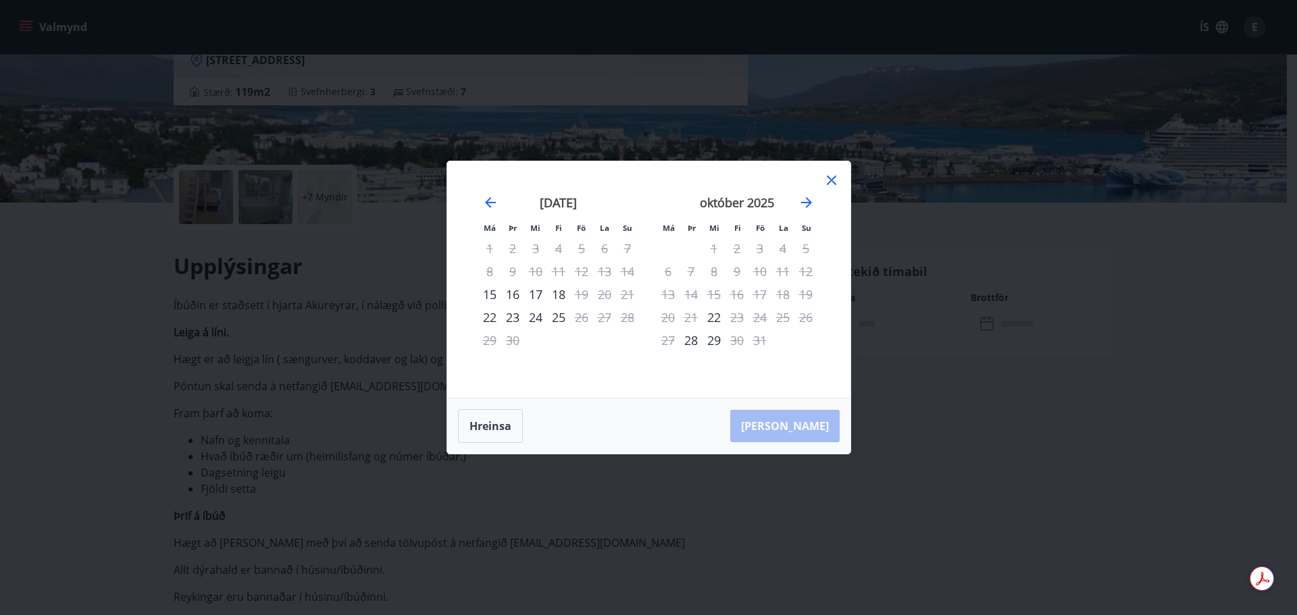
click at [821, 177] on div "Má Þr Mi Fi Fö La Su Má Þr Mi Fi Fö La Su [DATE] 1 2 3 4 5 6 7 8 9 10 11 12 13 …" at bounding box center [648, 279] width 403 height 236
click at [834, 176] on icon at bounding box center [831, 180] width 16 height 16
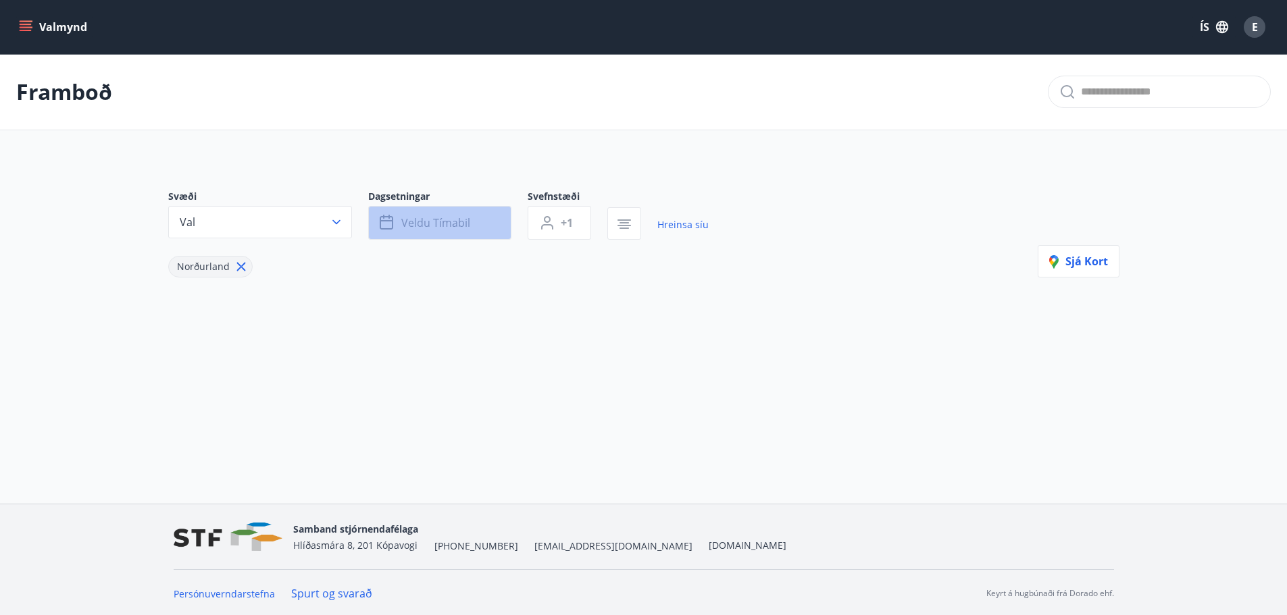
click at [438, 214] on button "Veldu tímabil" at bounding box center [439, 223] width 143 height 34
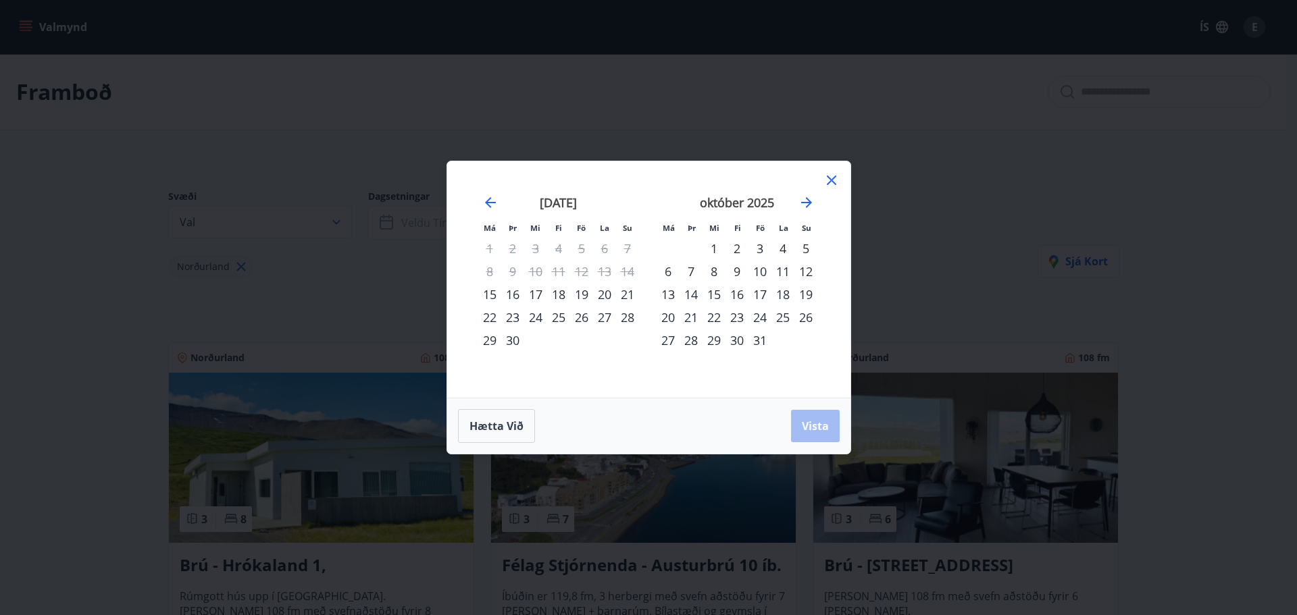
click at [759, 293] on div "17" at bounding box center [759, 294] width 23 height 23
click at [665, 315] on div "20" at bounding box center [668, 317] width 23 height 23
click at [803, 418] on button "Vista" at bounding box center [815, 426] width 49 height 32
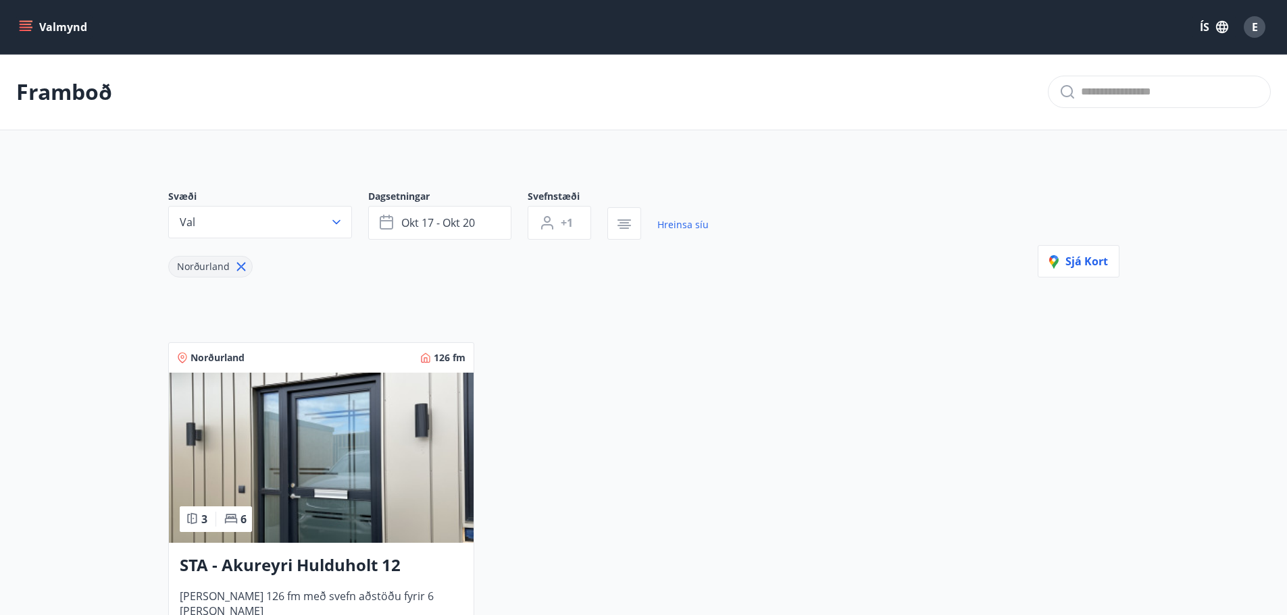
click at [269, 425] on img at bounding box center [321, 458] width 305 height 170
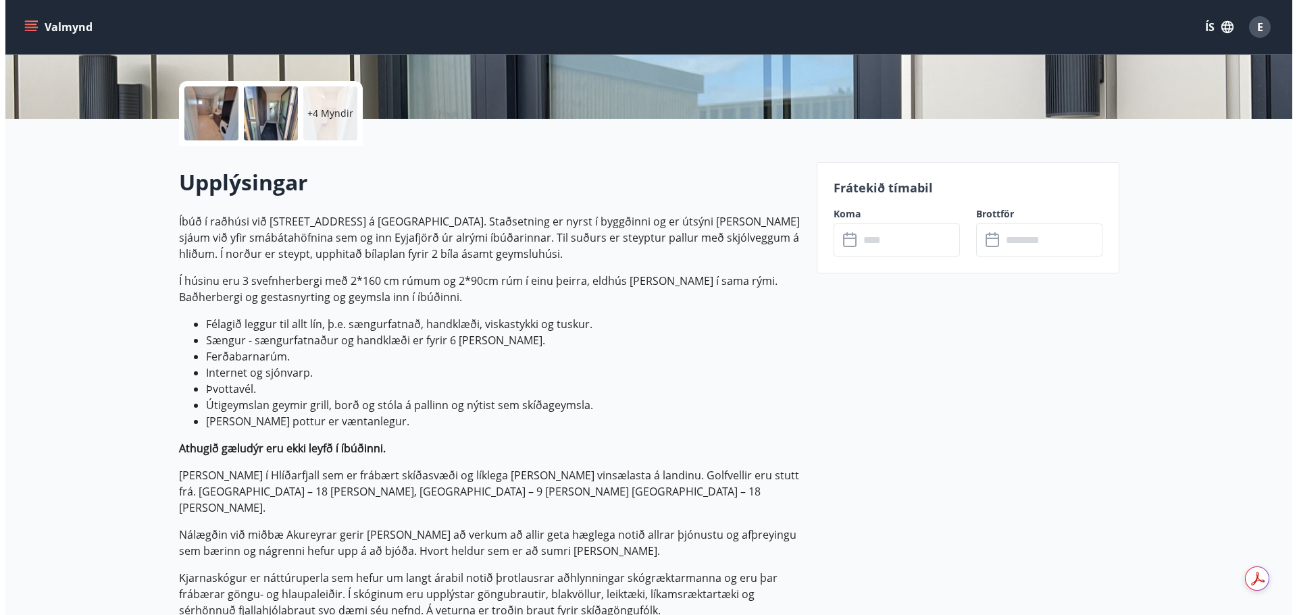
scroll to position [203, 0]
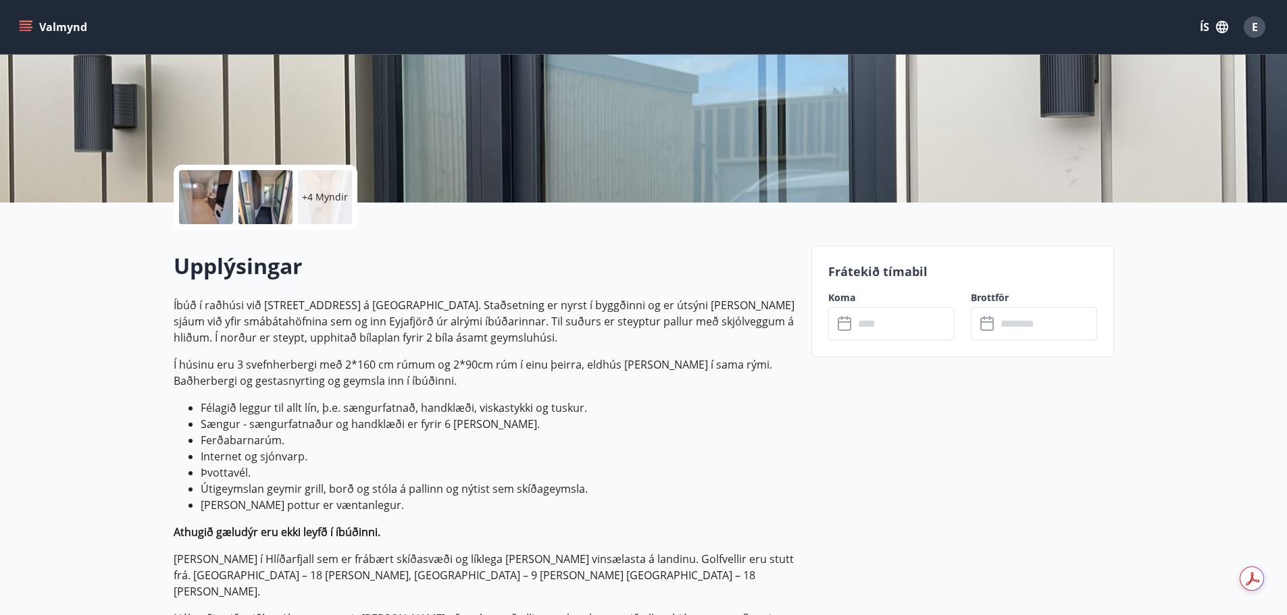
click at [209, 201] on div at bounding box center [206, 197] width 54 height 54
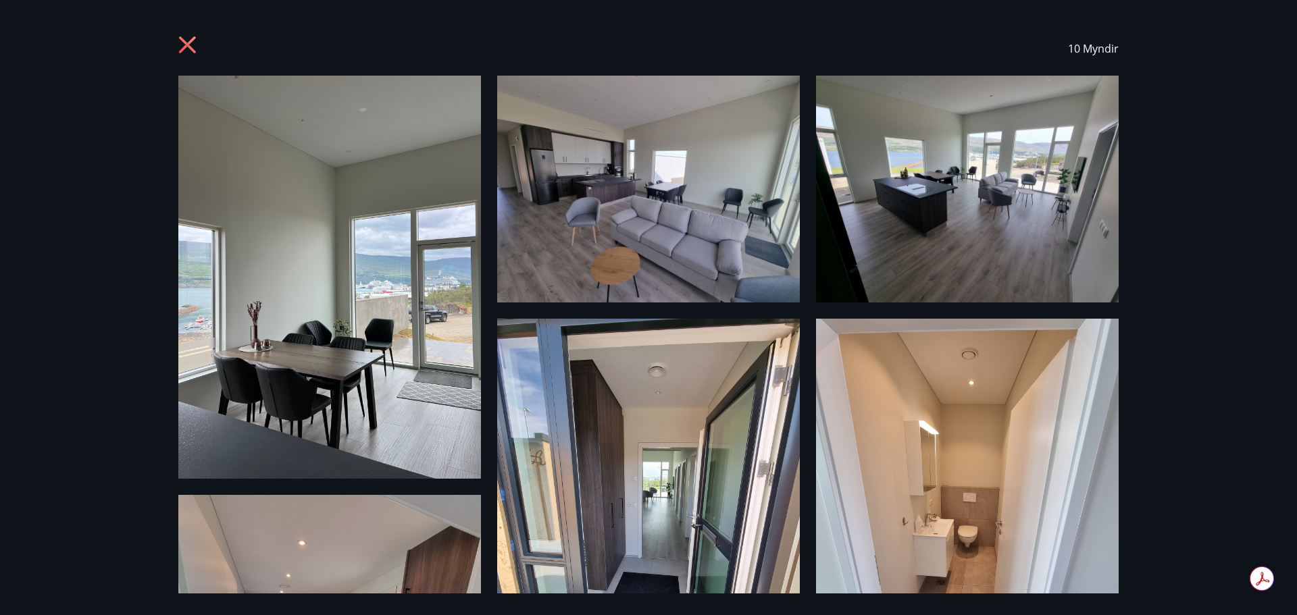
click at [255, 197] on img at bounding box center [329, 277] width 303 height 403
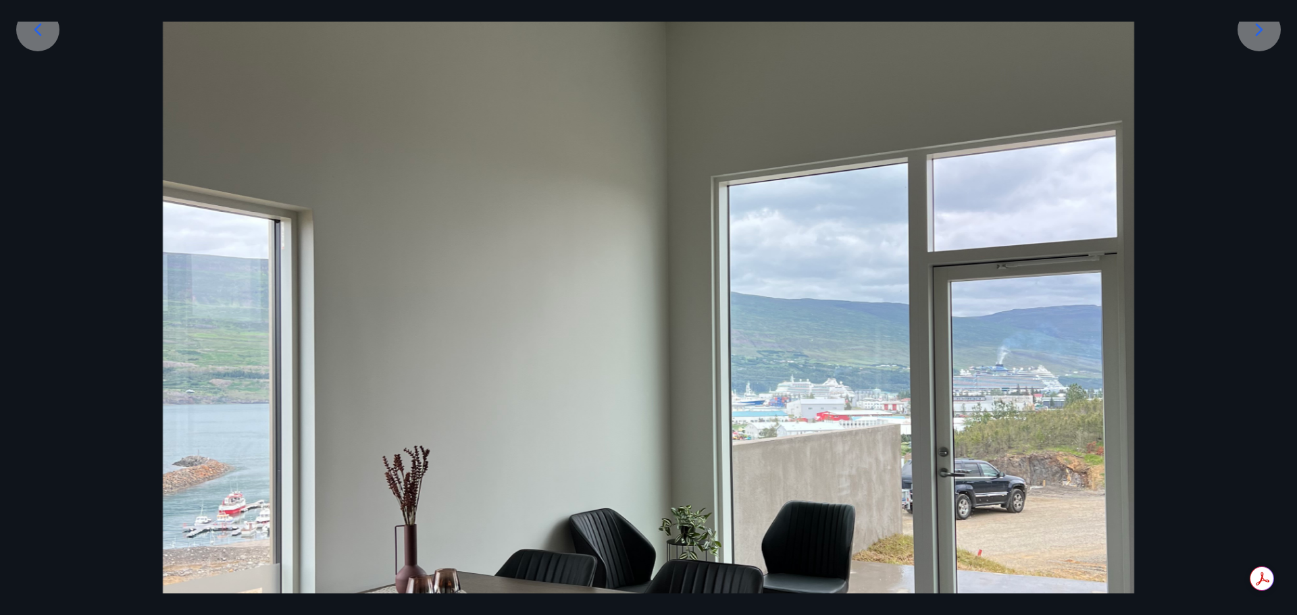
scroll to position [338, 0]
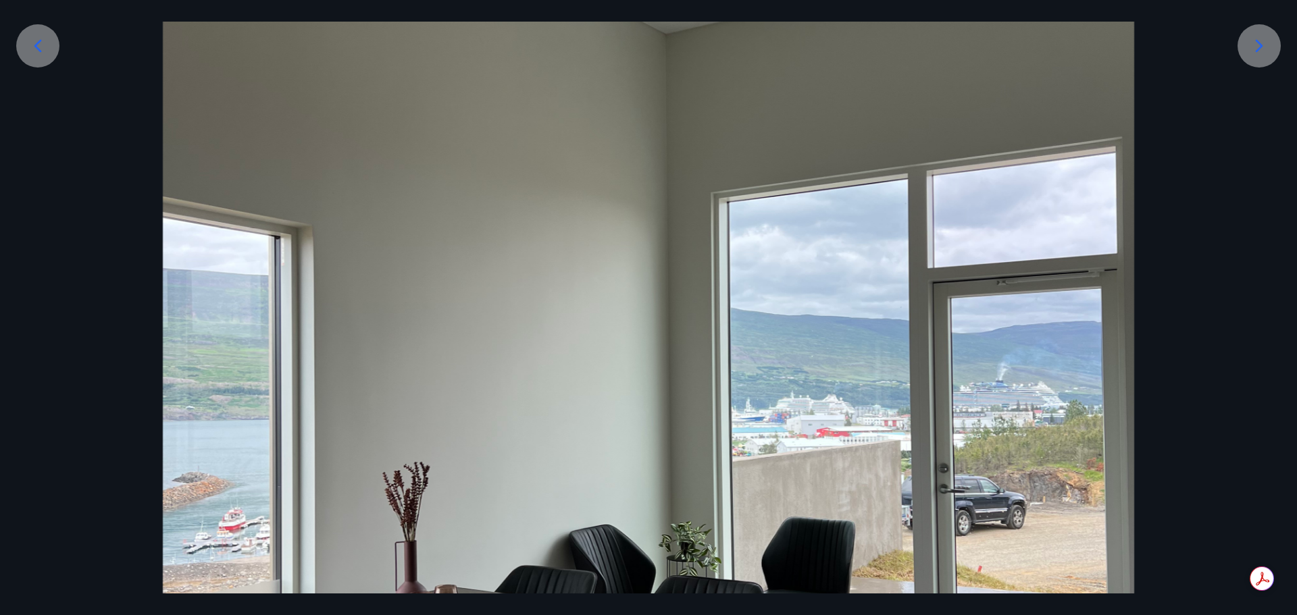
click at [1265, 58] on div at bounding box center [1259, 45] width 43 height 43
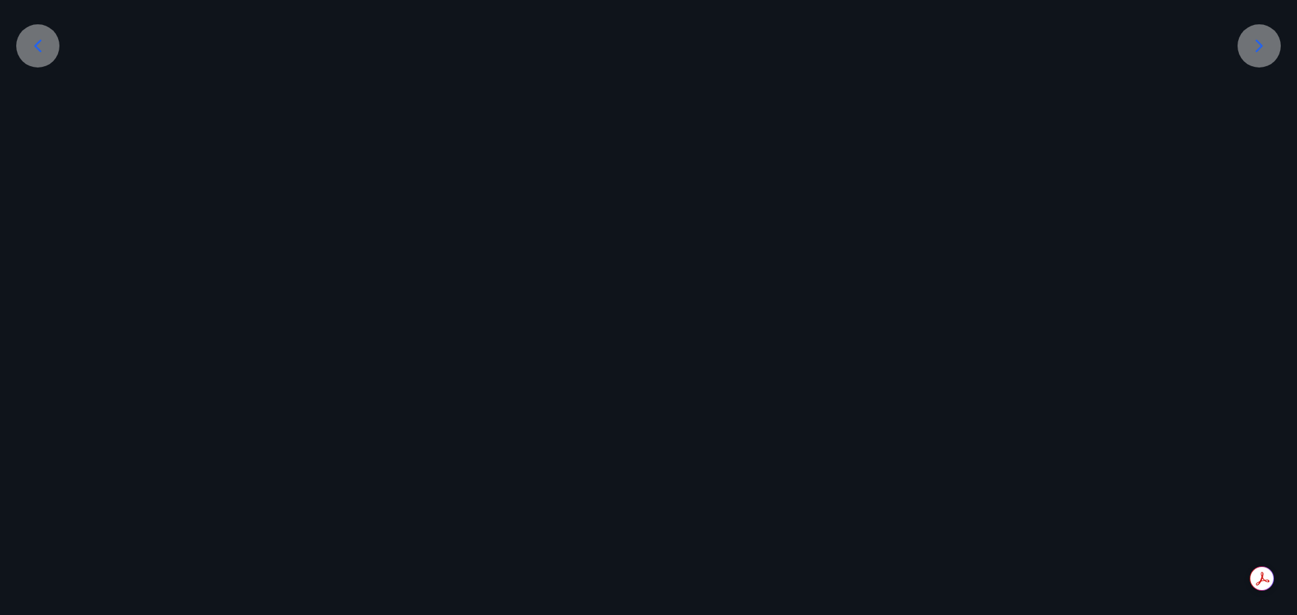
scroll to position [211, 0]
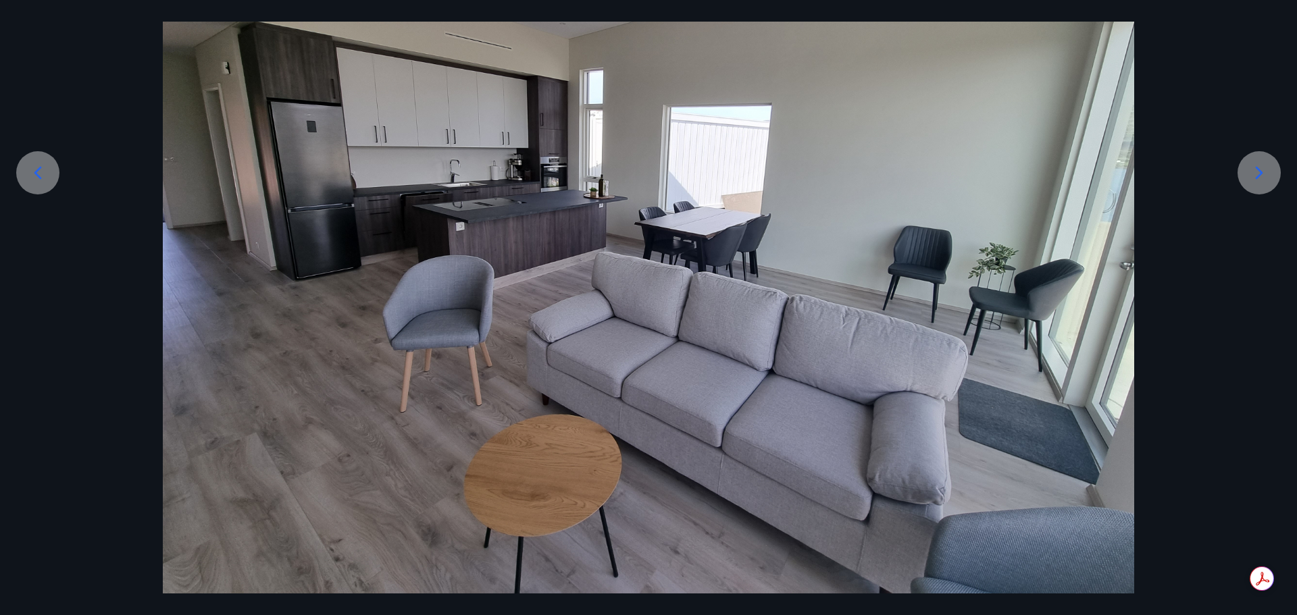
click at [1246, 178] on div at bounding box center [1259, 172] width 43 height 43
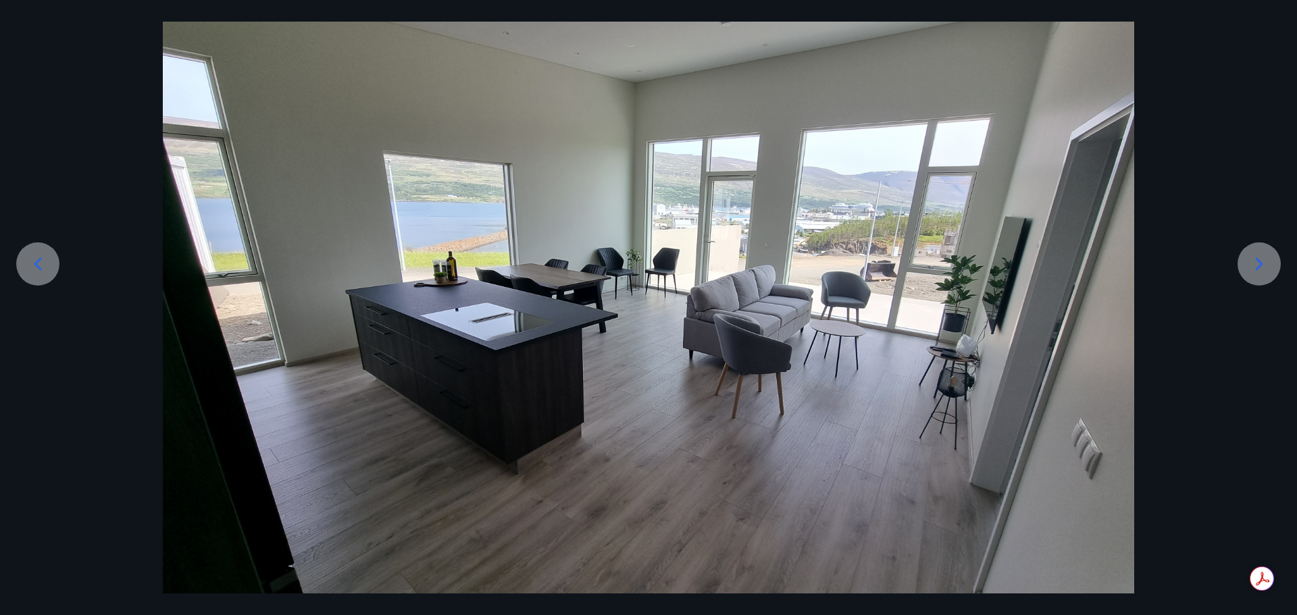
scroll to position [143, 0]
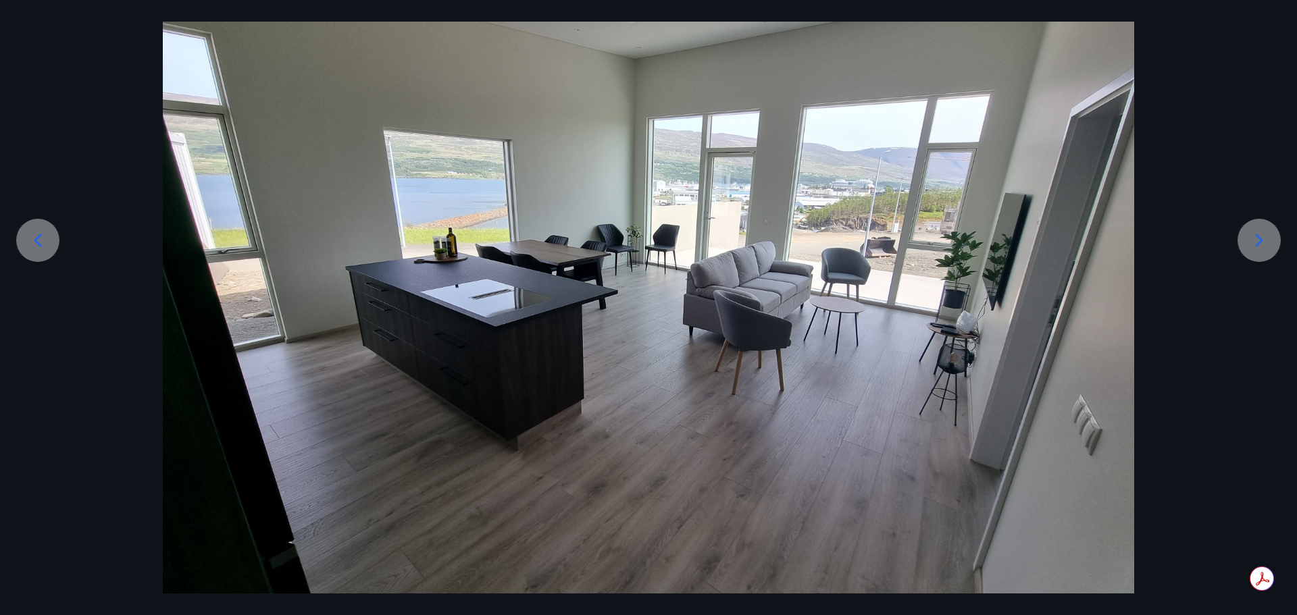
click at [1258, 249] on icon at bounding box center [1259, 241] width 22 height 22
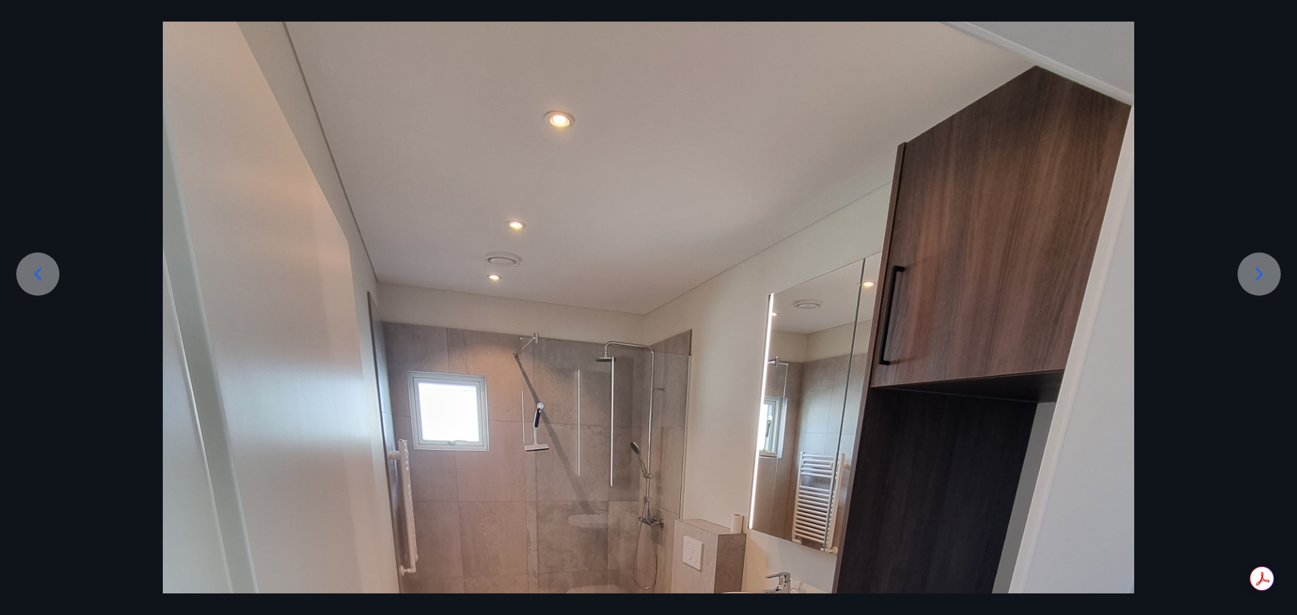
scroll to position [101, 0]
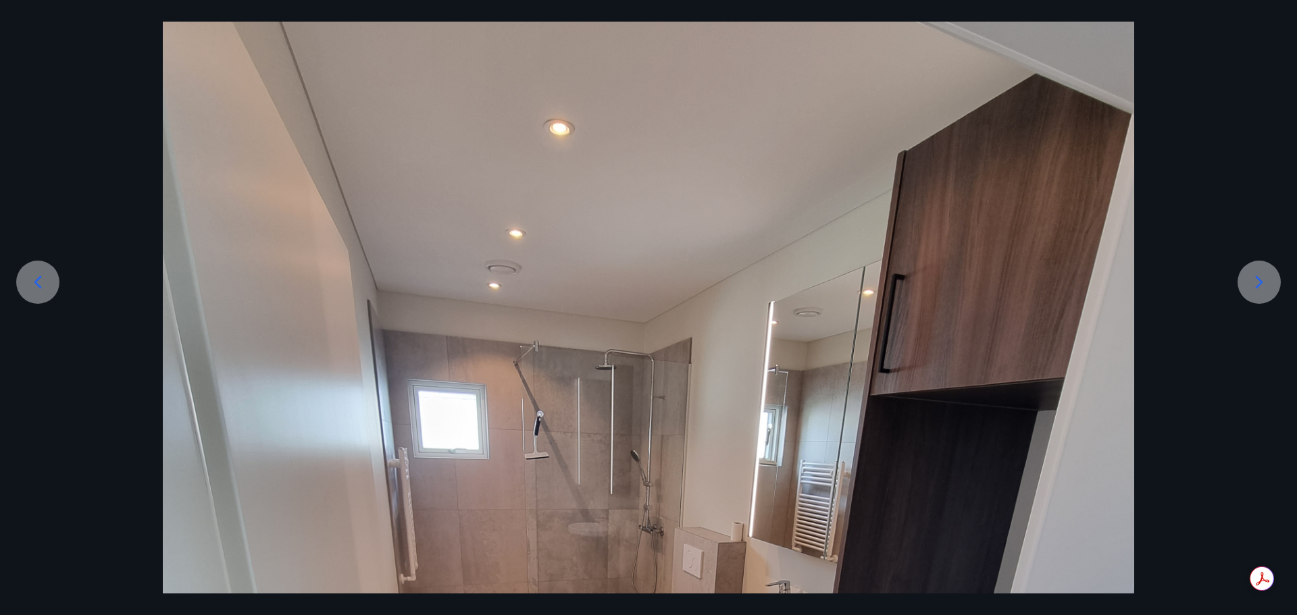
click at [1256, 279] on icon at bounding box center [1259, 283] width 22 height 22
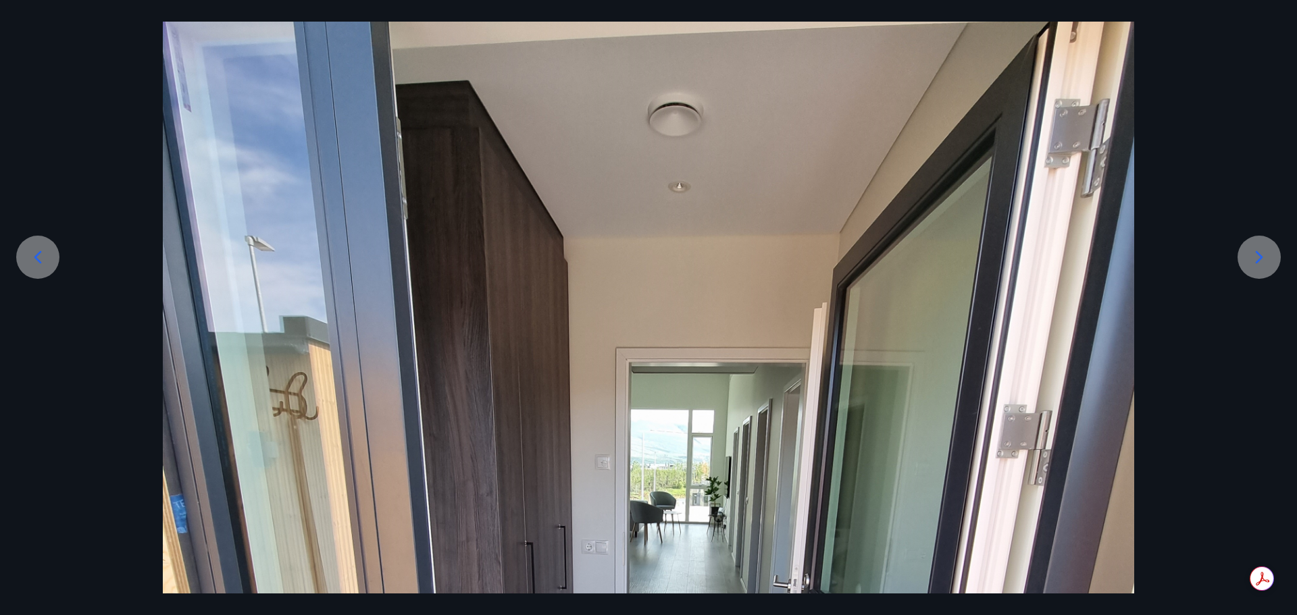
scroll to position [34, 0]
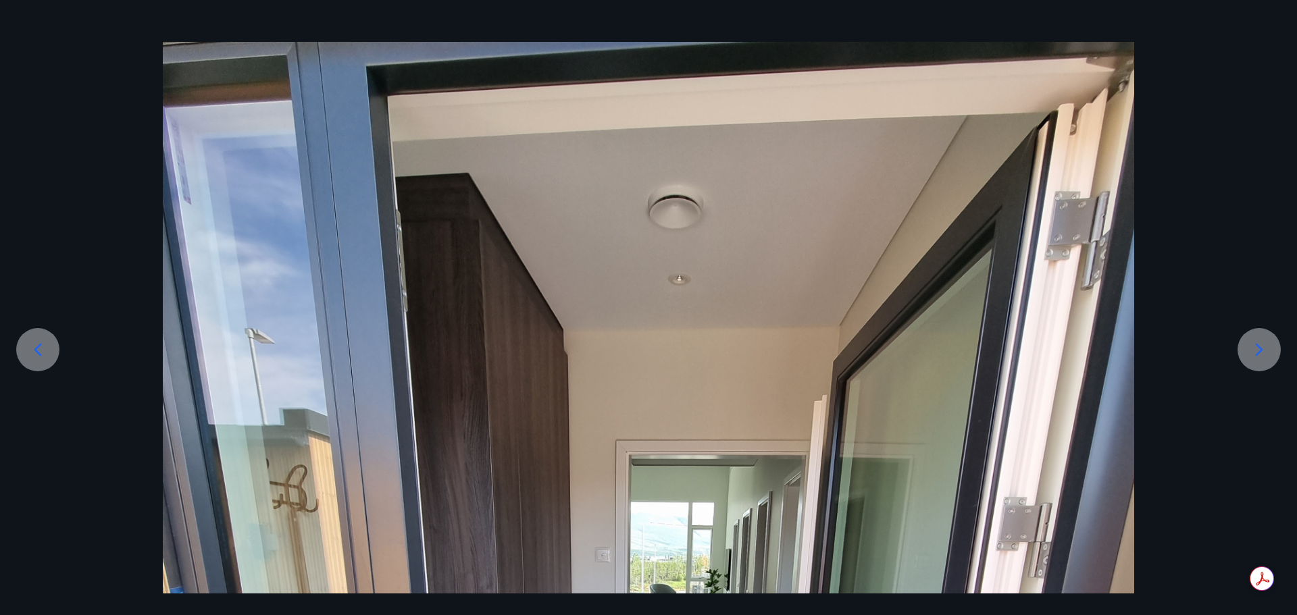
click at [1267, 349] on icon at bounding box center [1259, 350] width 22 height 22
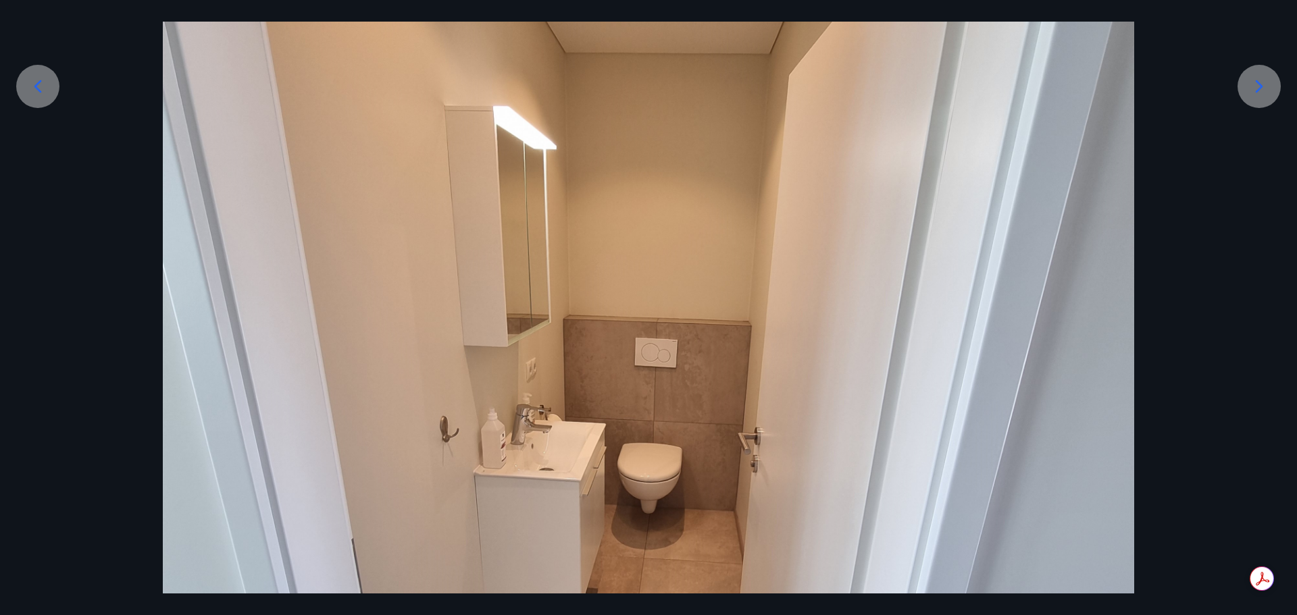
scroll to position [101, 0]
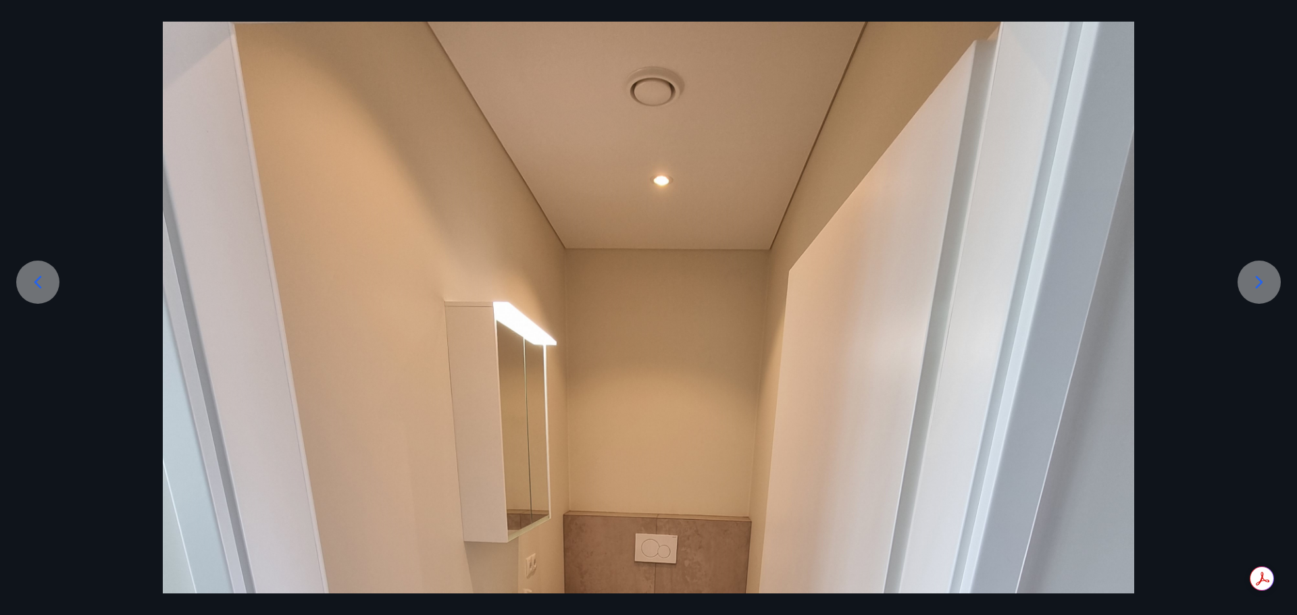
click at [1258, 291] on icon at bounding box center [1259, 283] width 22 height 22
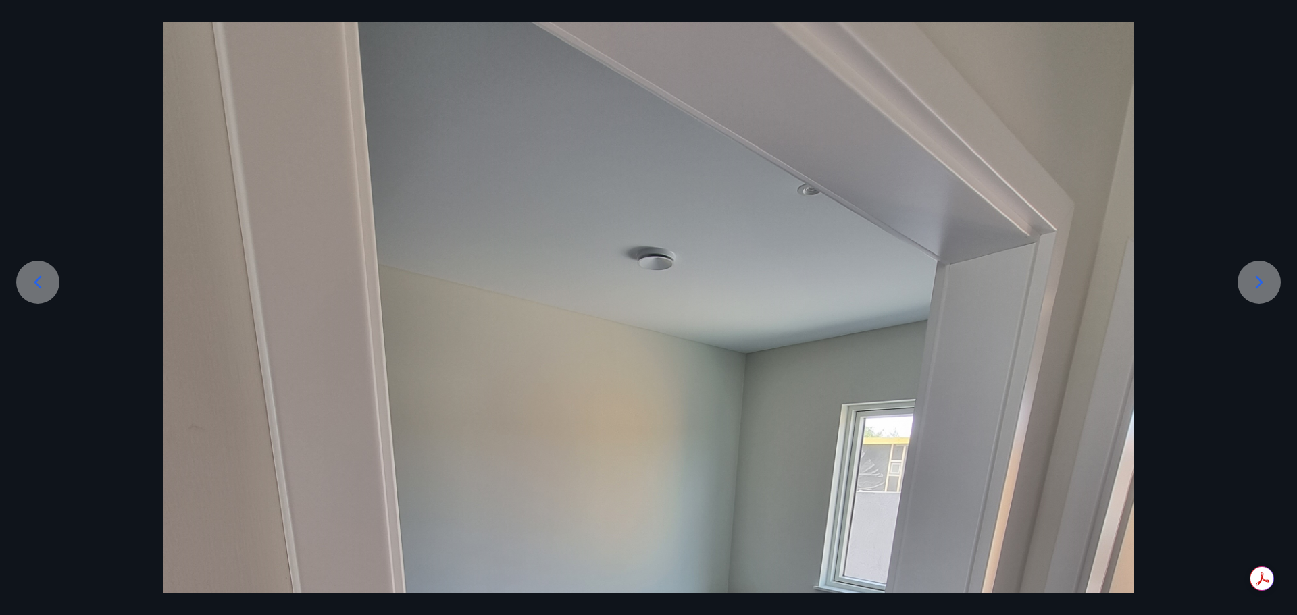
click at [1248, 282] on icon at bounding box center [1259, 283] width 22 height 22
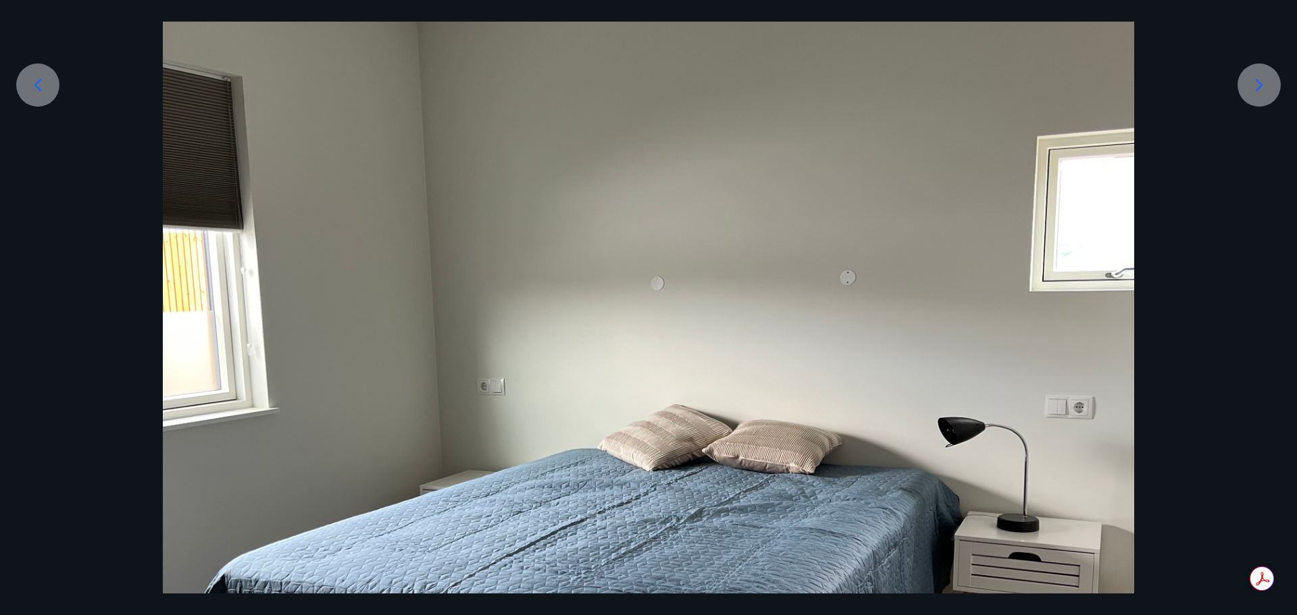
scroll to position [169, 0]
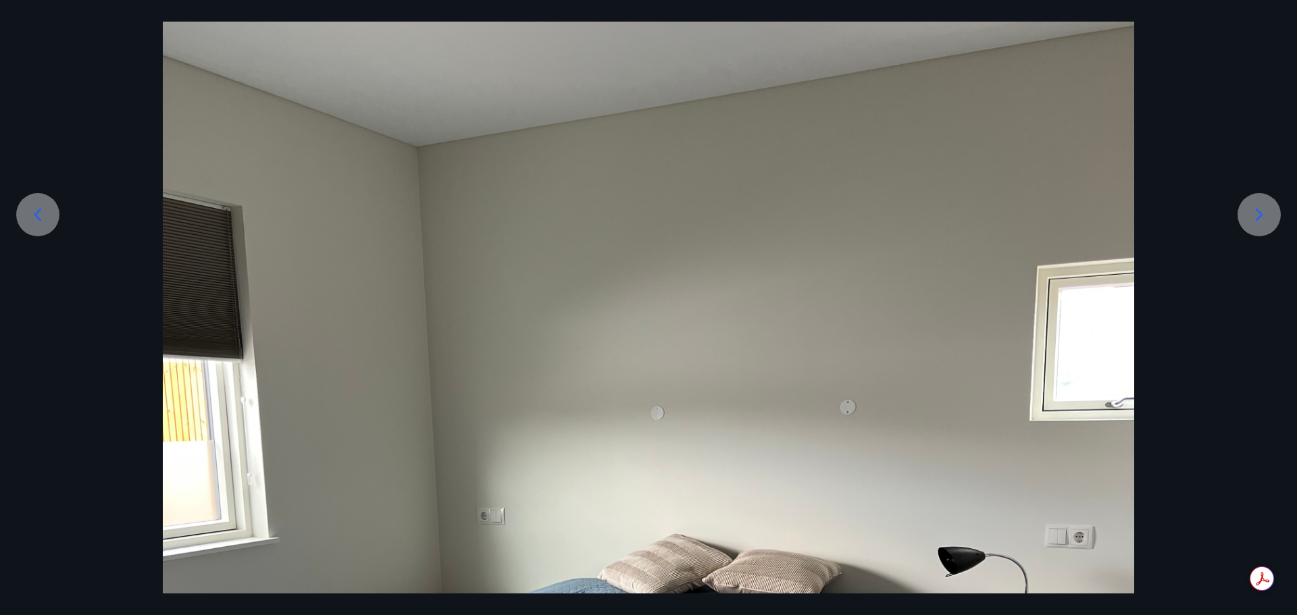
click at [1264, 218] on icon at bounding box center [1259, 215] width 22 height 22
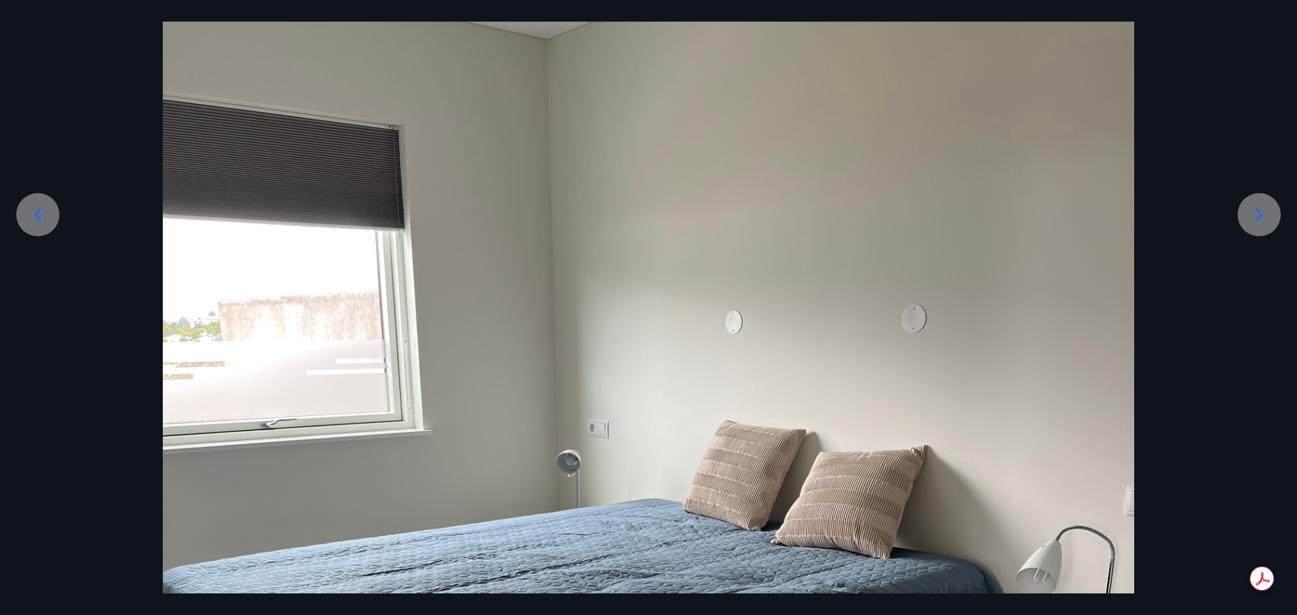
click at [1255, 208] on icon at bounding box center [1259, 215] width 22 height 22
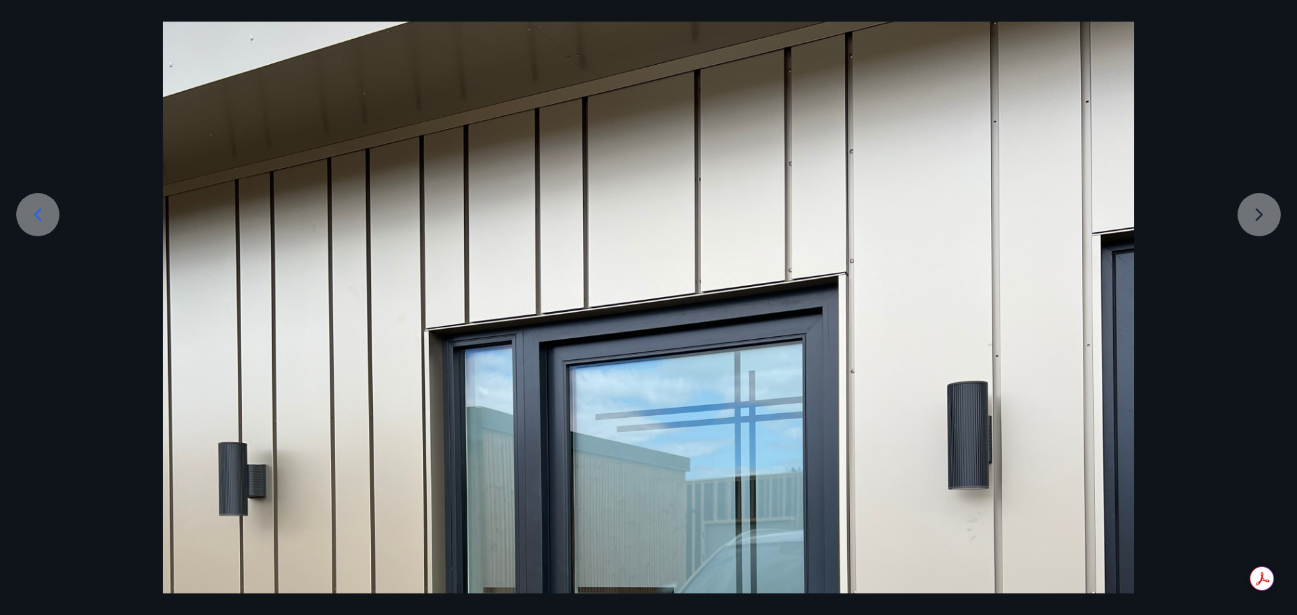
click at [1261, 209] on div at bounding box center [648, 554] width 1297 height 1295
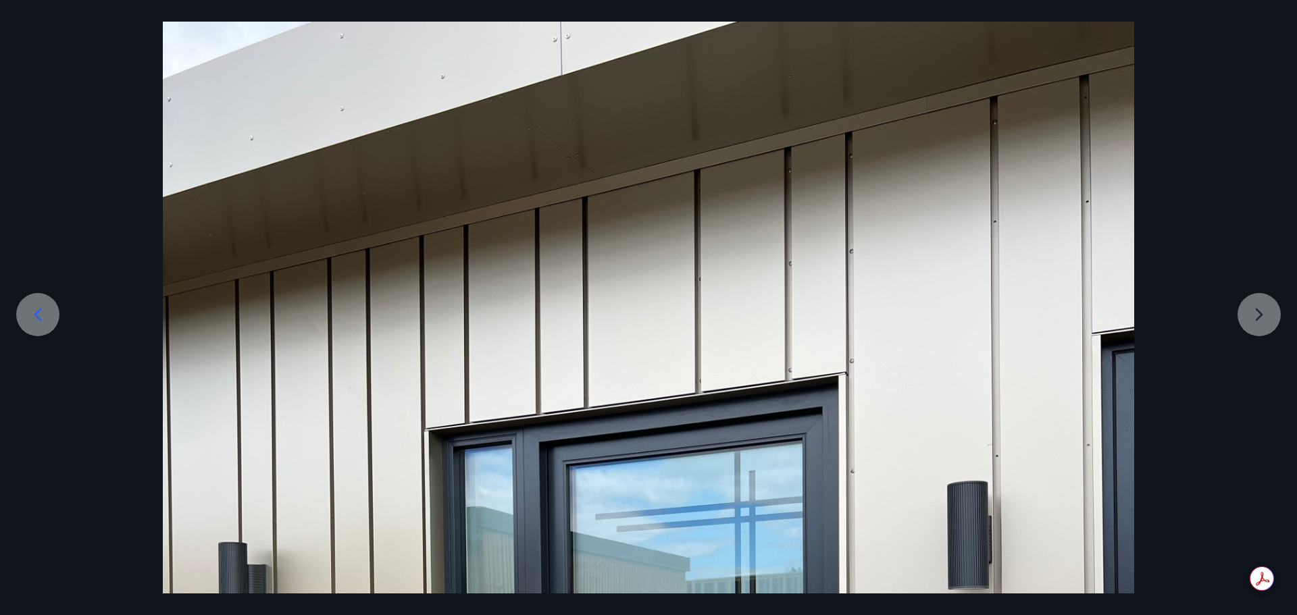
scroll to position [0, 0]
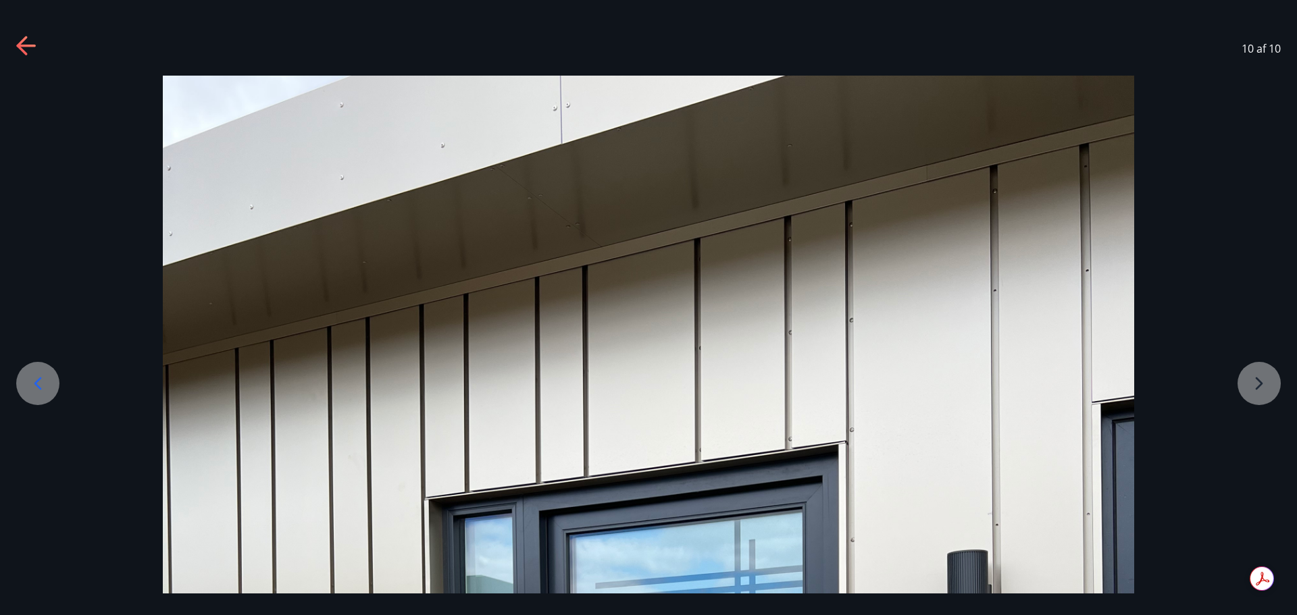
click at [15, 44] on div "10 af 10" at bounding box center [648, 49] width 1297 height 54
click at [22, 45] on icon at bounding box center [25, 46] width 19 height 3
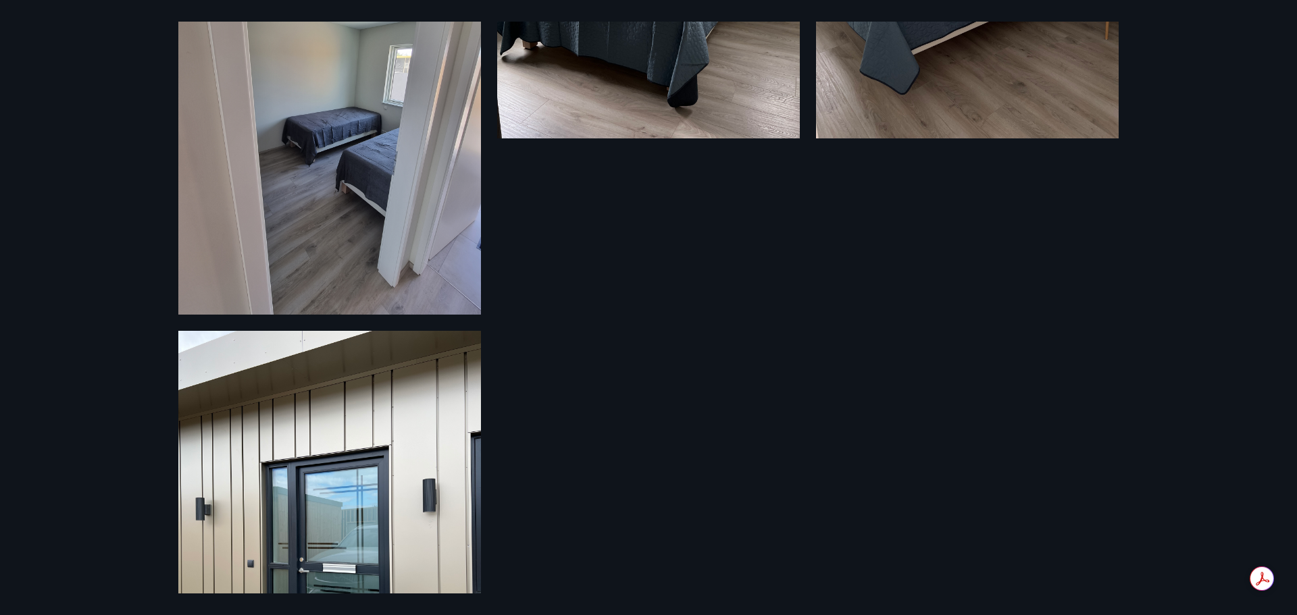
scroll to position [1148, 0]
